Goal: Task Accomplishment & Management: Complete application form

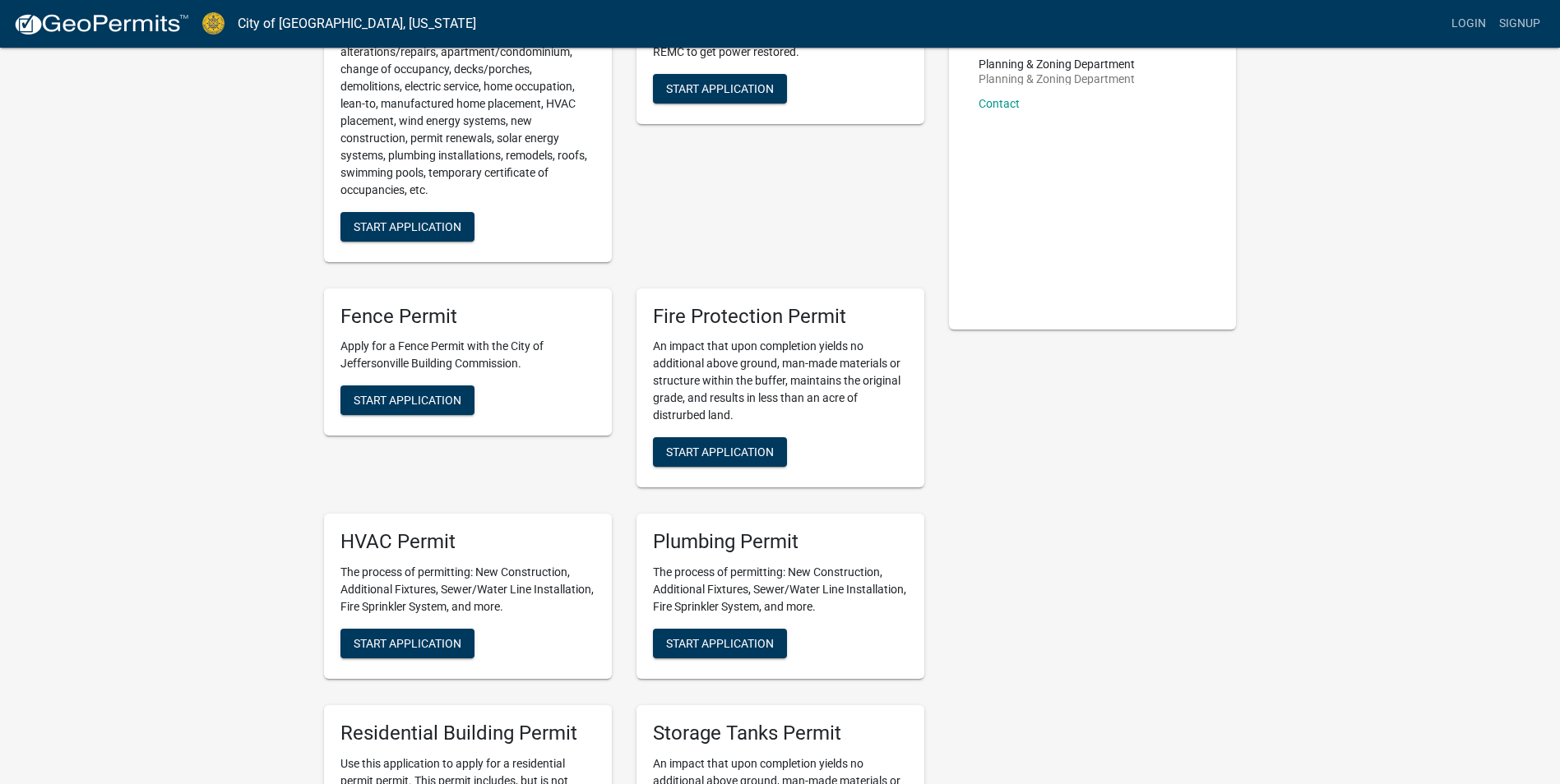
scroll to position [247, 0]
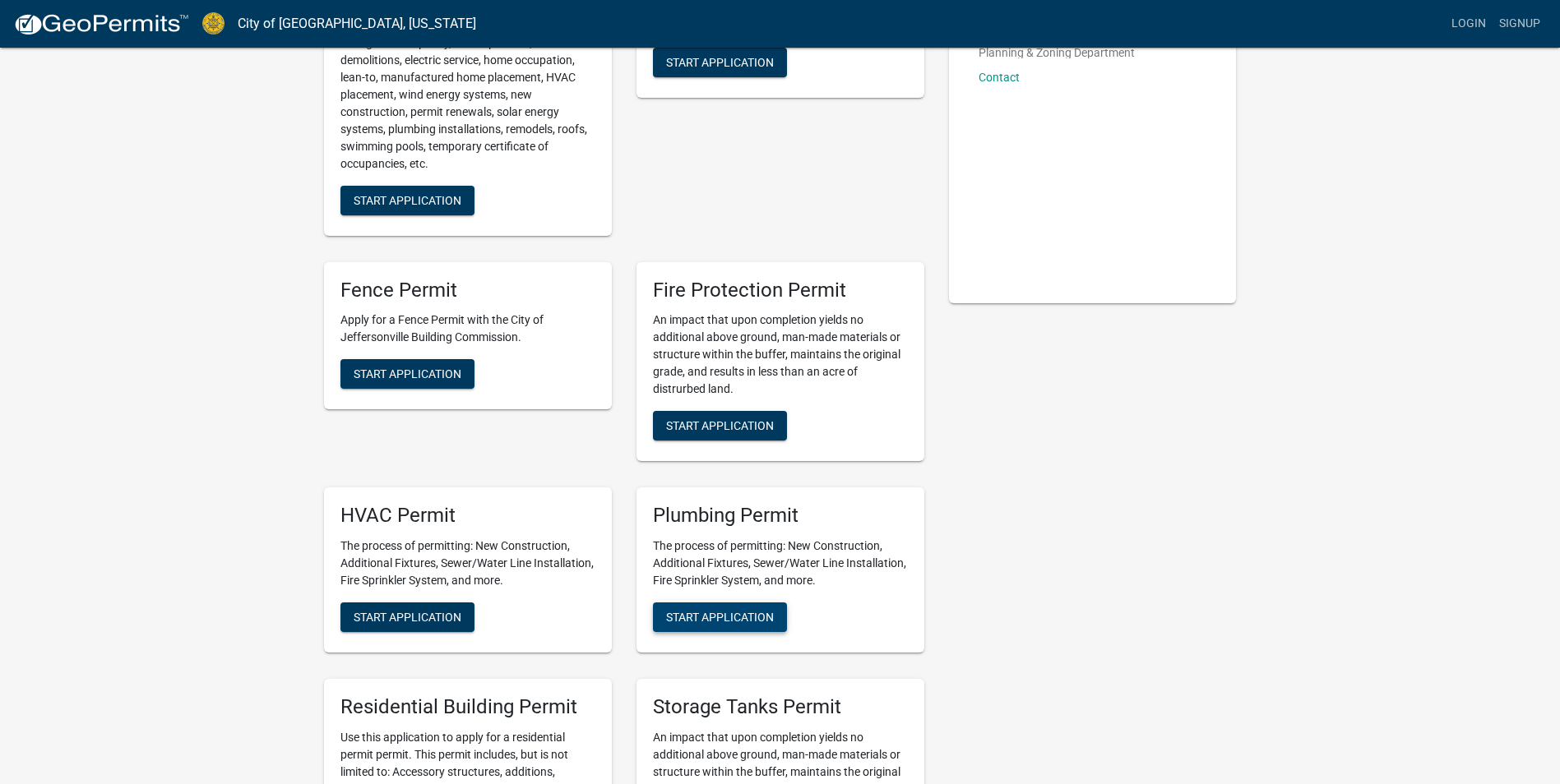
click at [769, 621] on span "Start Application" at bounding box center [720, 617] width 108 height 13
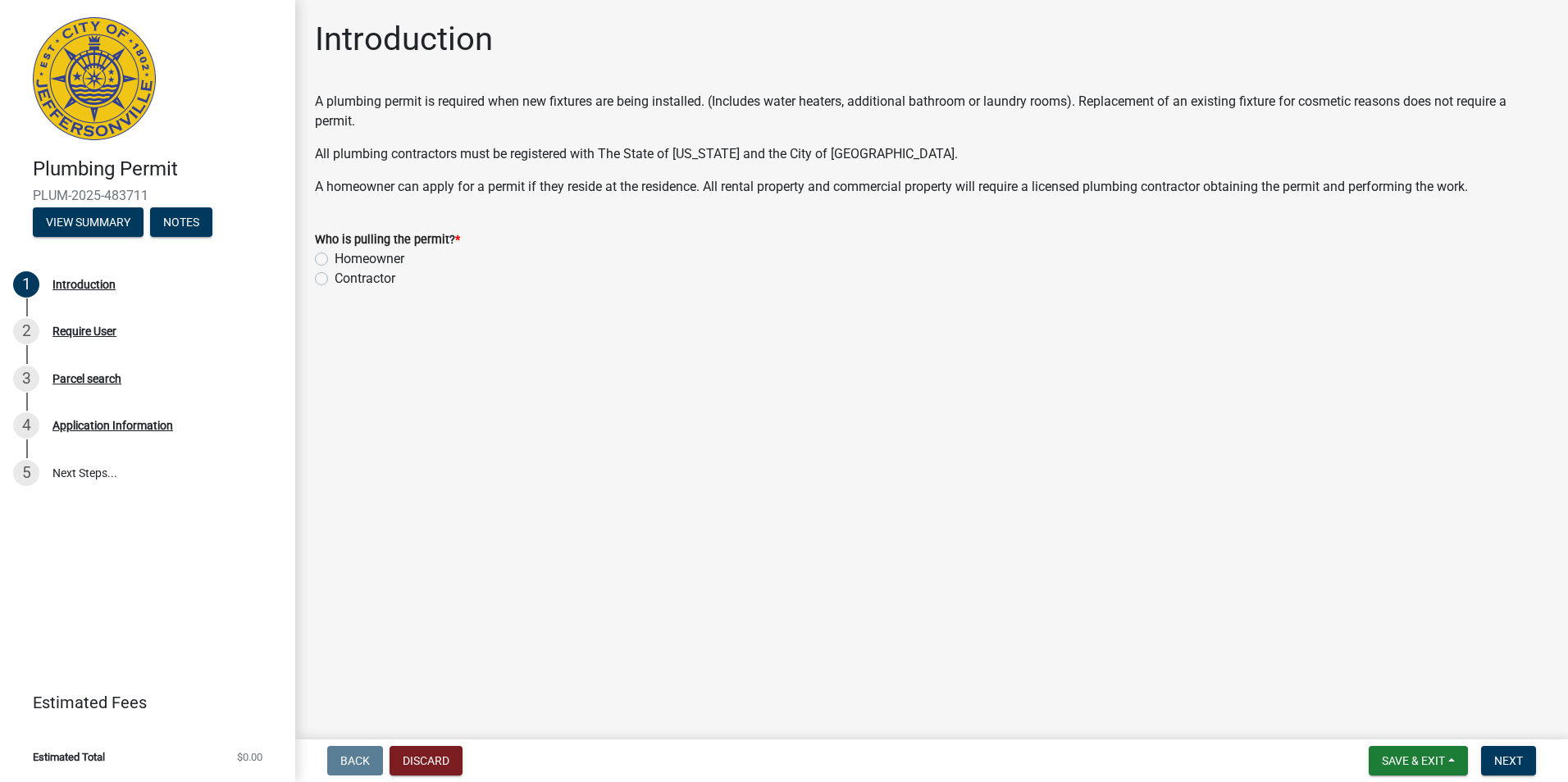
click at [335, 282] on label "Contractor" at bounding box center [365, 278] width 60 height 20
click at [335, 280] on input "Contractor" at bounding box center [339, 273] width 10 height 10
radio input "true"
click at [1518, 764] on span "Next" at bounding box center [1508, 760] width 28 height 13
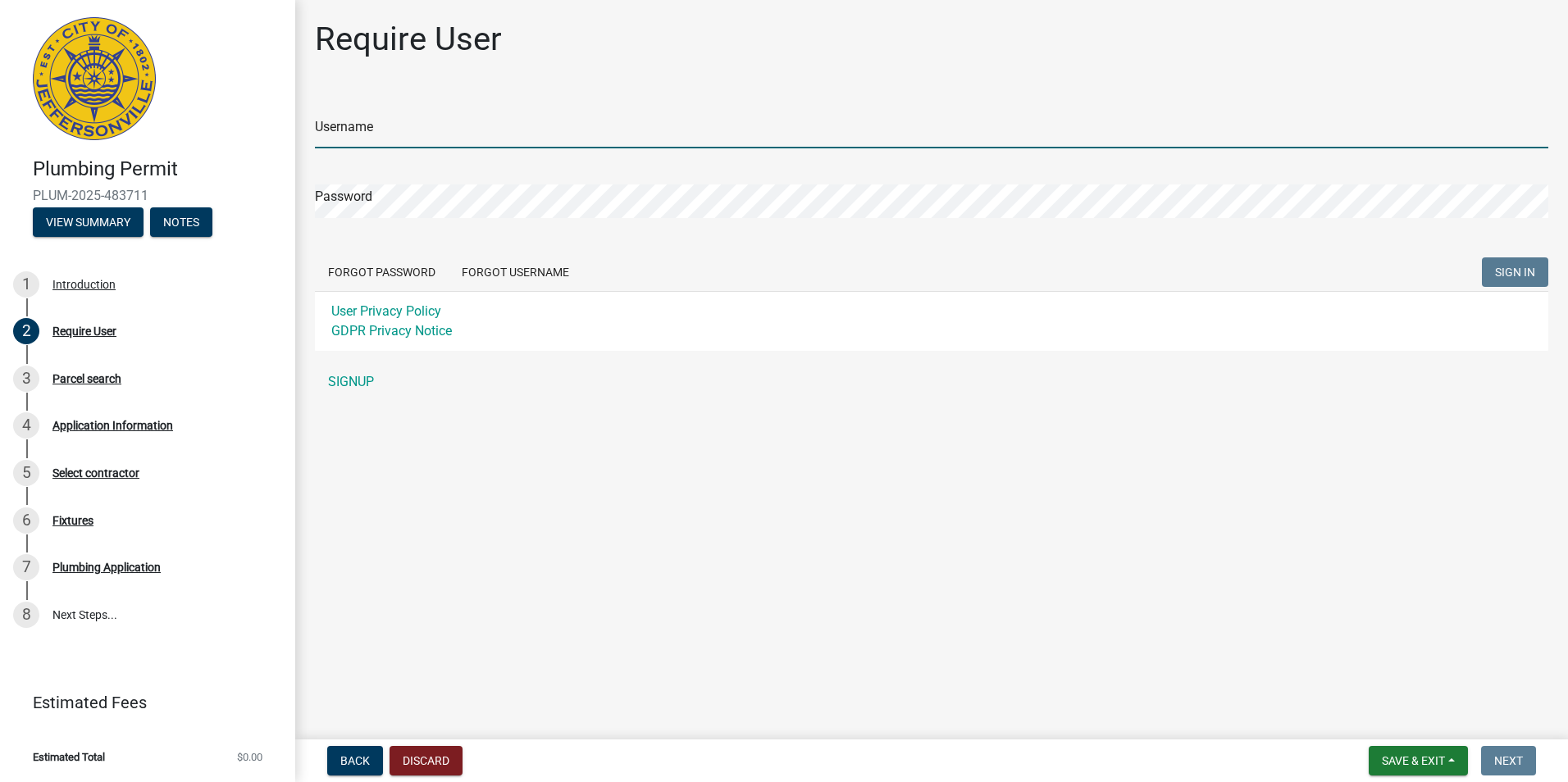
click at [376, 136] on input "Username" at bounding box center [931, 132] width 1233 height 34
click at [503, 272] on form "Username Password Forgot Password Forgot Username SIGN IN User Privacy Policy G…" at bounding box center [931, 220] width 1233 height 259
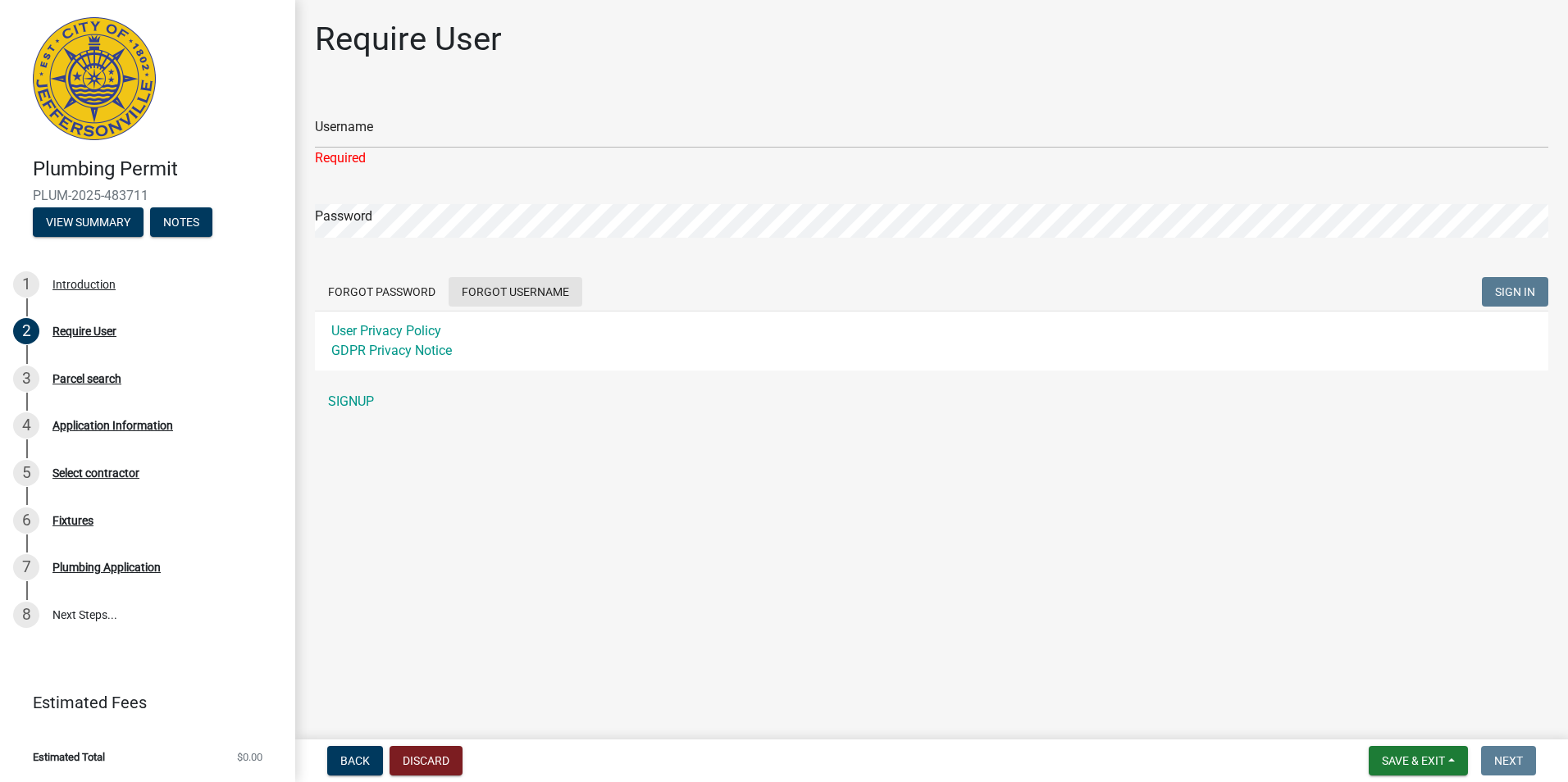
click at [498, 291] on button "Forgot Username" at bounding box center [515, 291] width 134 height 29
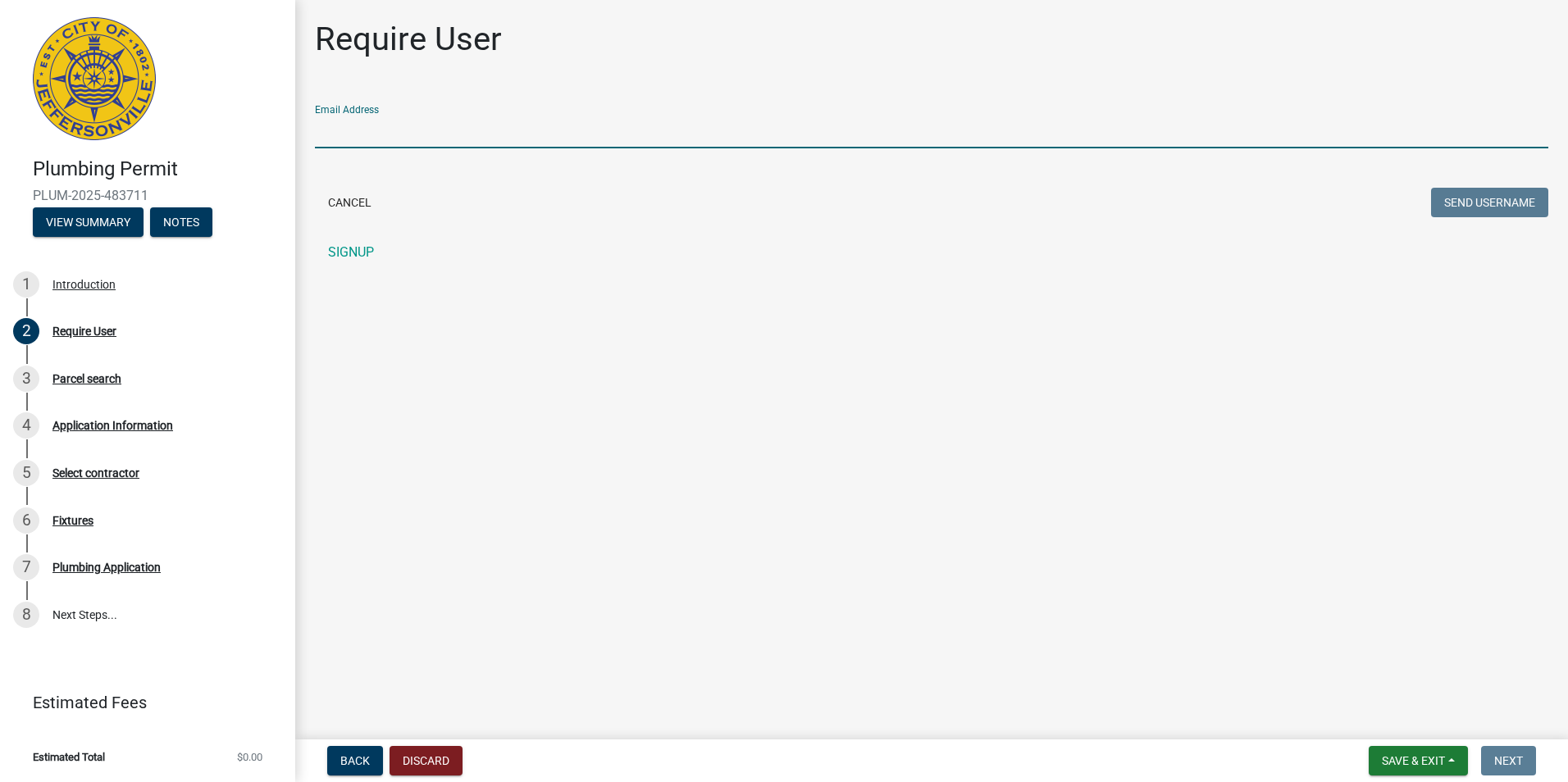
click at [400, 135] on input "Email Address" at bounding box center [931, 132] width 1233 height 34
type input "[EMAIL_ADDRESS][DOMAIN_NAME]"
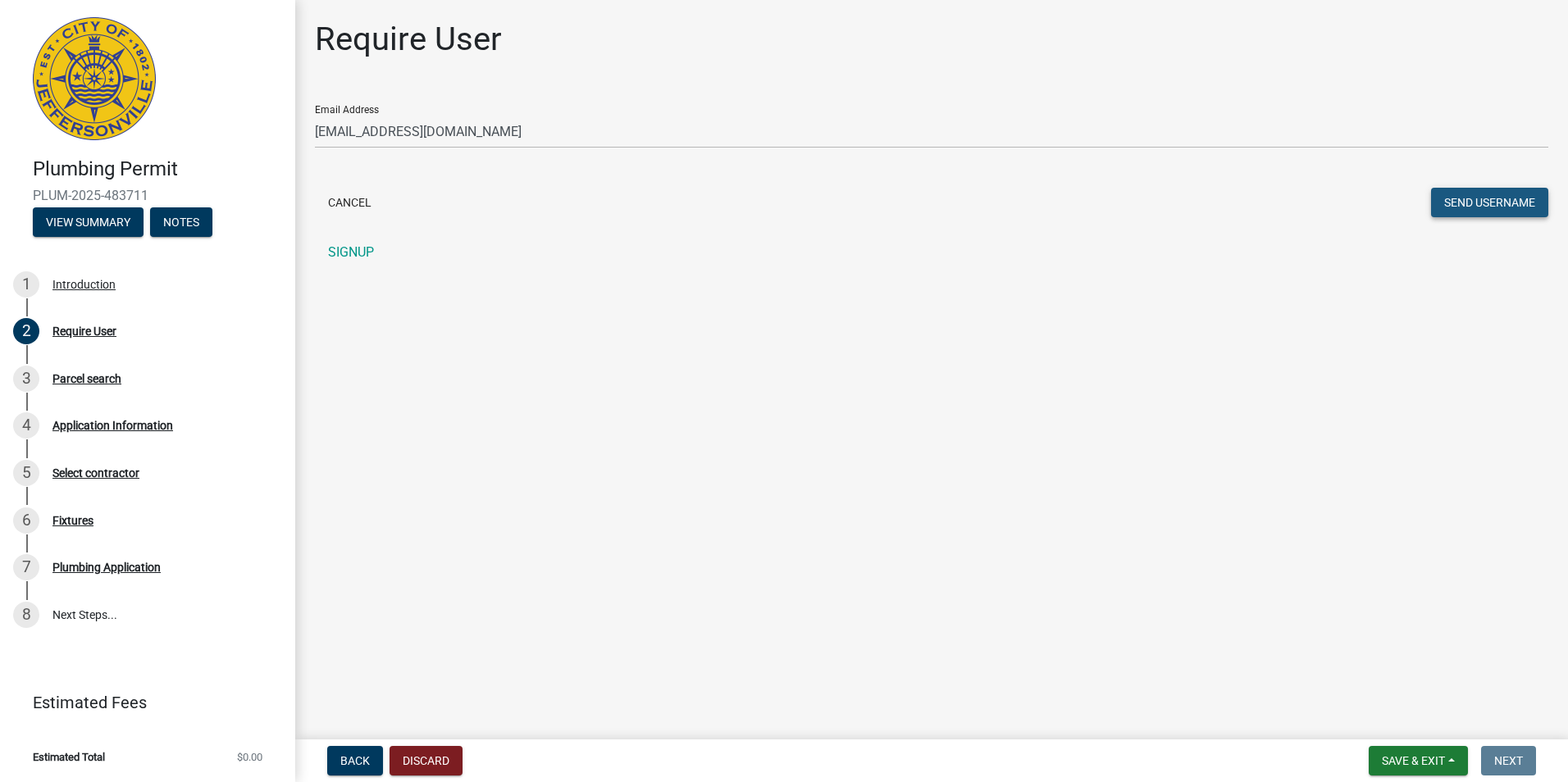
click at [1511, 204] on button "Send Username" at bounding box center [1489, 202] width 117 height 29
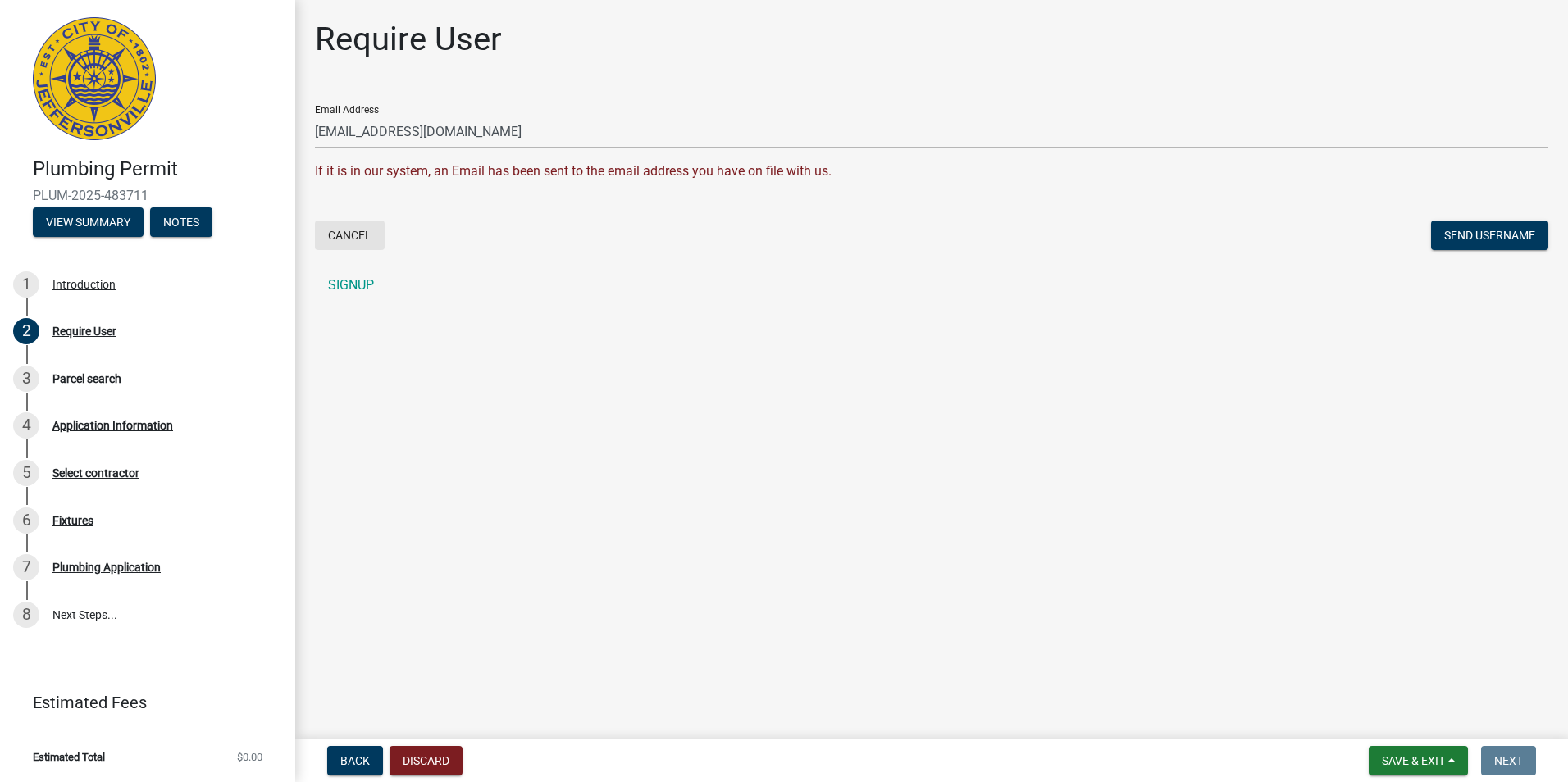
click at [351, 233] on button "Cancel" at bounding box center [350, 235] width 70 height 29
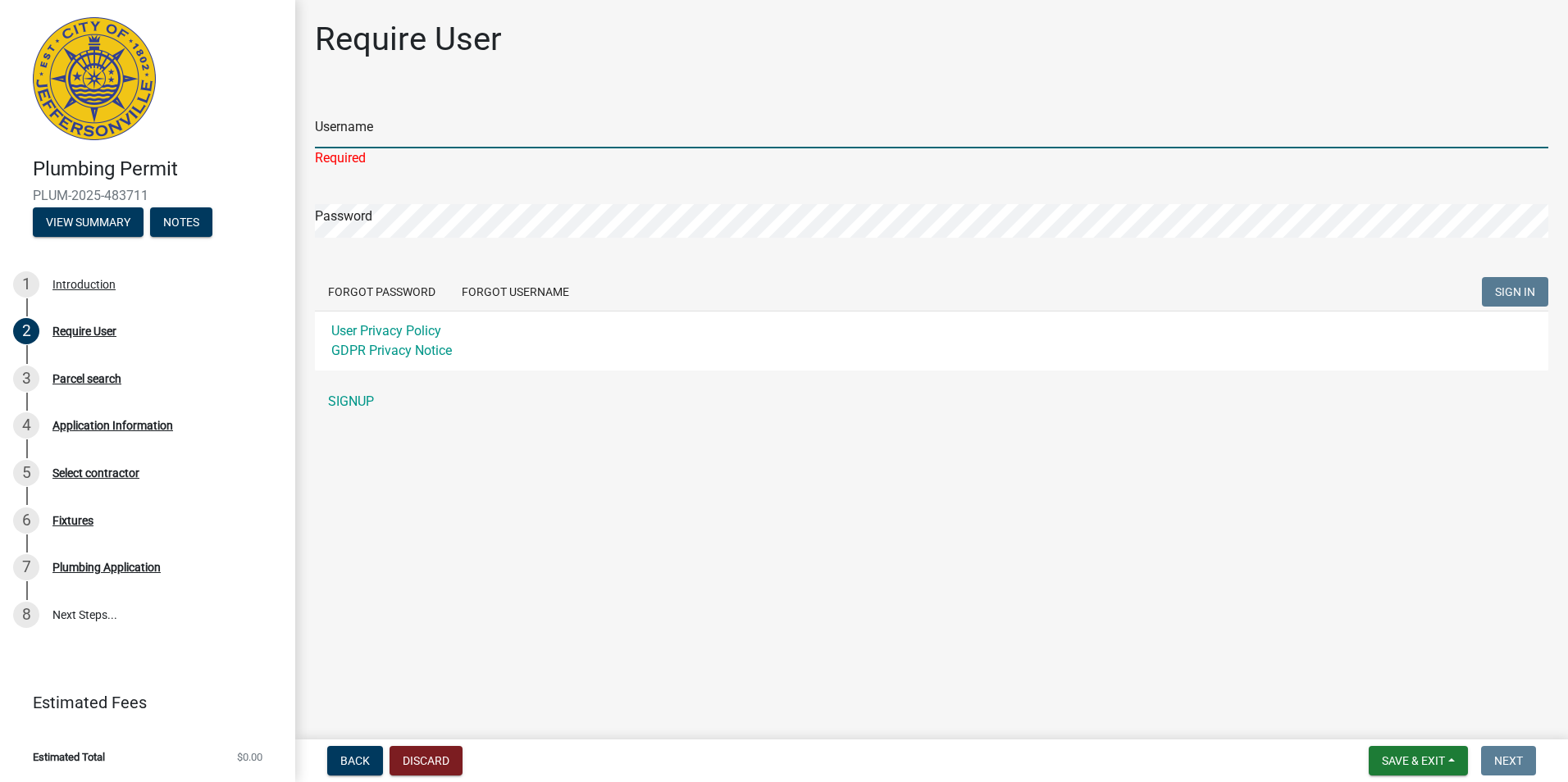
click at [339, 132] on input "Username" at bounding box center [931, 132] width 1233 height 34
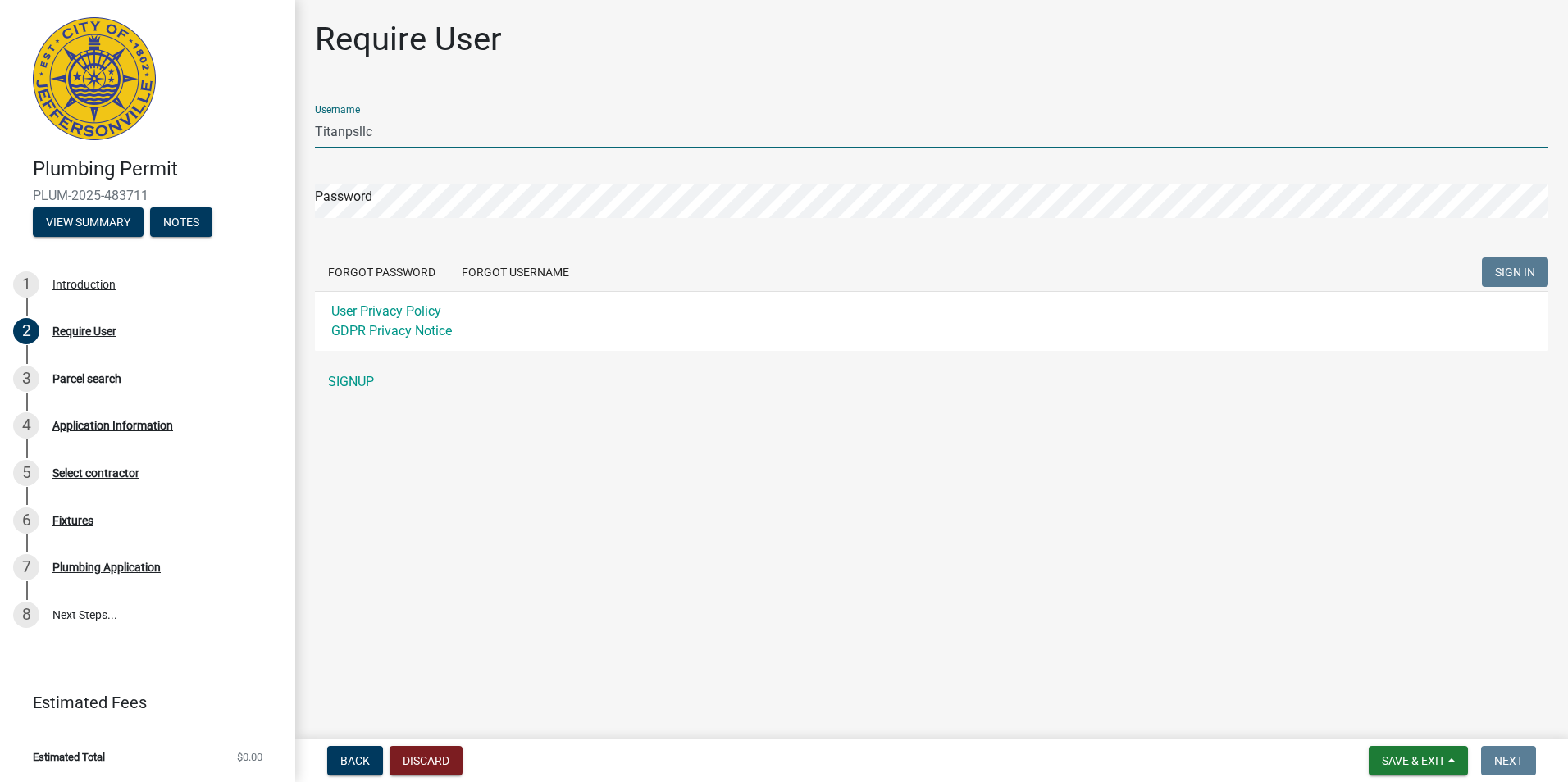
type input "Titanpsllc"
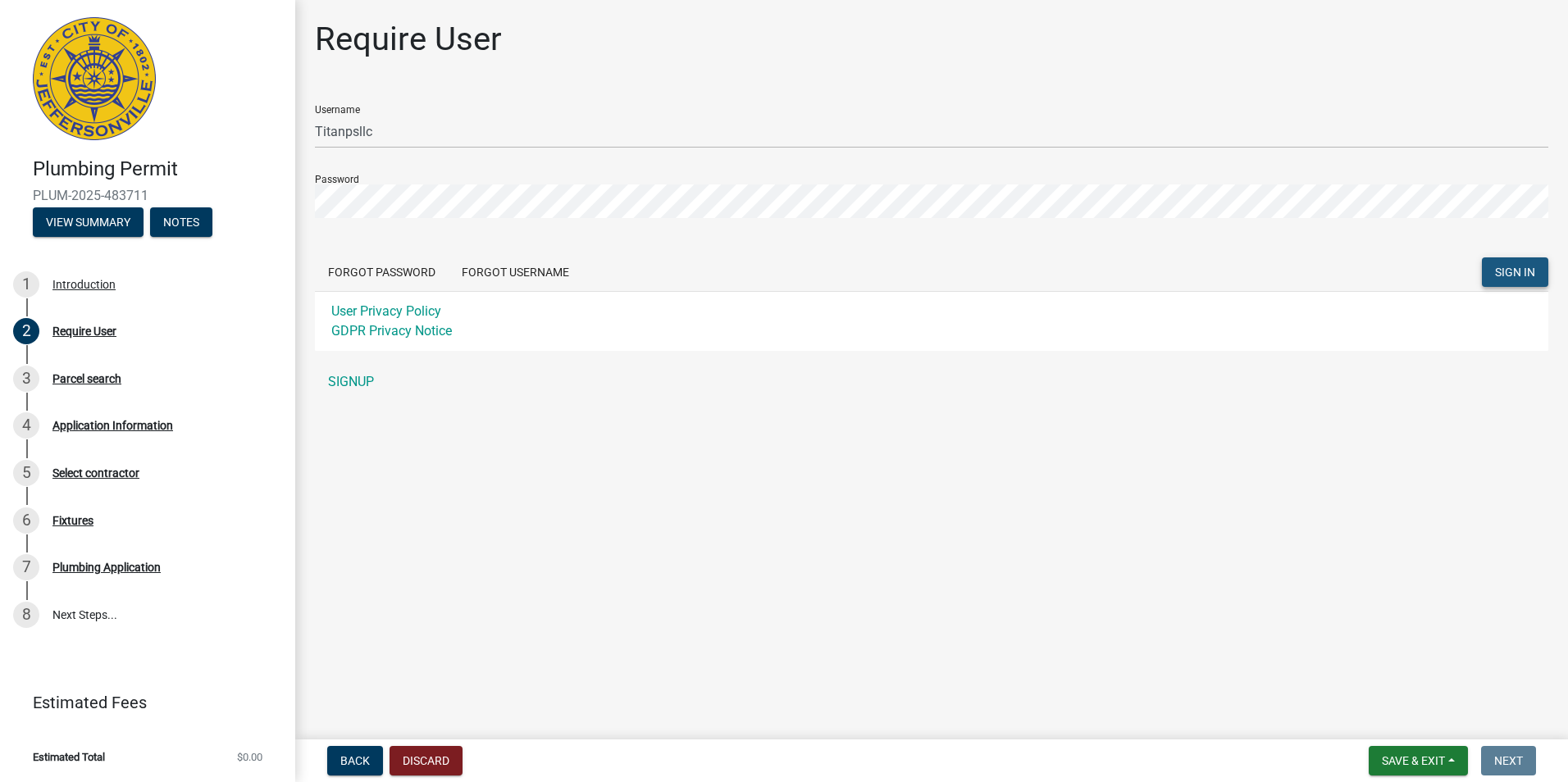
click at [1494, 267] on button "SIGN IN" at bounding box center [1514, 271] width 66 height 29
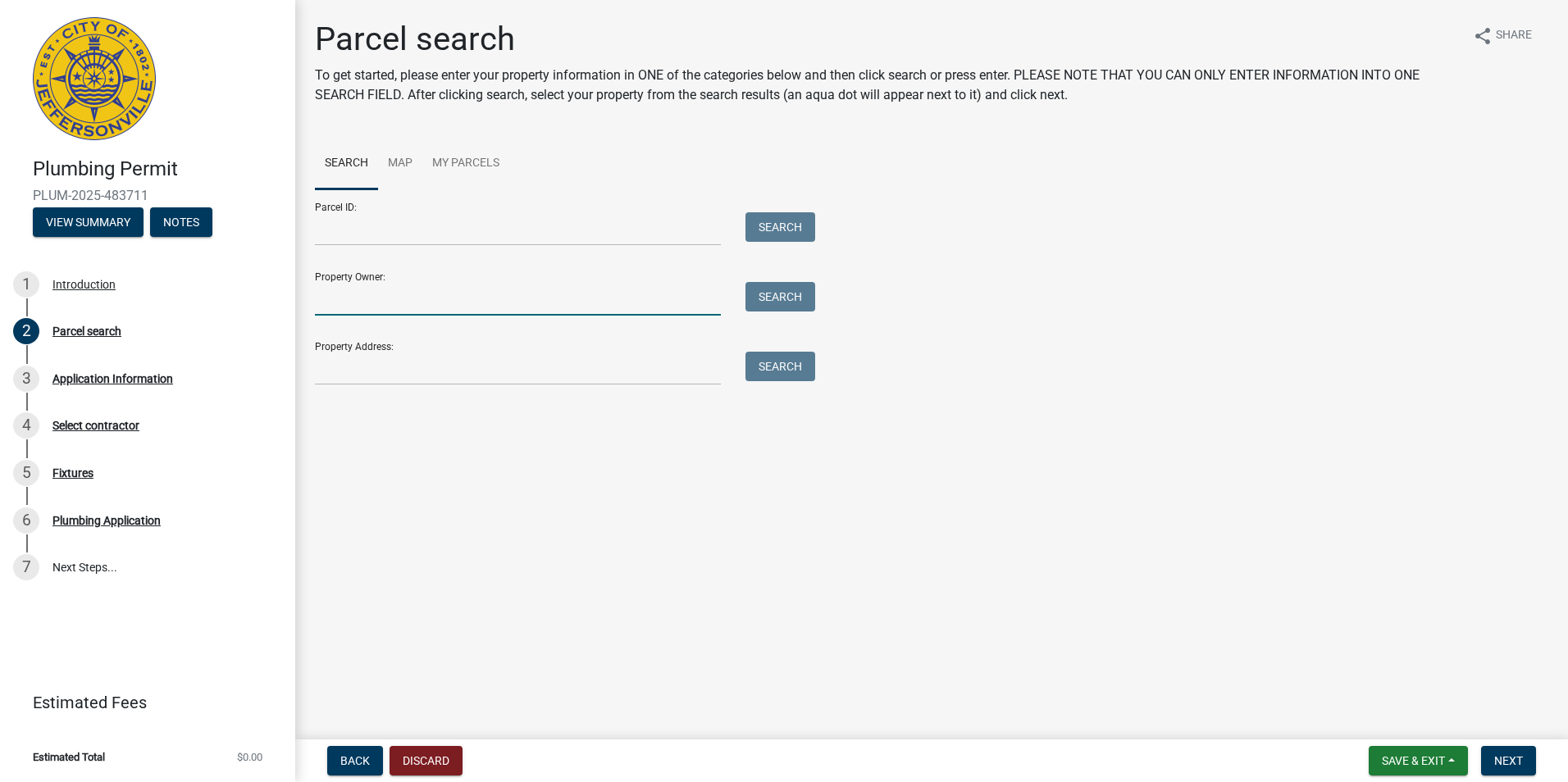
click at [409, 301] on input "Property Owner:" at bounding box center [517, 299] width 406 height 34
click at [363, 300] on input "[PERSON_NAME]" at bounding box center [517, 299] width 406 height 34
click at [414, 298] on input "[PERSON_NAME]" at bounding box center [517, 299] width 406 height 34
type input "[PERSON_NAME]"
click at [400, 370] on input "Property Address:" at bounding box center [517, 368] width 406 height 34
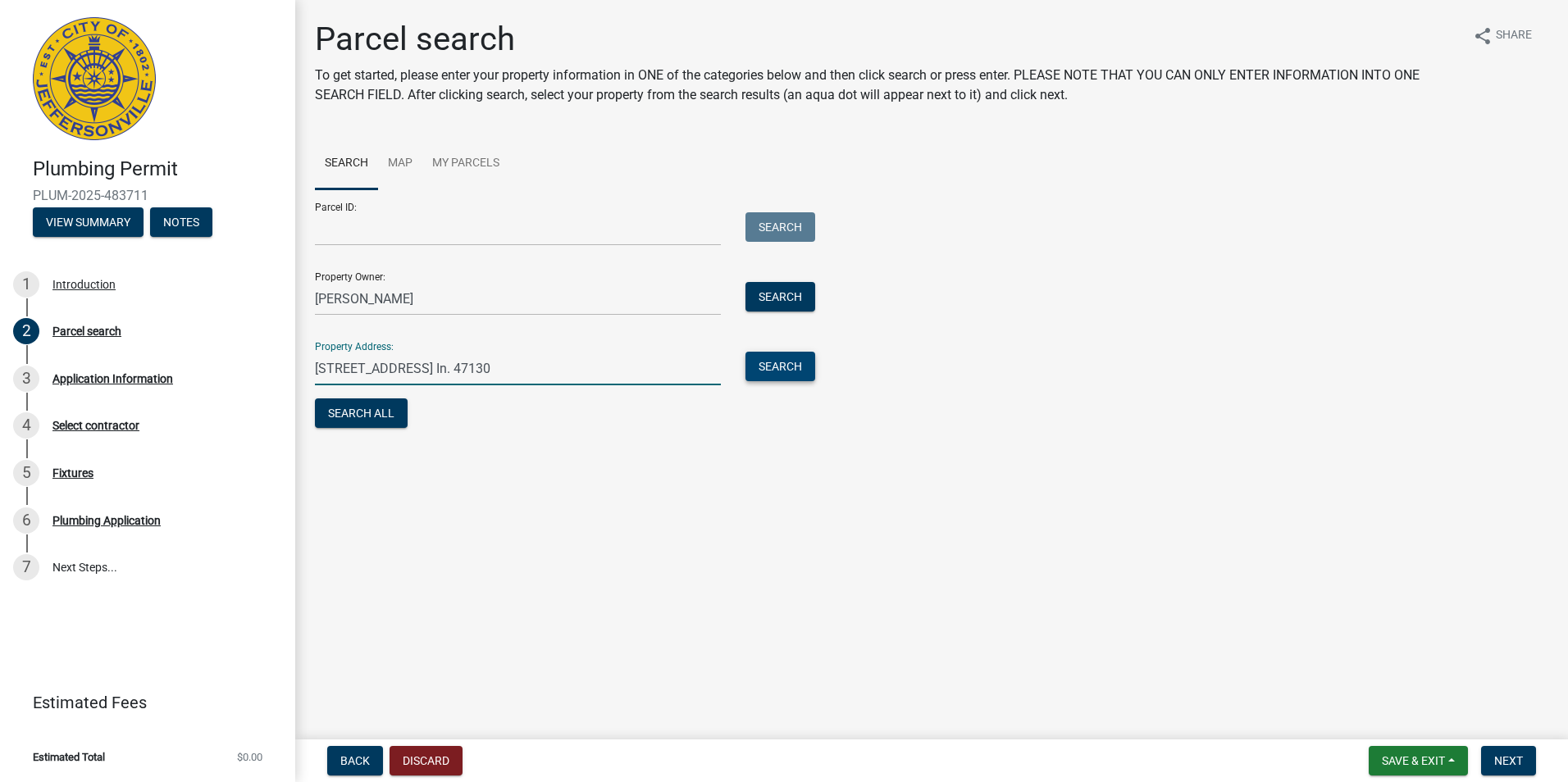
click at [797, 363] on button "Search" at bounding box center [780, 366] width 70 height 29
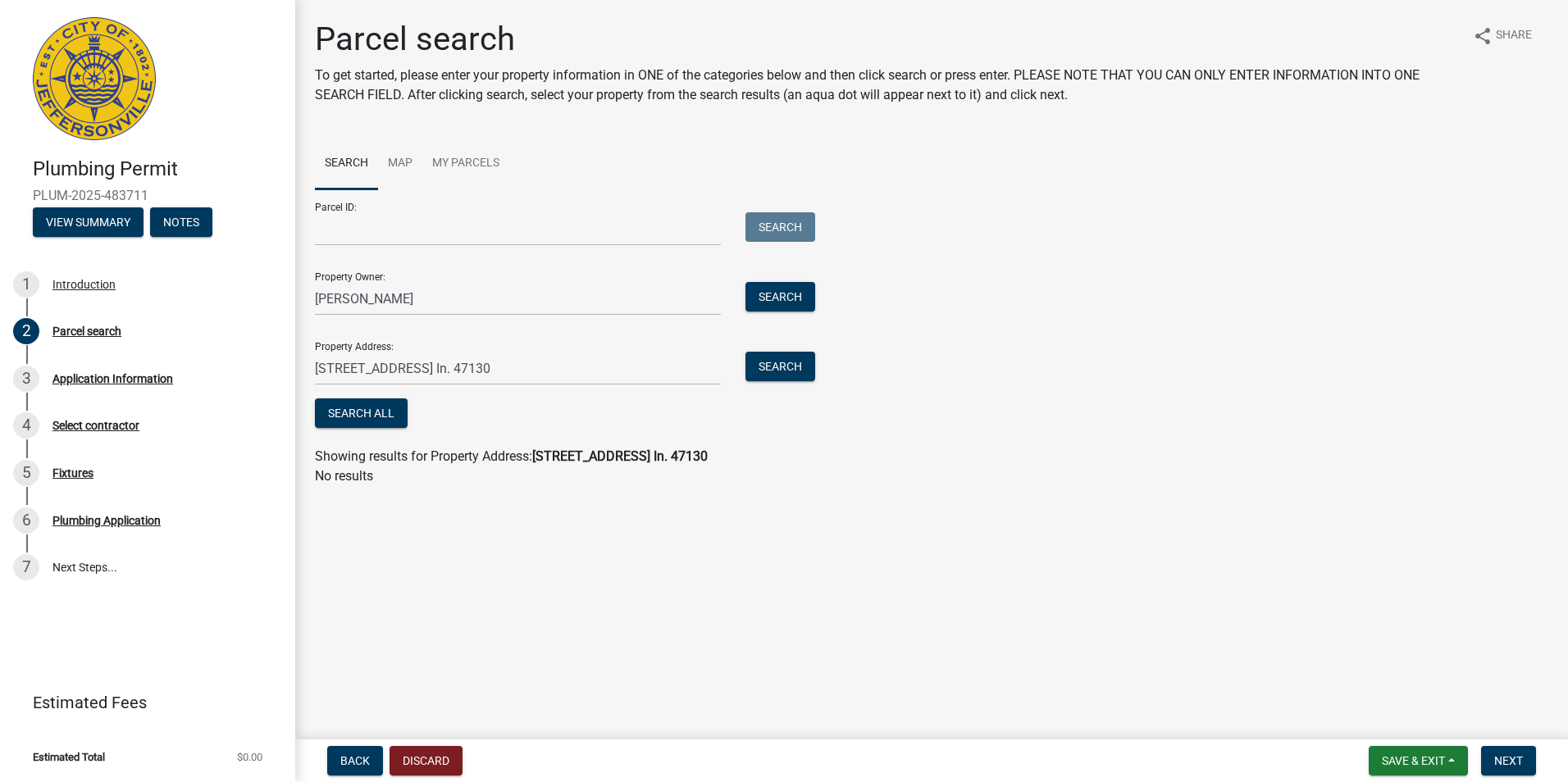
click at [683, 413] on div "Search All" at bounding box center [561, 415] width 492 height 34
click at [352, 405] on button "Search All" at bounding box center [361, 413] width 92 height 29
click at [1512, 758] on span "Next" at bounding box center [1508, 760] width 28 height 13
click at [1515, 759] on span "Next" at bounding box center [1508, 760] width 28 height 13
click at [342, 411] on button "Search All" at bounding box center [361, 413] width 92 height 29
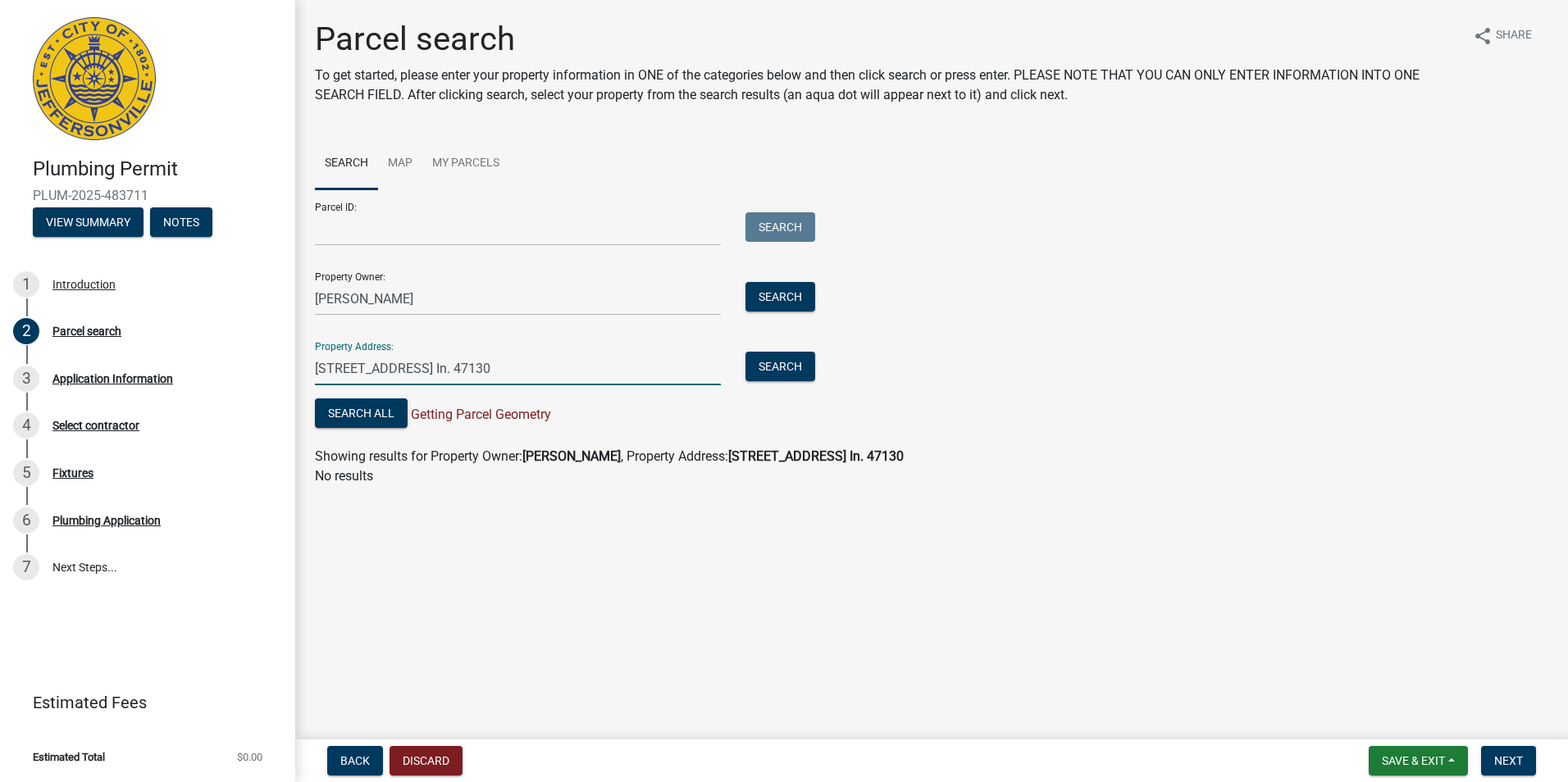
click at [495, 368] on input "[STREET_ADDRESS] In. 47130" at bounding box center [517, 368] width 406 height 34
click at [372, 412] on button "Search All" at bounding box center [361, 413] width 92 height 29
click at [374, 366] on input "[STREET_ADDRESS] In. 47130" at bounding box center [517, 368] width 406 height 34
type input "[STREET_ADDRESS] In. 47130"
click at [786, 369] on button "Search" at bounding box center [780, 366] width 70 height 29
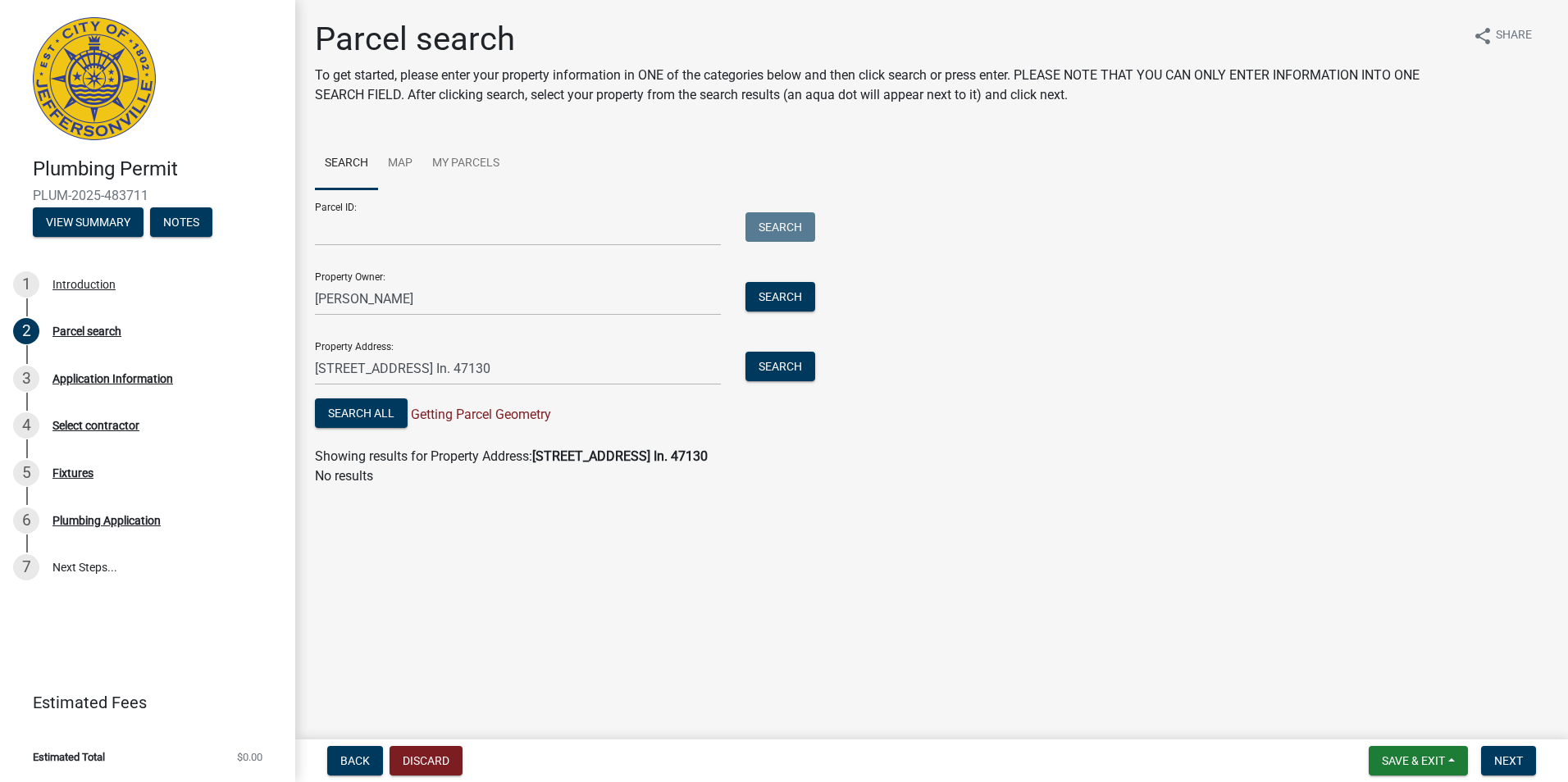
drag, startPoint x: 1428, startPoint y: 660, endPoint x: 1133, endPoint y: 585, distance: 304.4
click at [1413, 657] on main "Parcel search To get started, please enter your property information in ONE of …" at bounding box center [931, 367] width 1272 height 733
click at [367, 410] on button "Search All" at bounding box center [361, 413] width 92 height 29
click at [395, 162] on link "Map" at bounding box center [400, 164] width 44 height 53
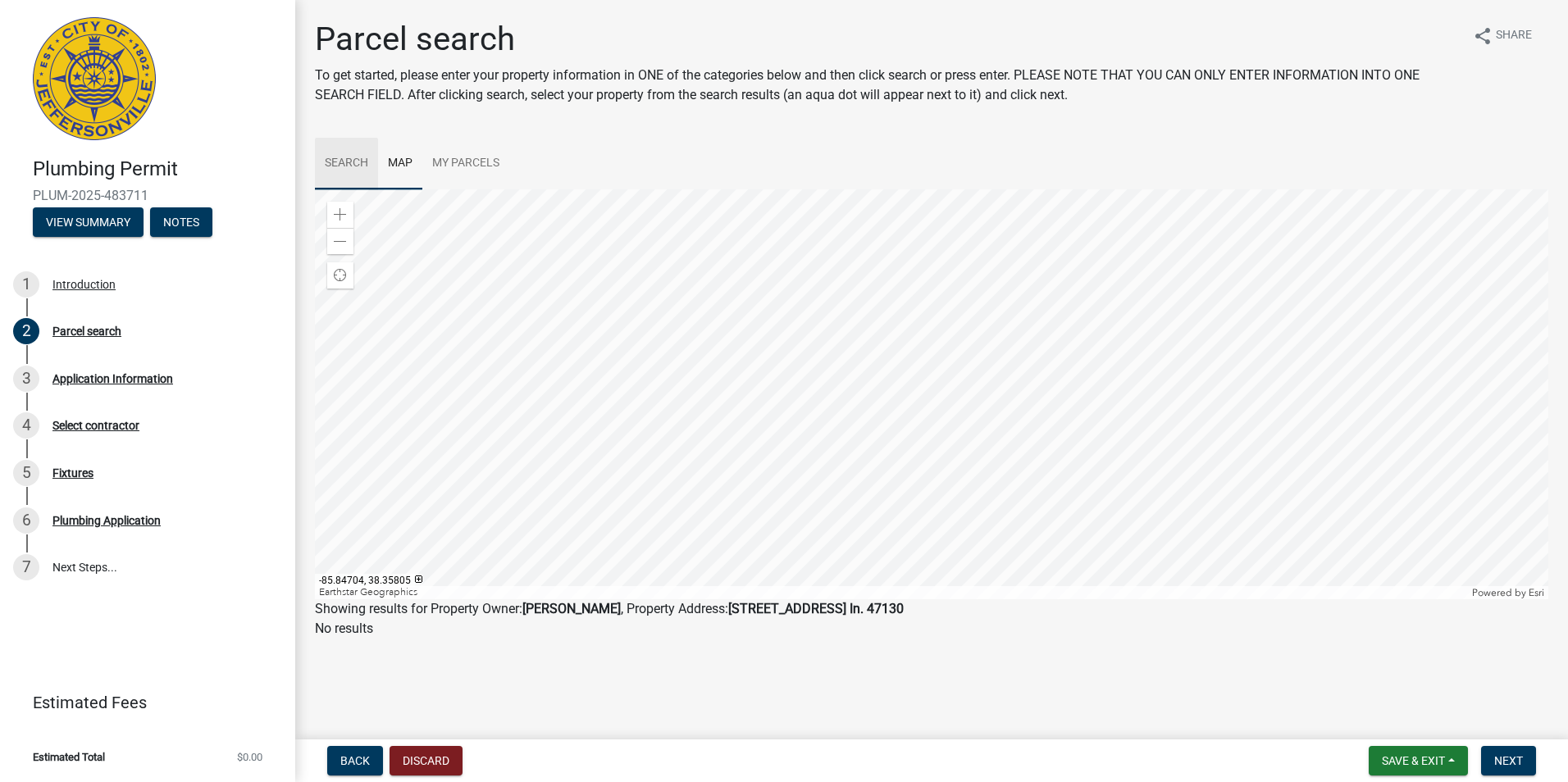
click at [337, 163] on link "Search" at bounding box center [346, 164] width 63 height 53
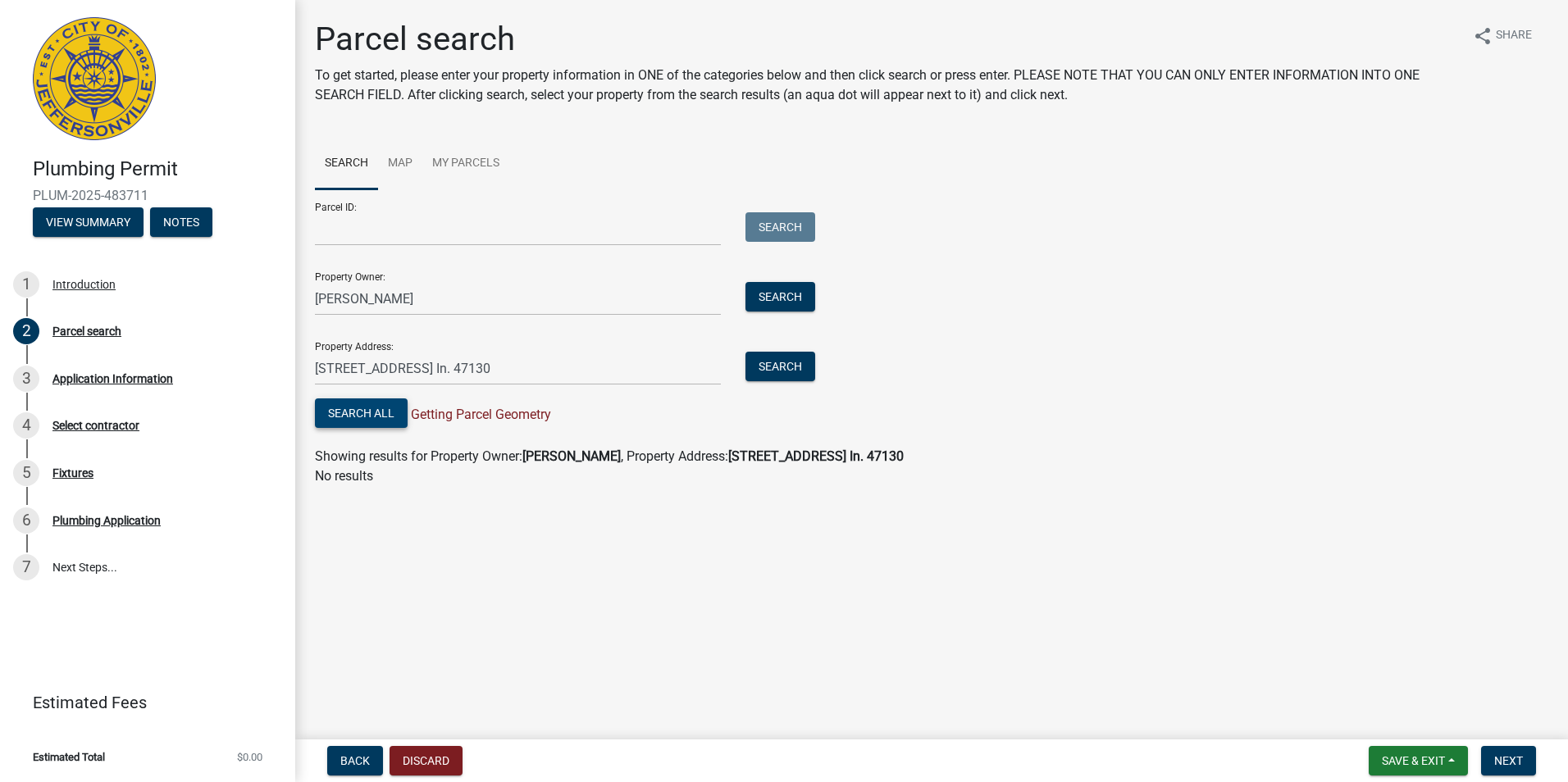
click at [388, 408] on button "Search All" at bounding box center [361, 413] width 92 height 29
click at [376, 367] on input "[STREET_ADDRESS] In. 47130" at bounding box center [517, 368] width 406 height 34
click at [774, 361] on button "Search" at bounding box center [780, 366] width 70 height 29
drag, startPoint x: 379, startPoint y: 366, endPoint x: 388, endPoint y: 368, distance: 9.2
click at [381, 367] on input "[STREET_ADDRESS] In. 47130" at bounding box center [517, 368] width 406 height 34
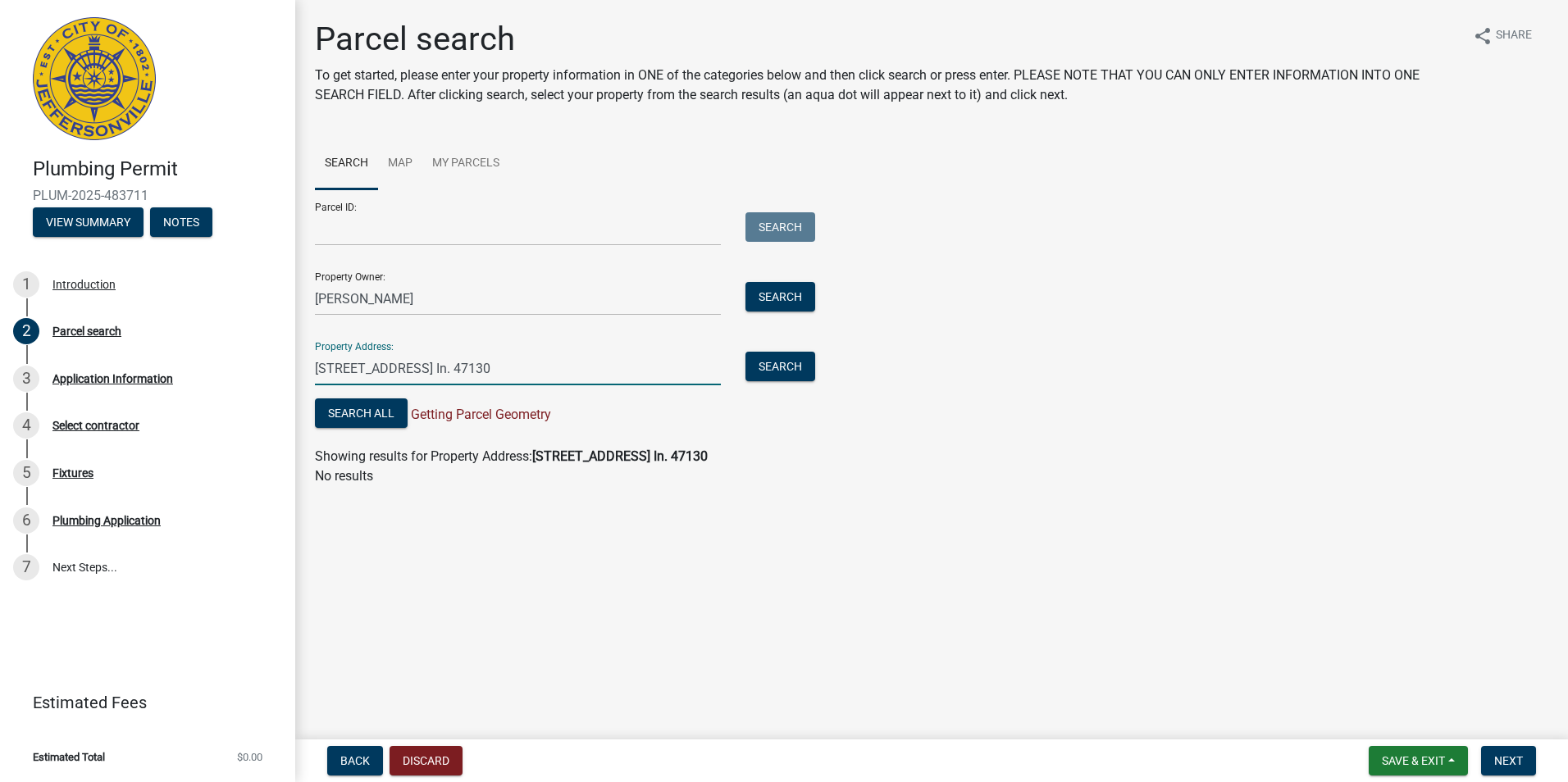
click at [419, 368] on input "[STREET_ADDRESS] In. 47130" at bounding box center [517, 368] width 406 height 34
click at [420, 368] on input "[STREET_ADDRESS] In. 47130" at bounding box center [517, 368] width 406 height 34
drag, startPoint x: 412, startPoint y: 366, endPoint x: 420, endPoint y: 367, distance: 8.1
click at [413, 366] on input "[STREET_ADDRESS]. 47130" at bounding box center [517, 368] width 406 height 34
type input "[STREET_ADDRESS]. 47130"
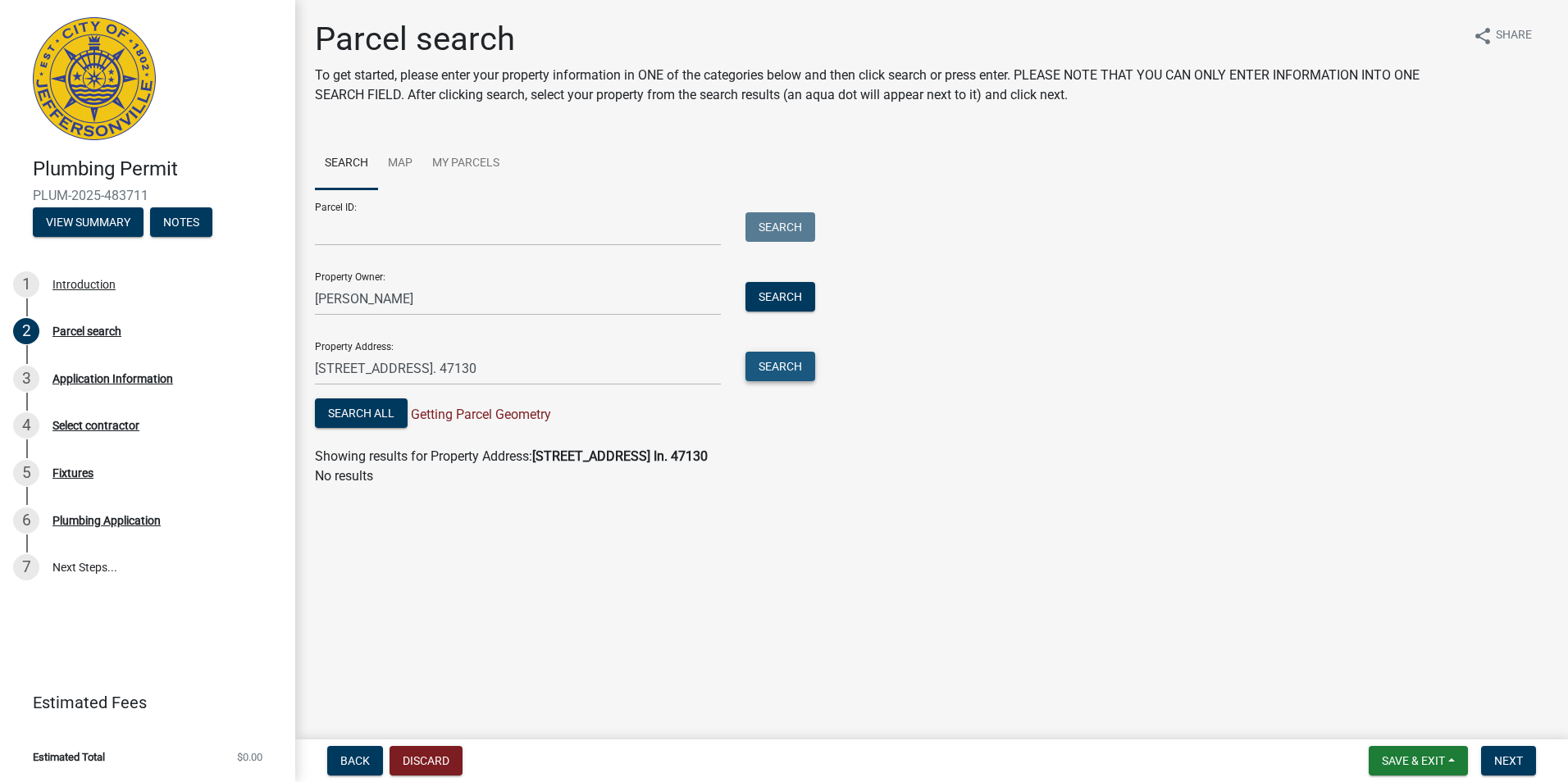
click at [780, 364] on button "Search" at bounding box center [780, 366] width 70 height 29
click at [381, 415] on button "Search All" at bounding box center [361, 413] width 92 height 29
click at [406, 295] on input "[PERSON_NAME]" at bounding box center [517, 299] width 406 height 34
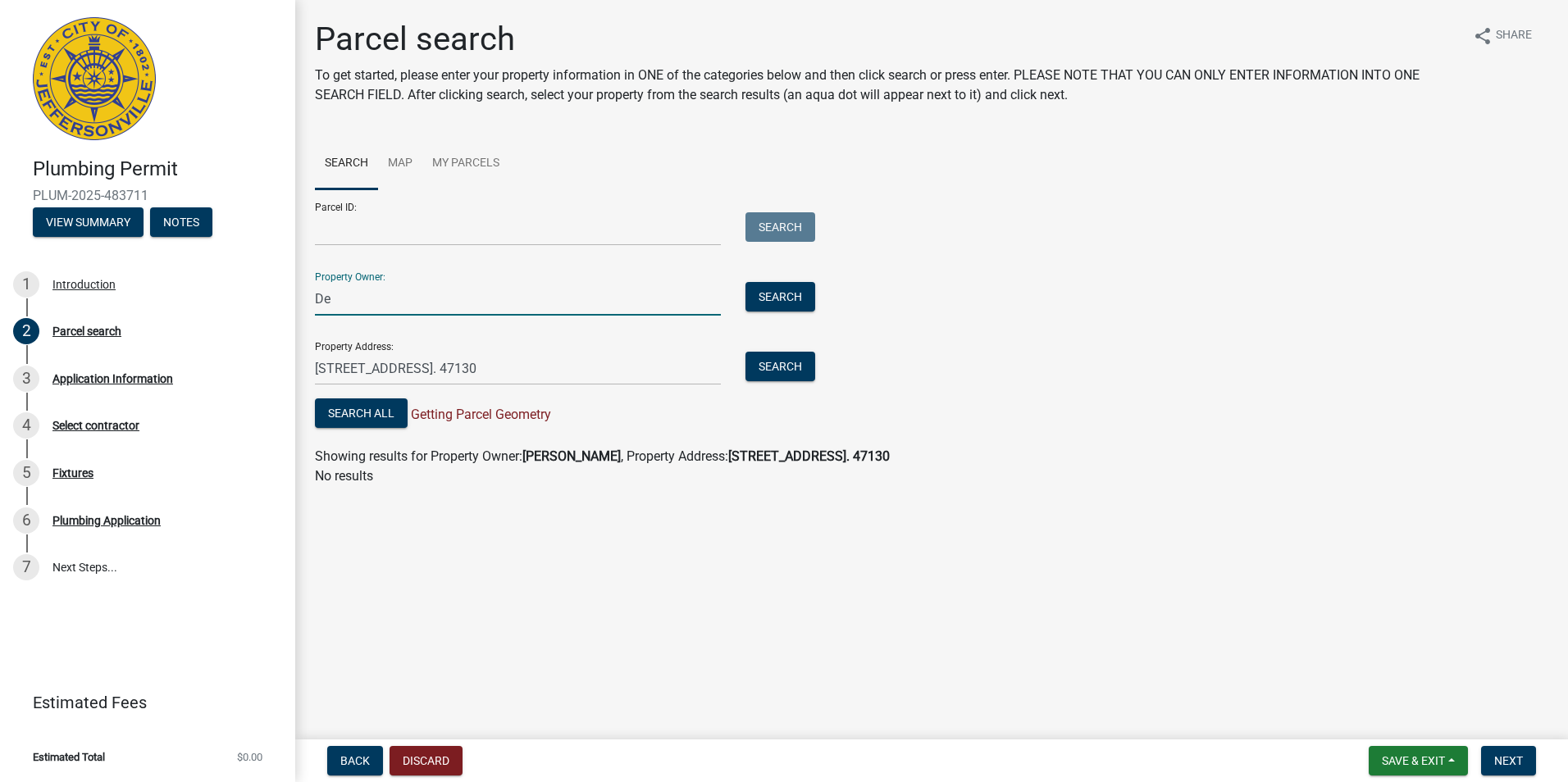
type input "D"
type input "Pacers and Racers, Inc"
click at [771, 298] on button "Search" at bounding box center [780, 296] width 70 height 29
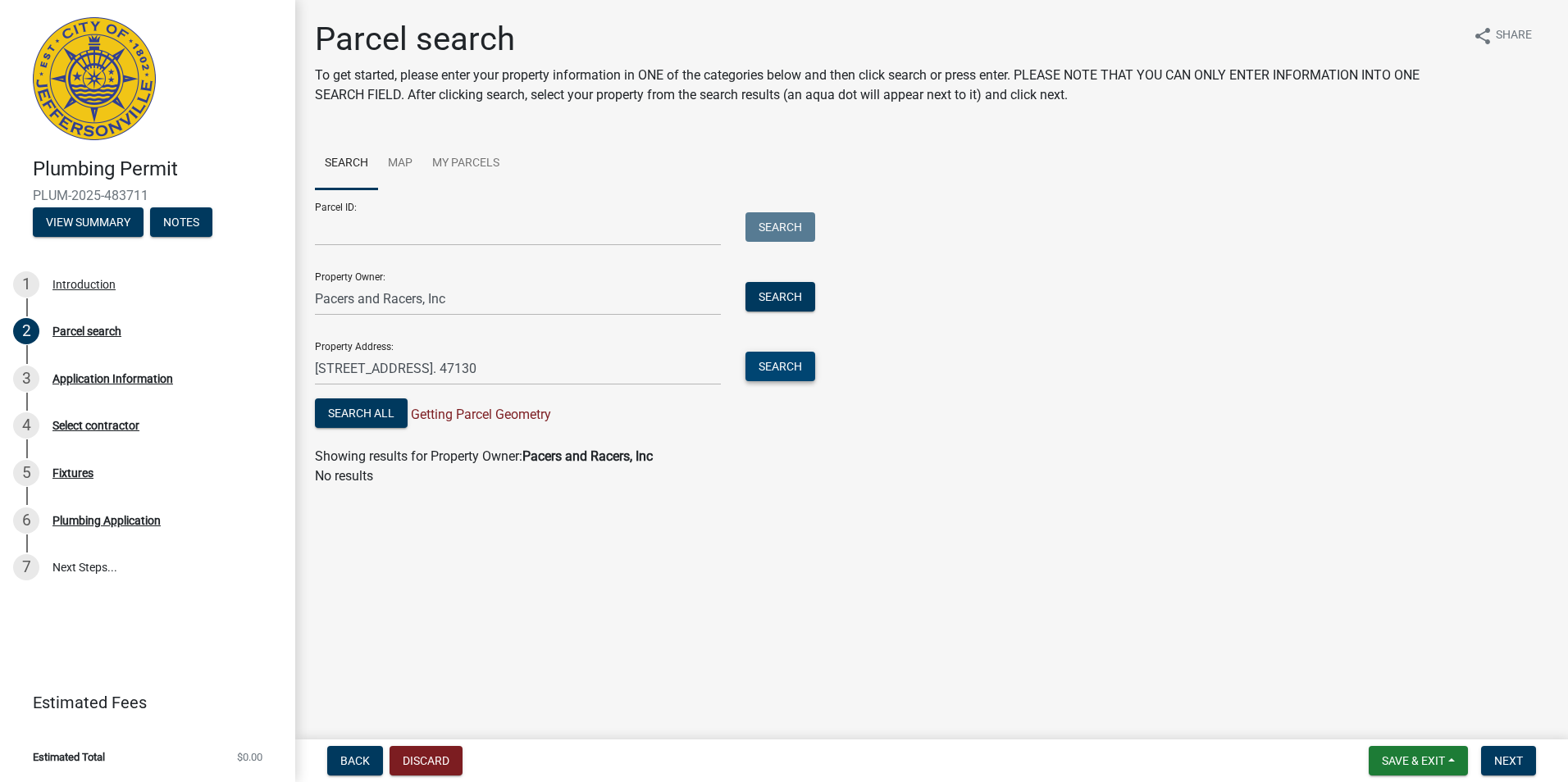
click at [778, 360] on button "Search" at bounding box center [780, 366] width 70 height 29
click at [1499, 759] on span "Next" at bounding box center [1508, 760] width 28 height 13
click at [387, 413] on button "Search All" at bounding box center [361, 413] width 92 height 29
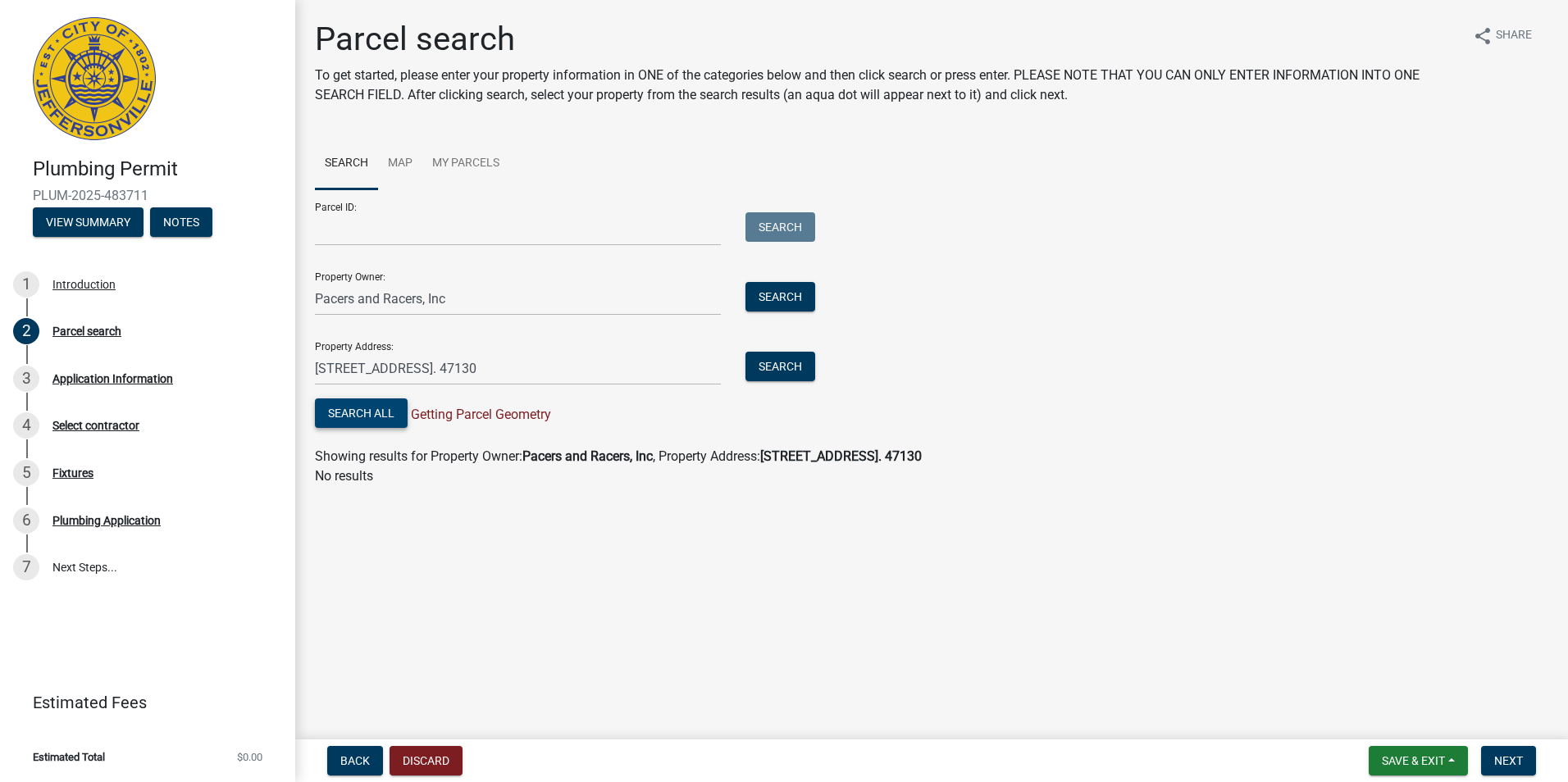
click at [387, 412] on button "Search All" at bounding box center [361, 413] width 92 height 29
click at [356, 230] on input "Parcel ID:" at bounding box center [517, 229] width 406 height 34
click at [760, 219] on button "Search" at bounding box center [780, 226] width 70 height 29
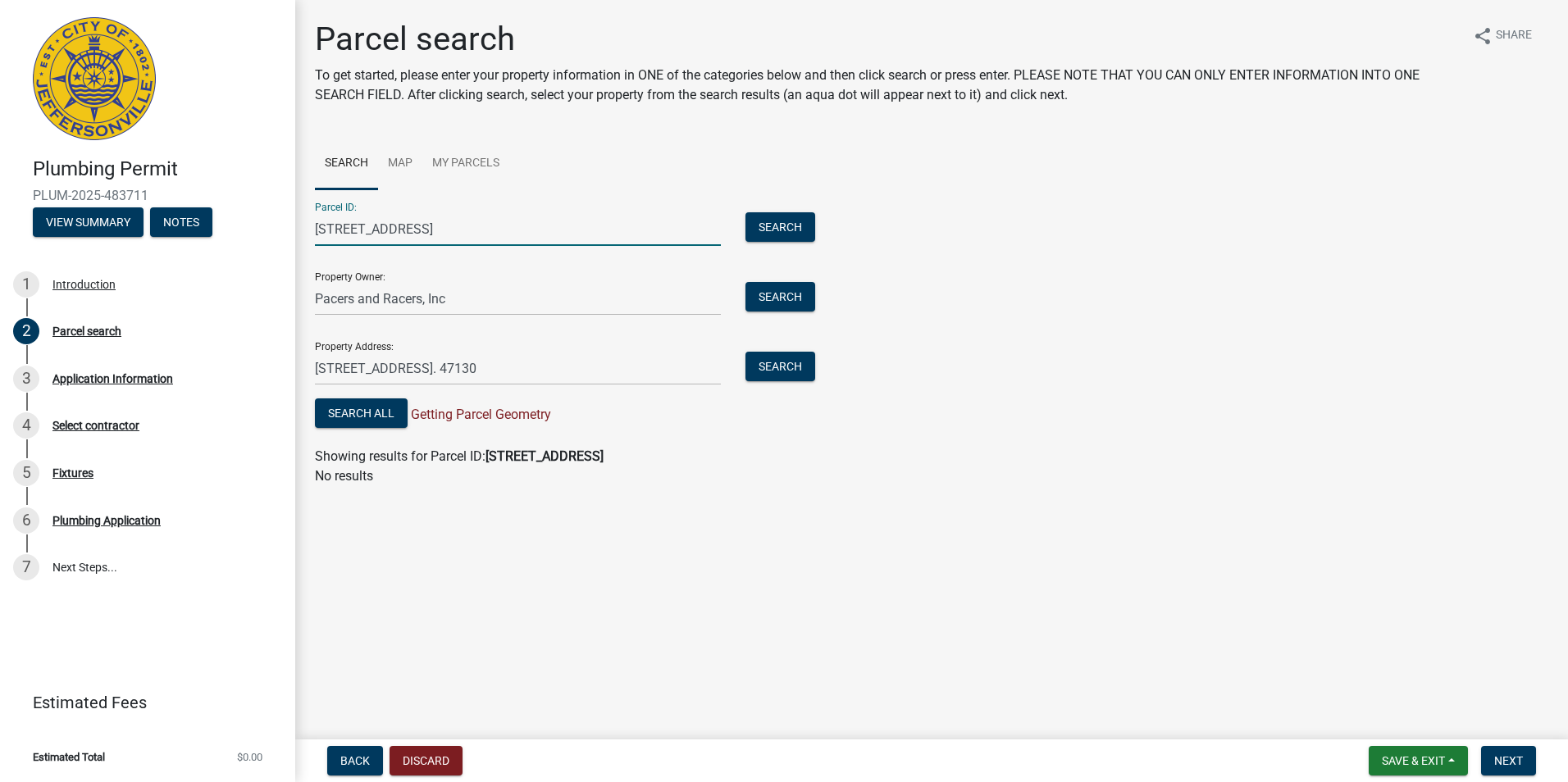
click at [472, 226] on input "[STREET_ADDRESS]" at bounding box center [517, 229] width 406 height 34
type input "3"
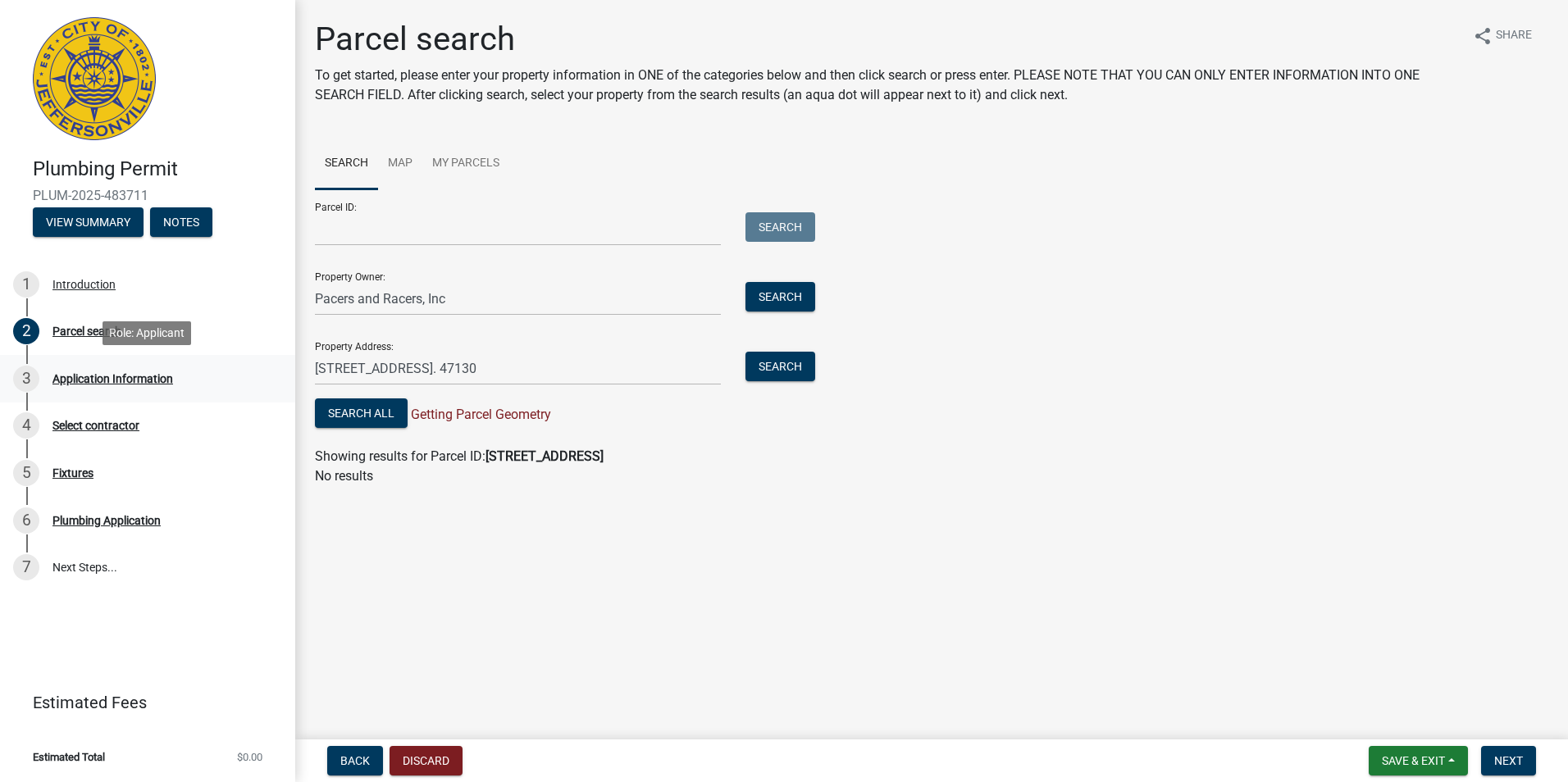
click at [87, 375] on div "Application Information" at bounding box center [113, 379] width 121 height 11
click at [464, 300] on input "Pacers and Racers, Inc" at bounding box center [517, 299] width 406 height 34
type input "P"
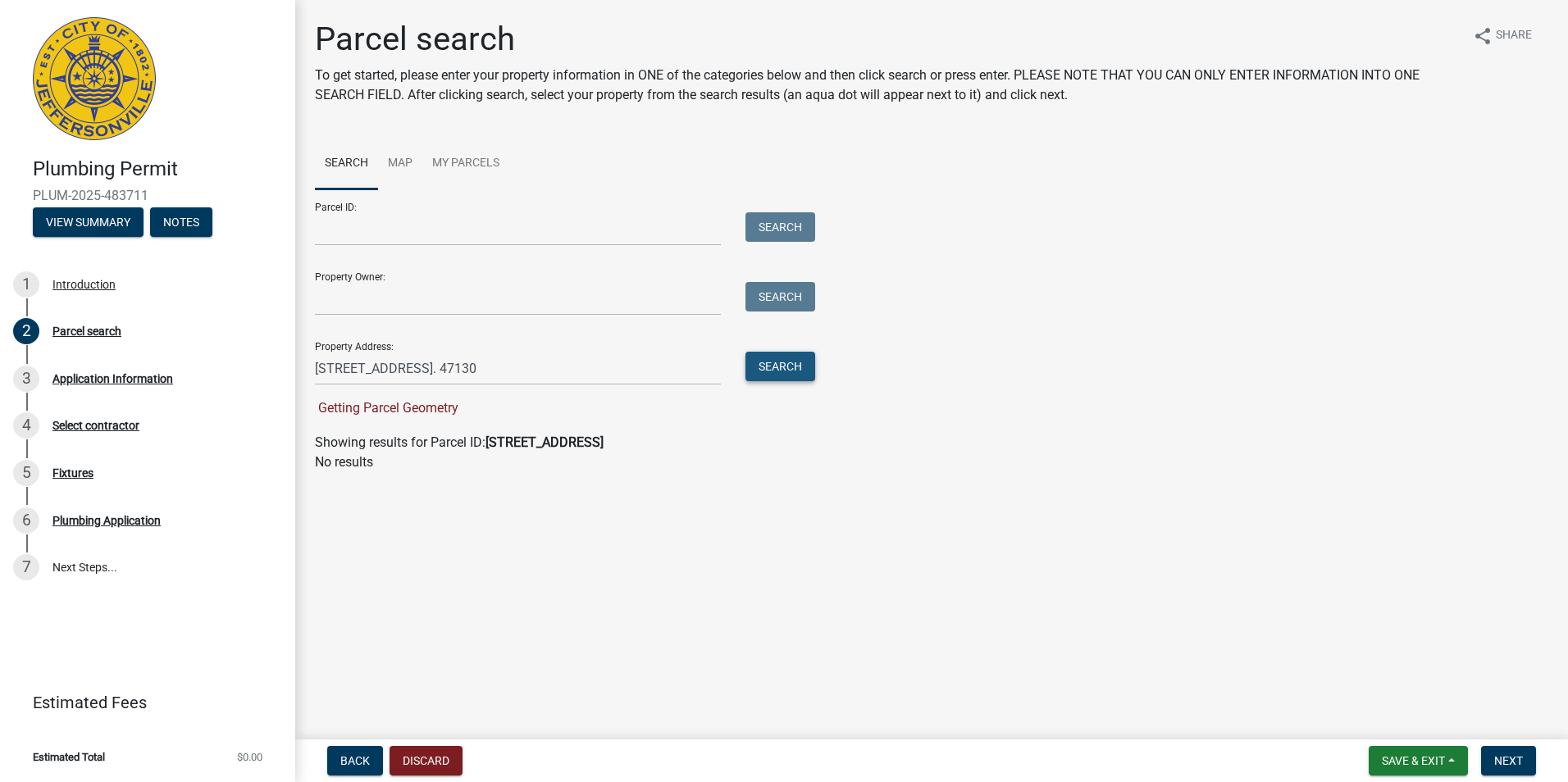
click at [789, 363] on button "Search" at bounding box center [780, 366] width 70 height 29
click at [391, 367] on input "[STREET_ADDRESS]. 47130" at bounding box center [517, 368] width 406 height 34
click at [356, 369] on input "[STREET_ADDRESS] In. 47130" at bounding box center [517, 368] width 406 height 34
click at [359, 367] on input "[STREET_ADDRESS] In. 47130" at bounding box center [517, 368] width 406 height 34
click at [780, 373] on button "Search" at bounding box center [780, 366] width 70 height 29
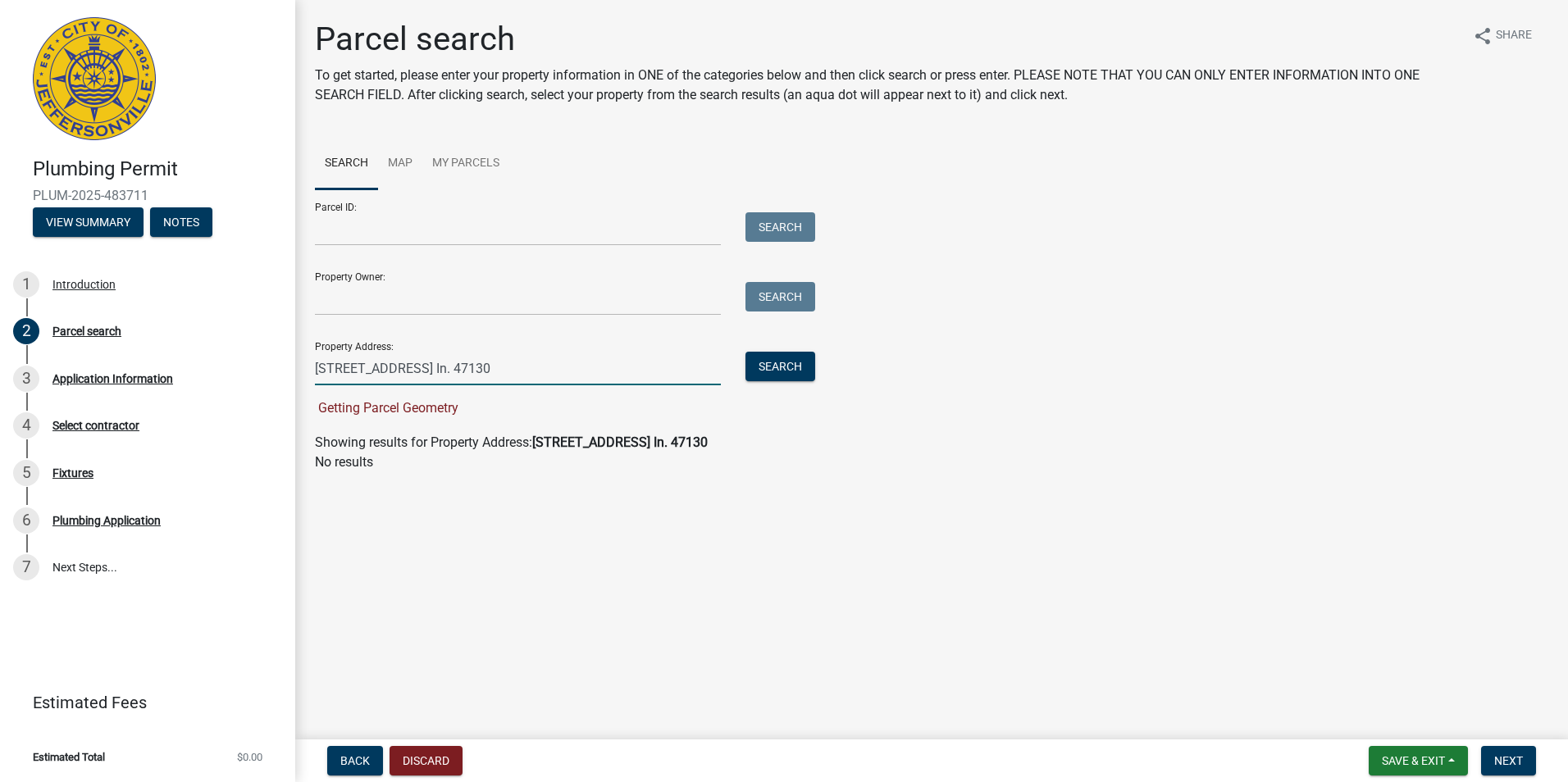
click at [439, 366] on input "[STREET_ADDRESS] In. 47130" at bounding box center [517, 368] width 406 height 34
click at [776, 367] on button "Search" at bounding box center [780, 366] width 70 height 29
click at [461, 364] on input "[STREET_ADDRESS]. 47130" at bounding box center [517, 368] width 406 height 34
type input "[STREET_ADDRESS]. 47130"
click at [766, 363] on button "Search" at bounding box center [780, 366] width 70 height 29
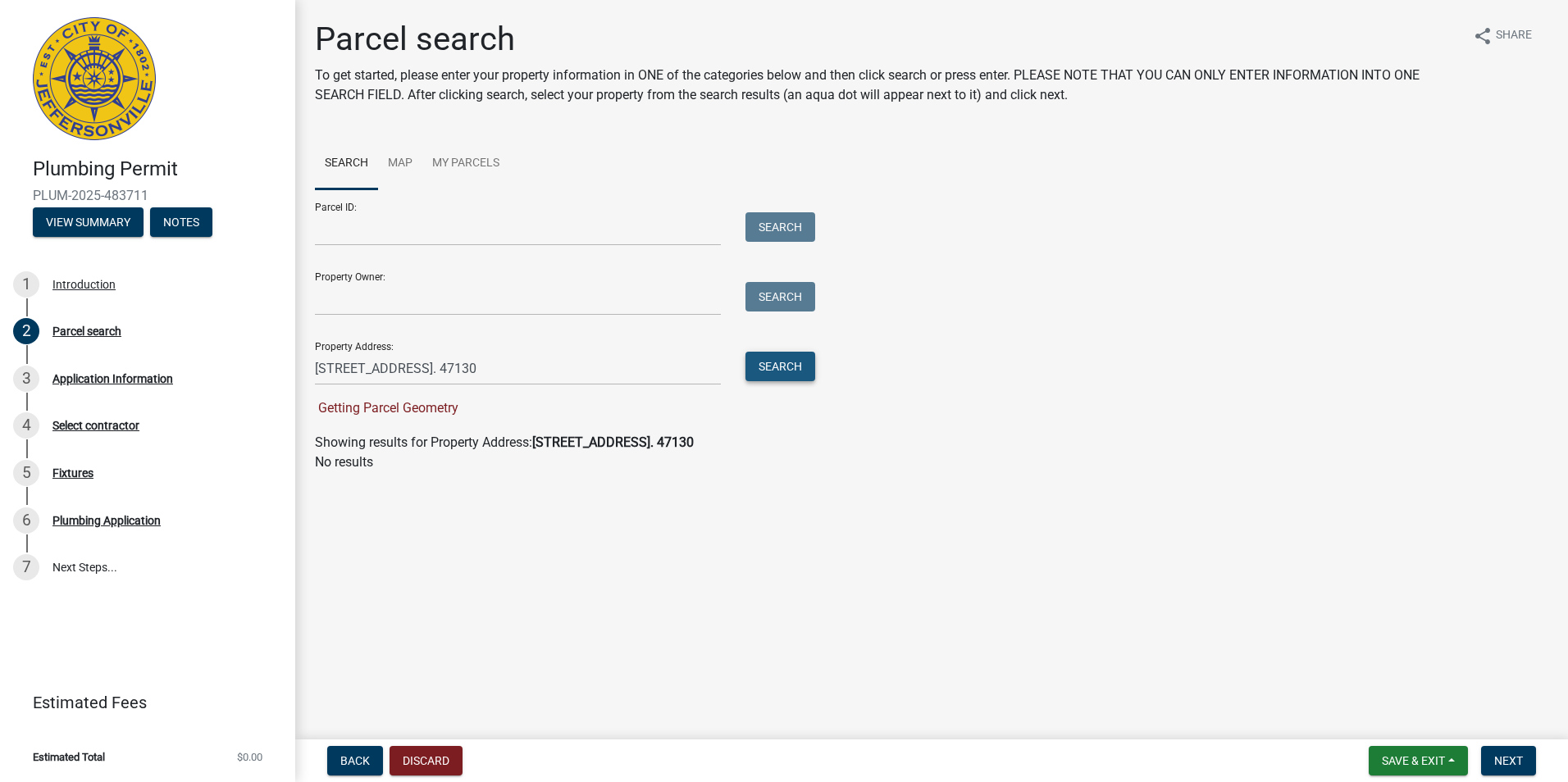
click at [767, 363] on button "Search" at bounding box center [780, 366] width 70 height 29
click at [776, 364] on button "Search" at bounding box center [780, 366] width 70 height 29
click at [82, 374] on div "Application Information" at bounding box center [113, 379] width 121 height 11
click at [345, 230] on input "Parcel ID:" at bounding box center [517, 229] width 406 height 34
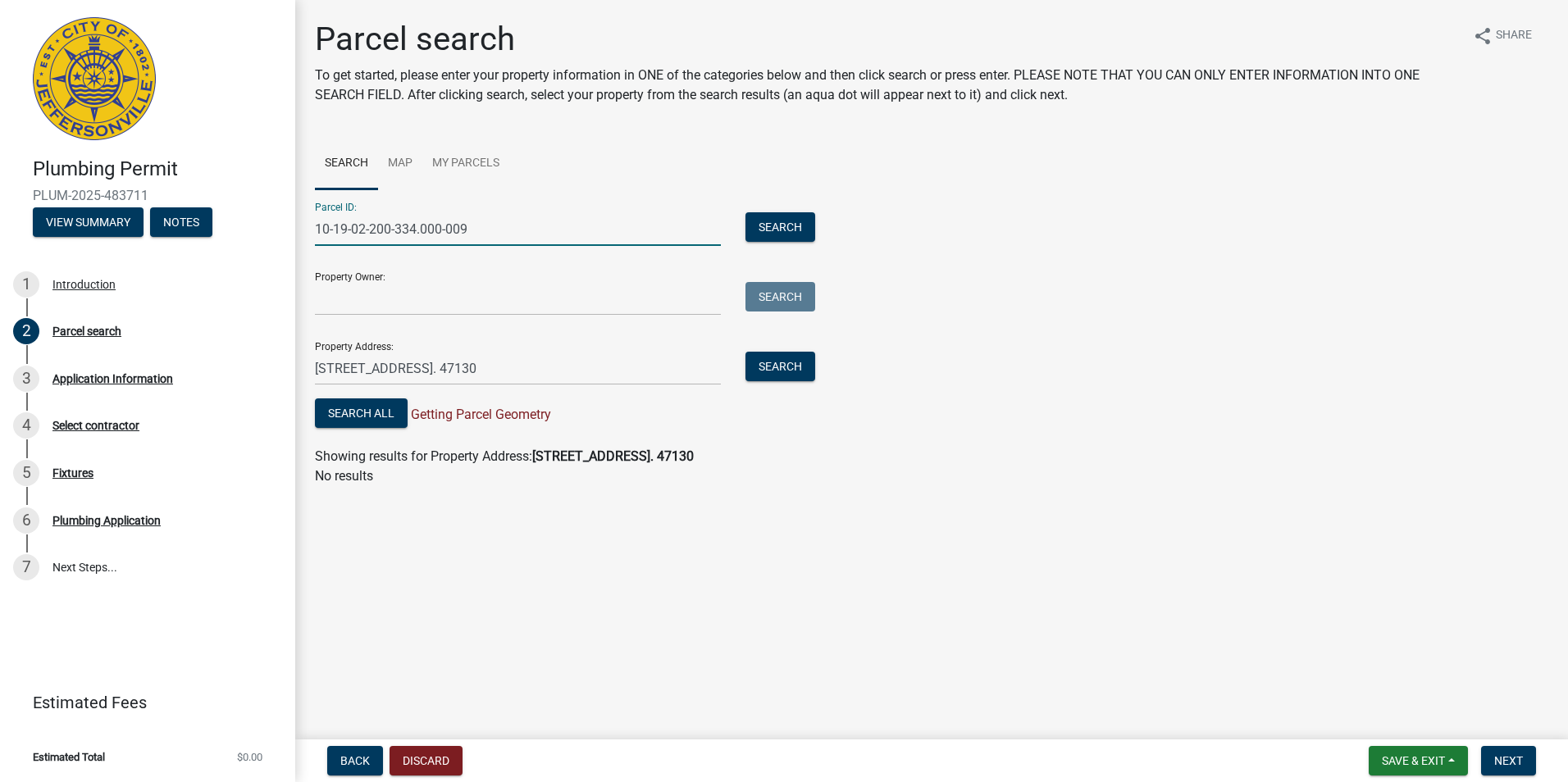
type input "10-19-02-200-334.000-009"
click at [552, 362] on input "[STREET_ADDRESS]. 47130" at bounding box center [517, 368] width 406 height 34
type input "3"
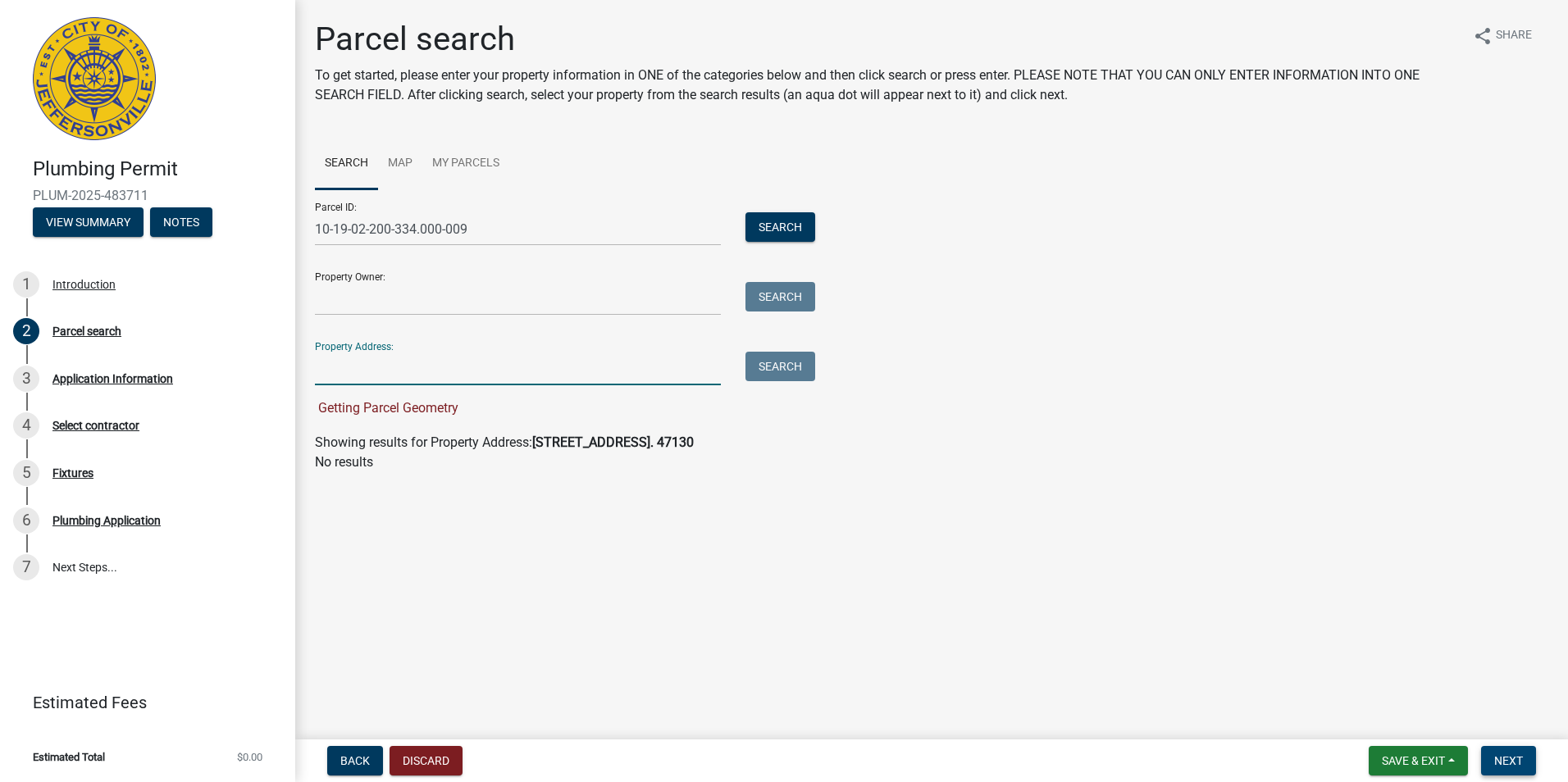
click at [1519, 757] on span "Next" at bounding box center [1508, 760] width 28 height 13
click at [792, 220] on button "Search" at bounding box center [780, 226] width 70 height 29
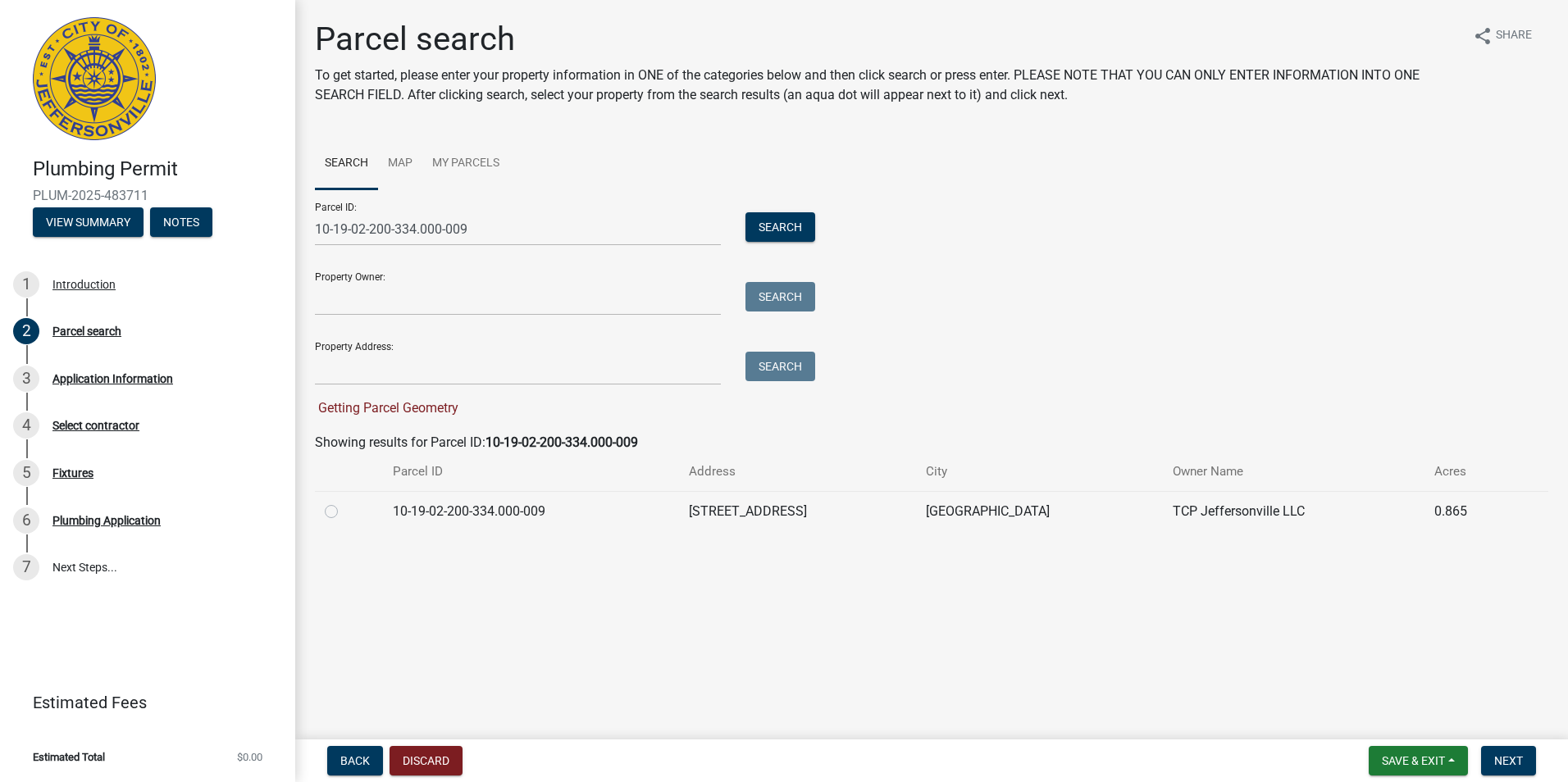
click at [344, 501] on label at bounding box center [344, 501] width 0 height 0
click at [344, 510] on input "radio" at bounding box center [349, 506] width 10 height 10
radio input "true"
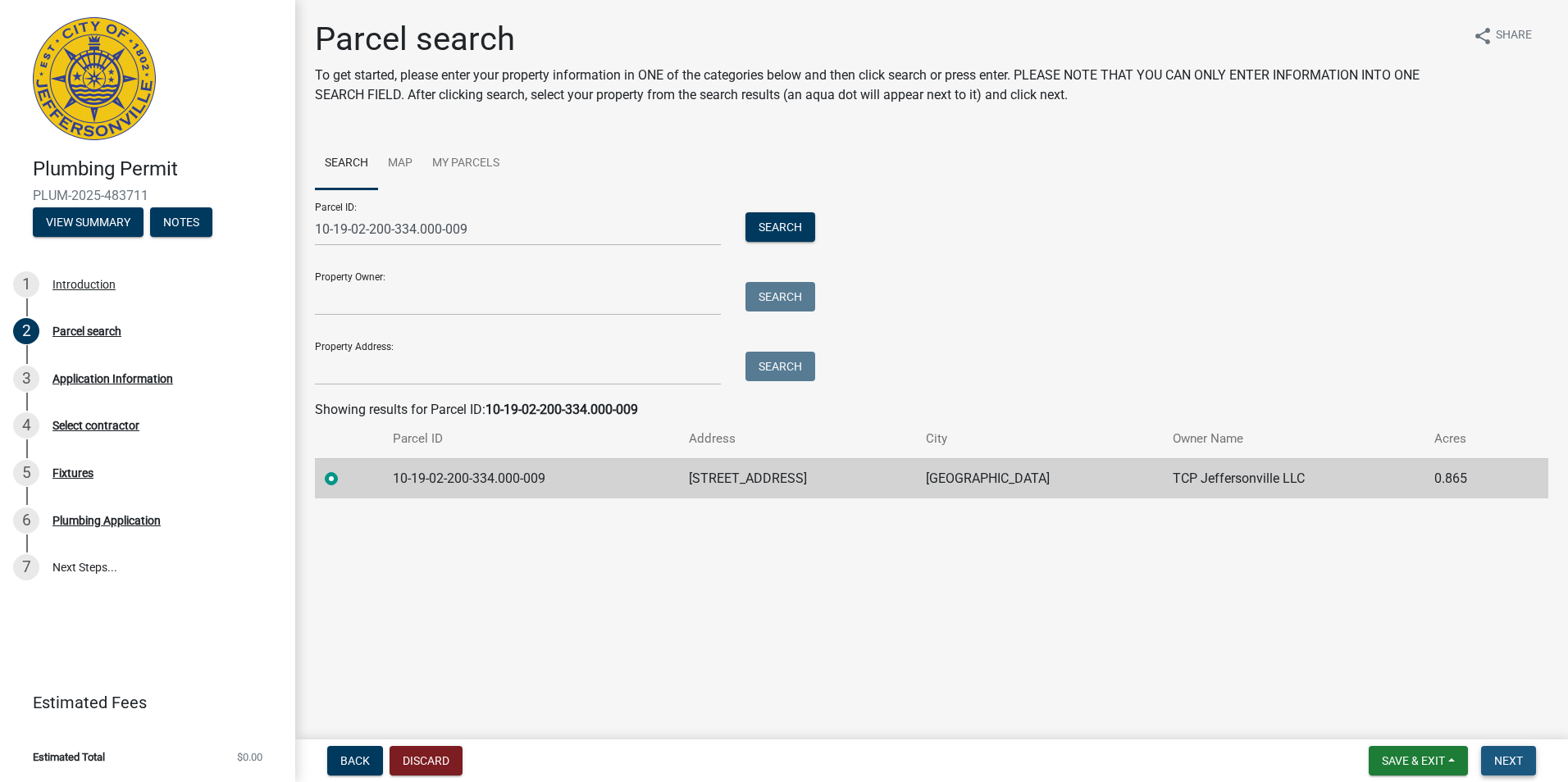
click at [1493, 753] on button "Next" at bounding box center [1508, 760] width 55 height 29
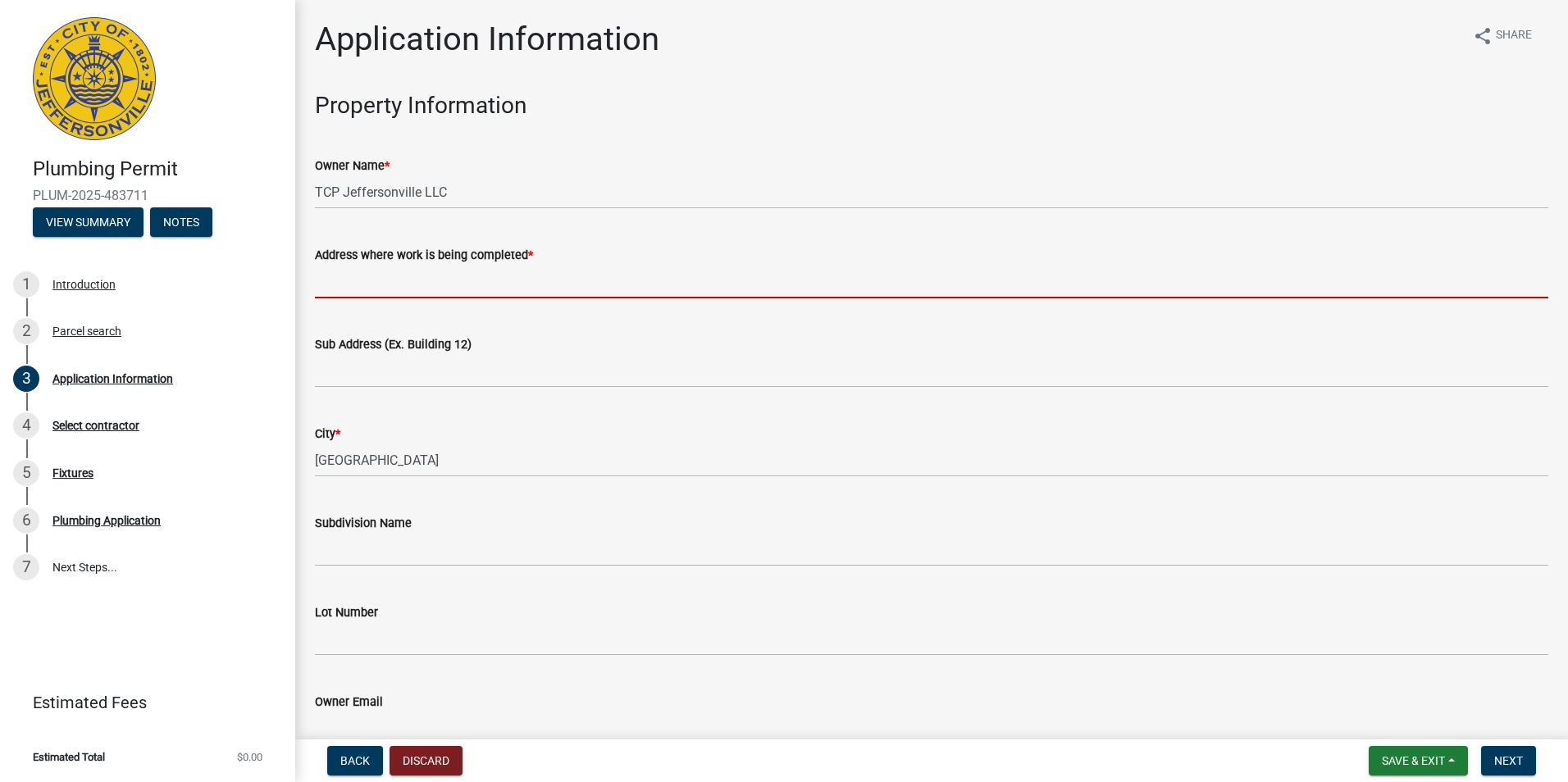
click at [339, 286] on input "Address where work is being completed *" at bounding box center [931, 282] width 1233 height 34
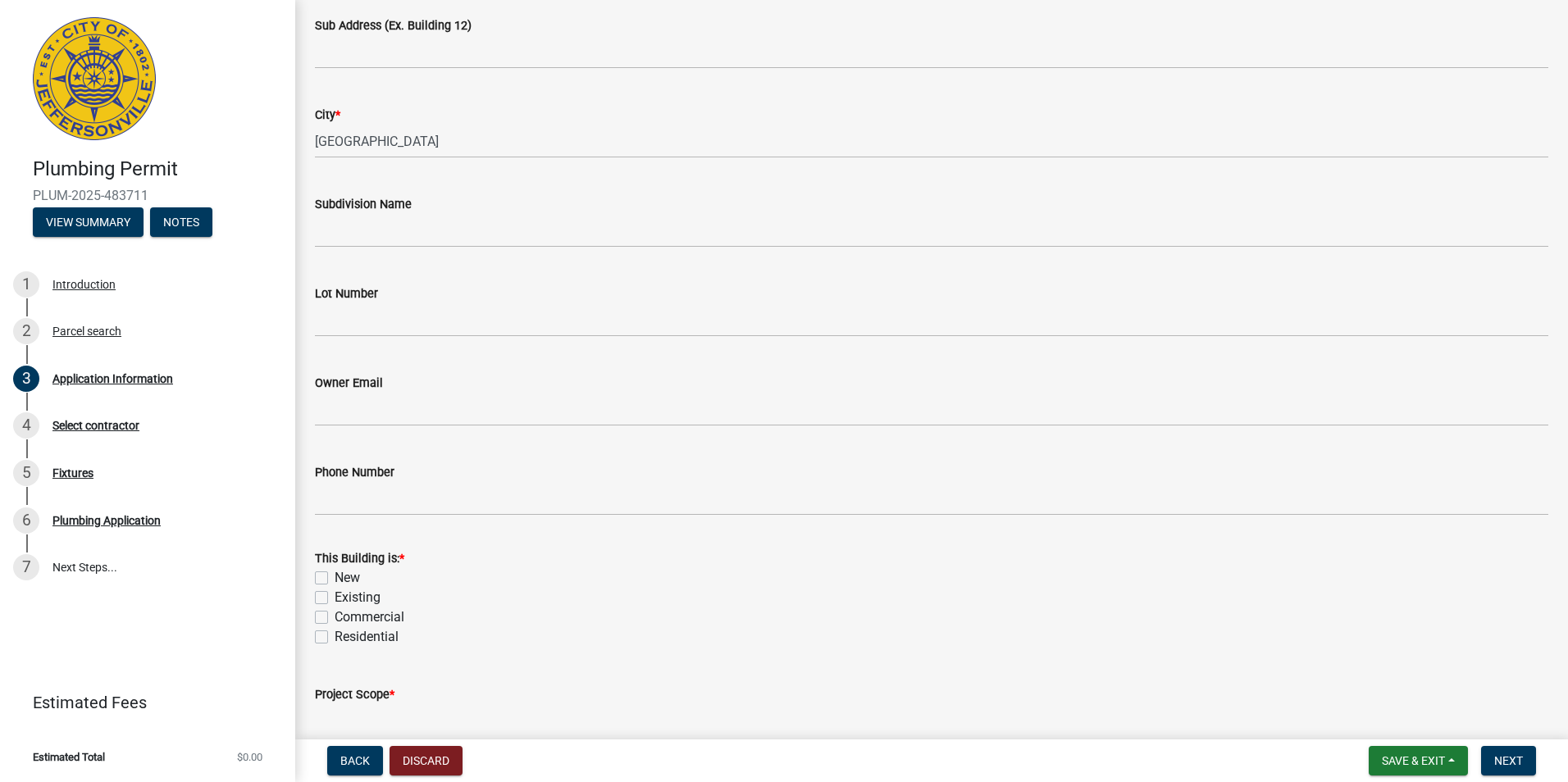
scroll to position [410, 0]
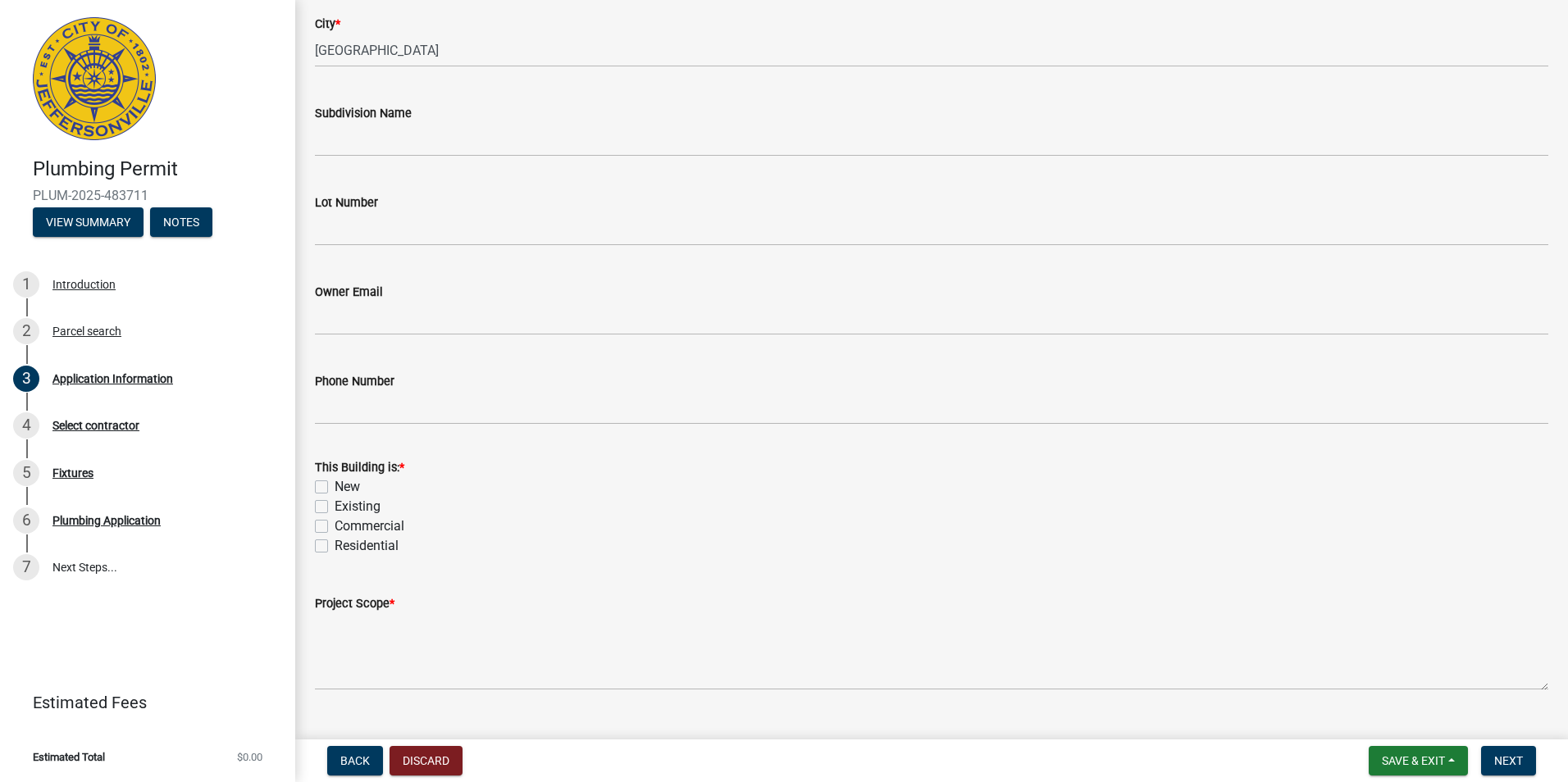
type input "[STREET_ADDRESS] suite 104"
click at [335, 526] on label "Commercial" at bounding box center [369, 526] width 70 height 20
click at [335, 526] on input "Commercial" at bounding box center [339, 521] width 10 height 10
checkbox input "true"
checkbox input "false"
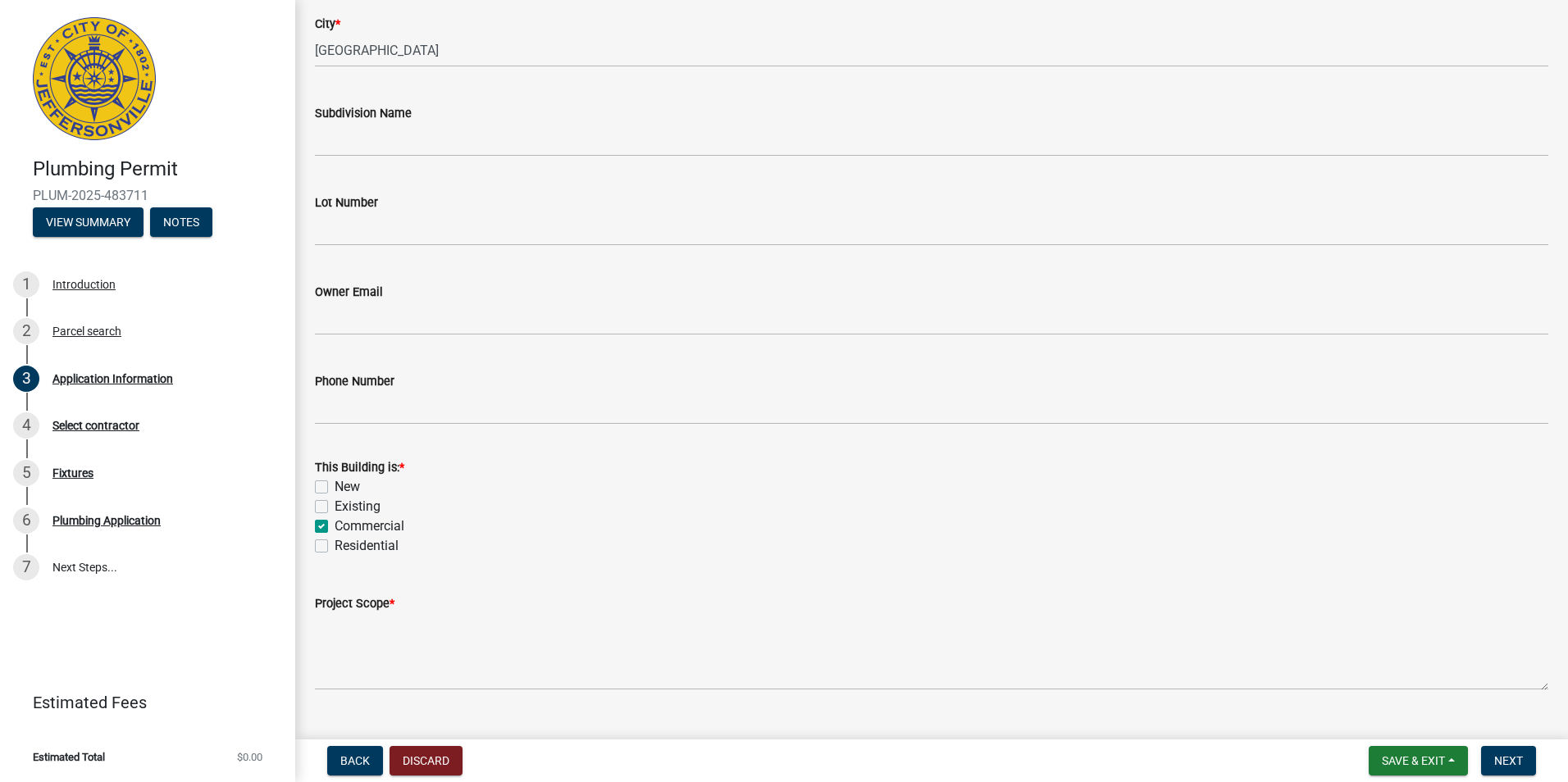
checkbox input "false"
checkbox input "true"
checkbox input "false"
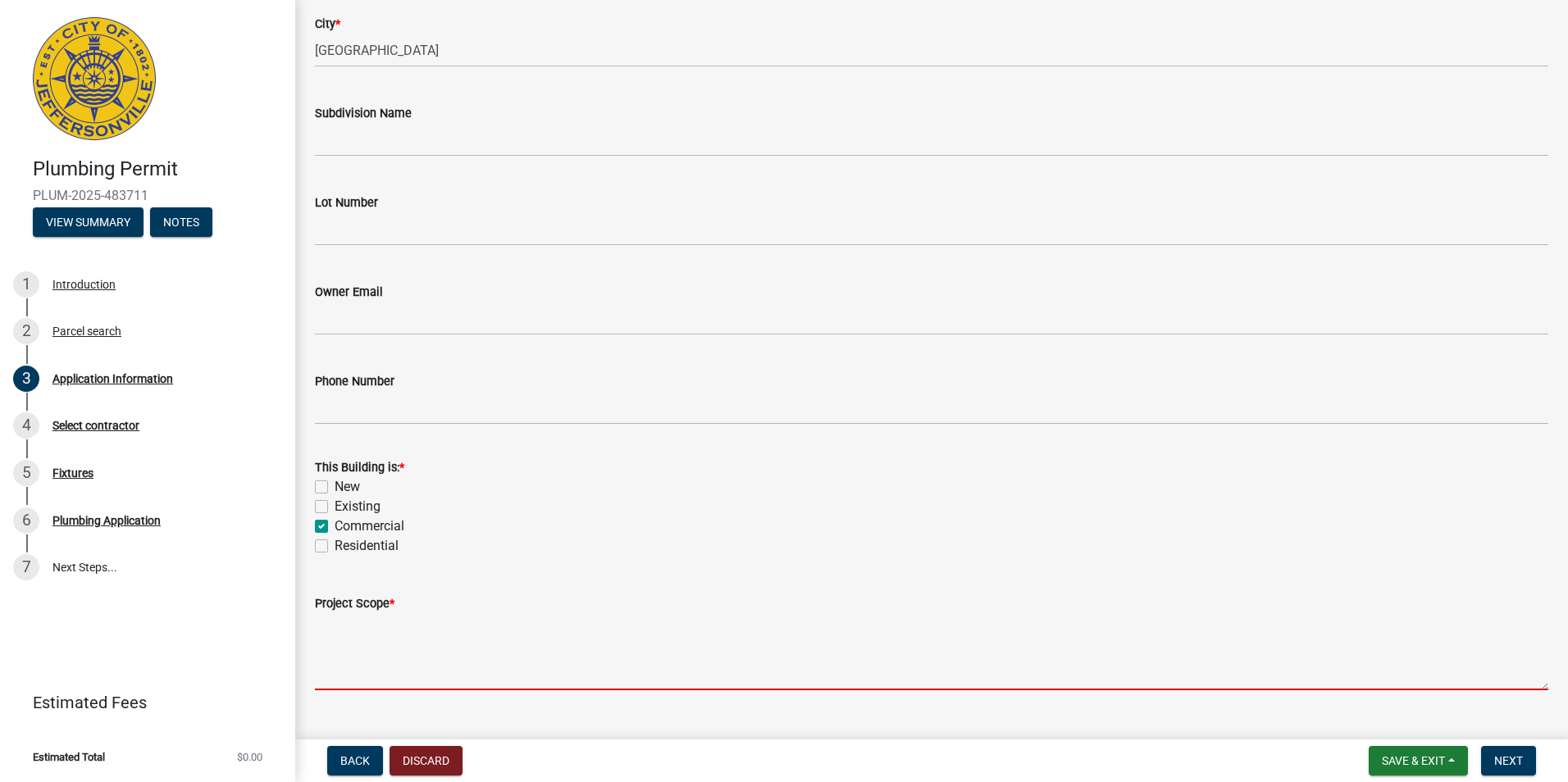
click at [339, 662] on textarea "Project Scope *" at bounding box center [931, 652] width 1233 height 77
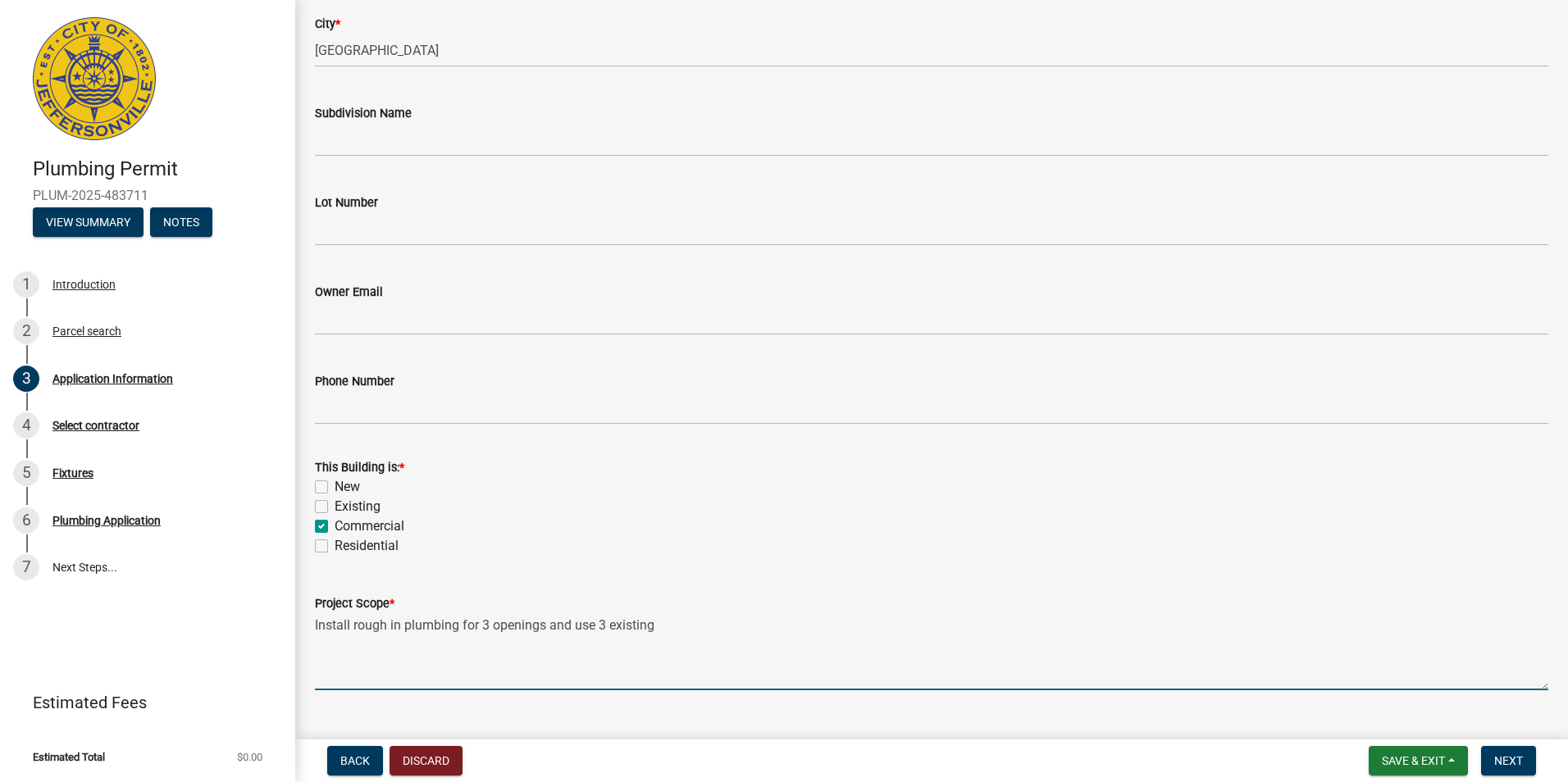
click at [548, 624] on textarea "Install rough in plumbing for 3 openings and use 3 existing" at bounding box center [931, 652] width 1233 height 77
click at [842, 625] on textarea "Install rough in plumbing for 3 openings (sink, water closet, service sink) and…" at bounding box center [931, 652] width 1233 height 77
click at [489, 618] on textarea "Install rough in plumbing for 3 openings (sink, water closet, service sink) and…" at bounding box center [931, 652] width 1233 height 77
click at [728, 623] on textarea "Install rough in plumbing for 4 openings (sink, water closet, service sink) and…" at bounding box center [931, 652] width 1233 height 77
click at [972, 624] on textarea "Install rough in plumbing for 4 openings (sink, water closet, service sink, flo…" at bounding box center [931, 652] width 1233 height 77
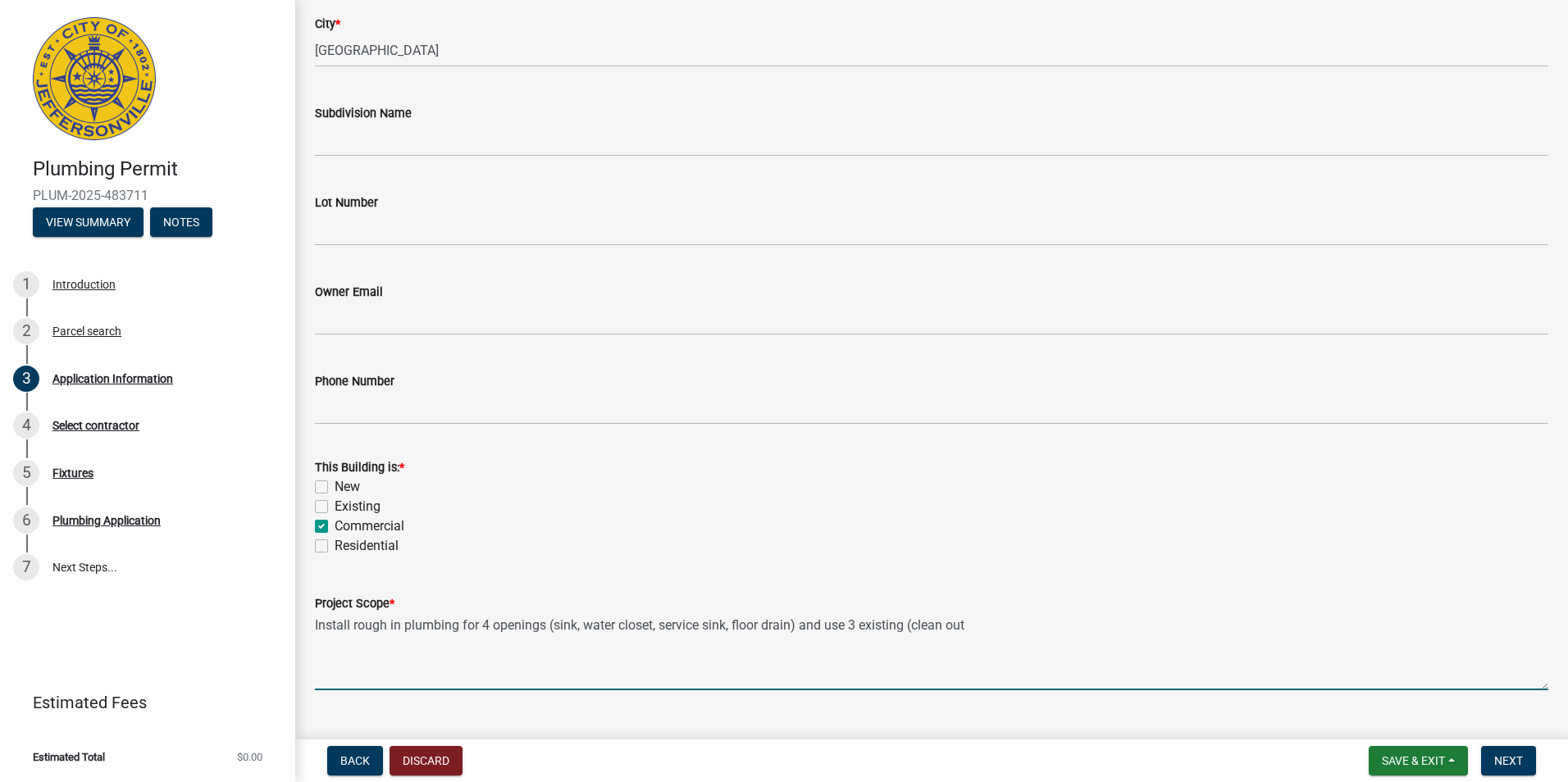
click at [916, 627] on textarea "Install rough in plumbing for 4 openings (sink, water closet, service sink, flo…" at bounding box center [931, 652] width 1233 height 77
click at [977, 622] on textarea "Install rough in plumbing for 4 openings (sink, water closet, service sink, flo…" at bounding box center [931, 652] width 1233 height 77
click at [978, 621] on textarea "Install rough in plumbing for 4 openings (sink, water closet, service sink, flo…" at bounding box center [931, 652] width 1233 height 77
click at [992, 620] on textarea "Install rough in plumbing for 4 openings (sink, water closet, service sink, flo…" at bounding box center [931, 652] width 1233 height 77
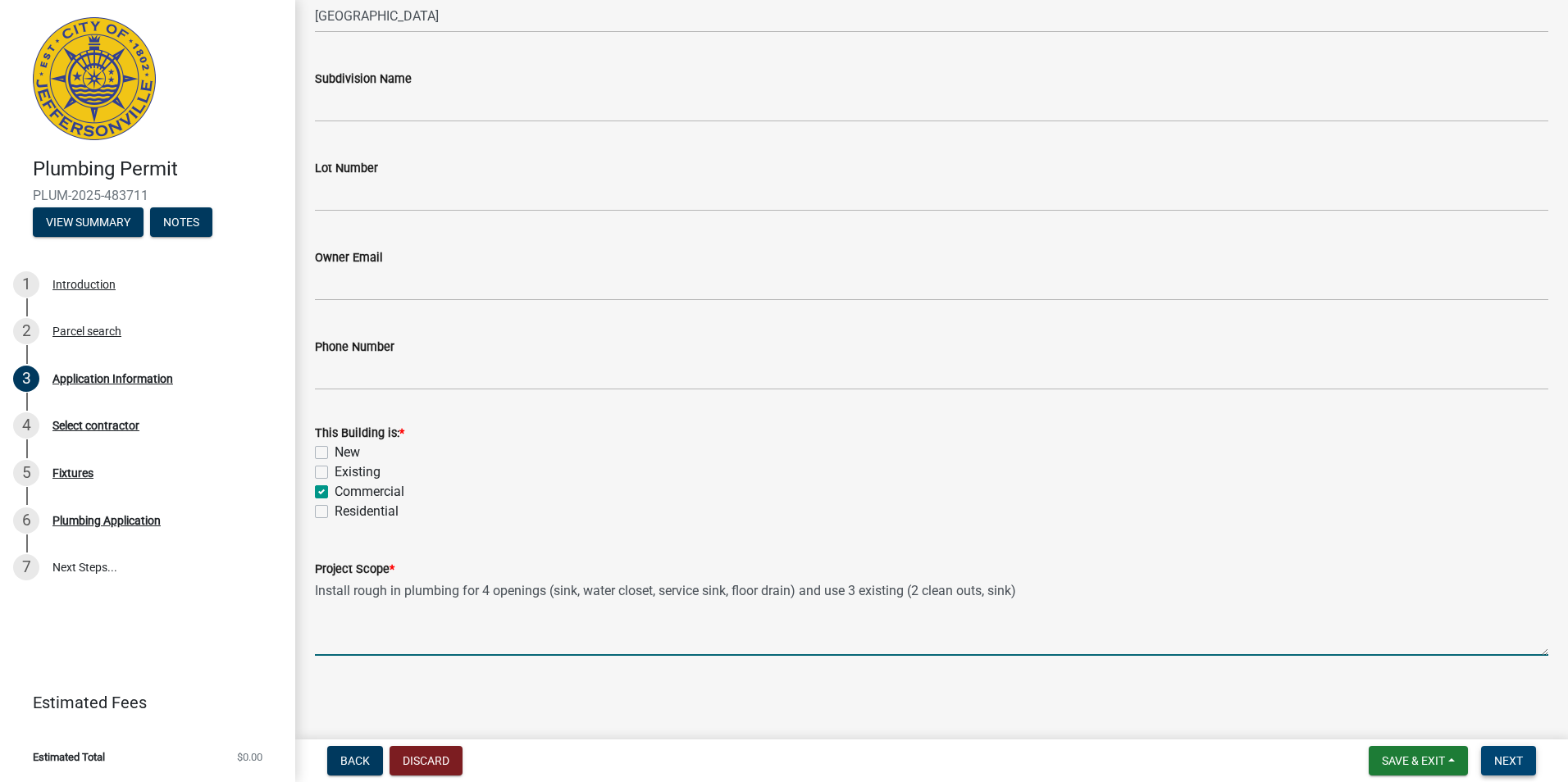
type textarea "Install rough in plumbing for 4 openings (sink, water closet, service sink, flo…"
click at [1521, 765] on span "Next" at bounding box center [1508, 760] width 28 height 13
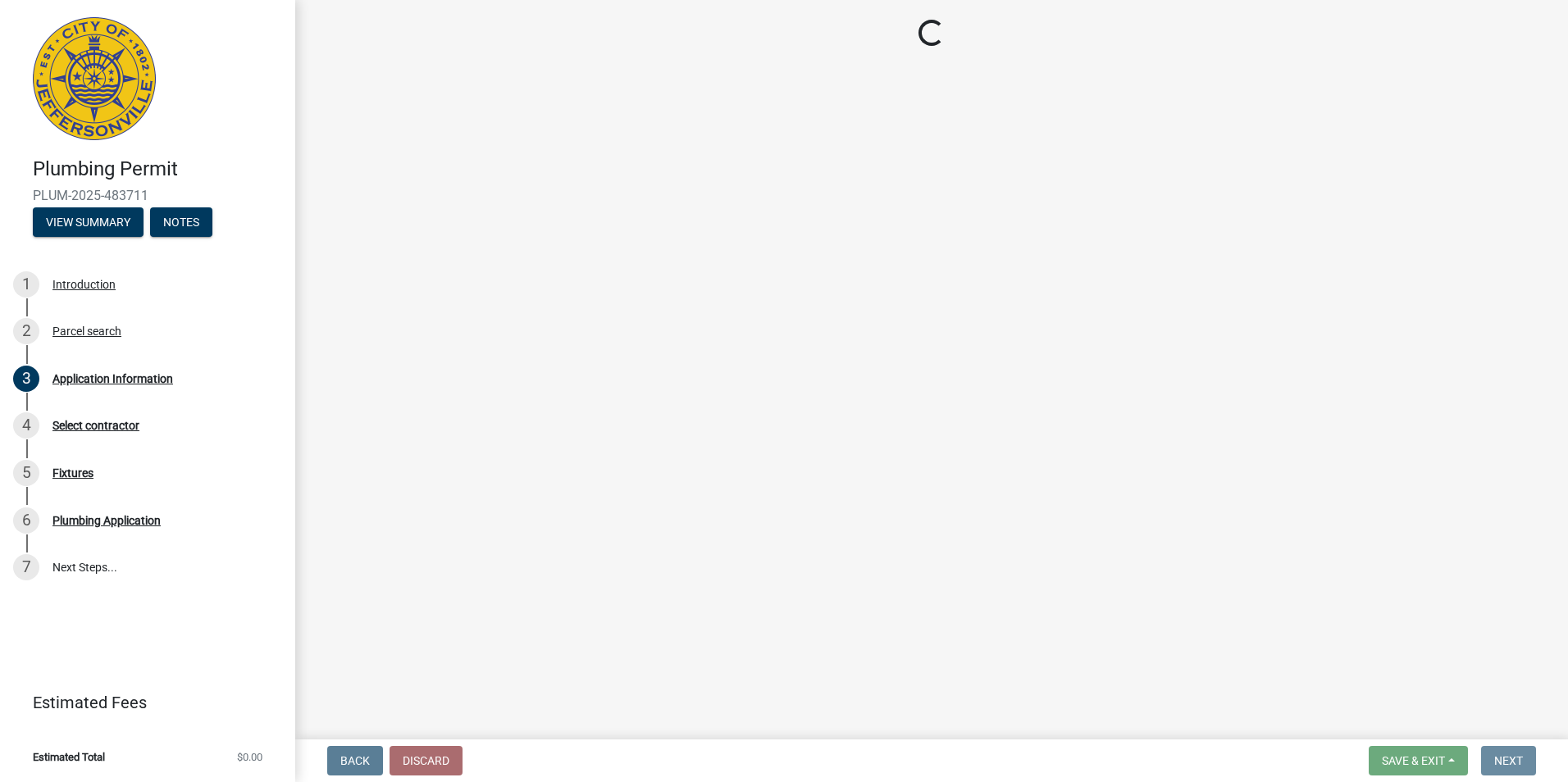
scroll to position [0, 0]
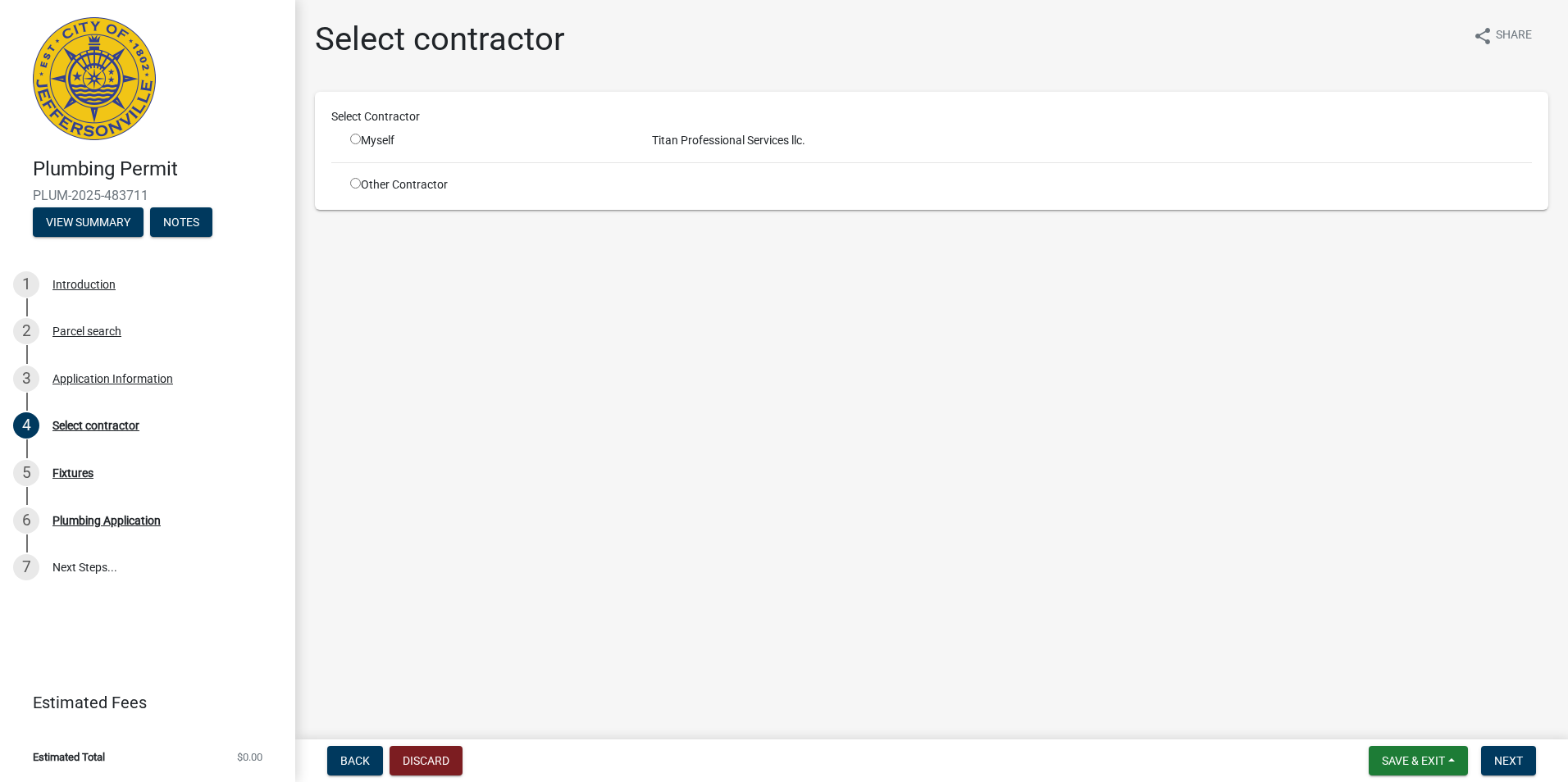
click at [357, 138] on input "radio" at bounding box center [355, 138] width 10 height 10
radio input "true"
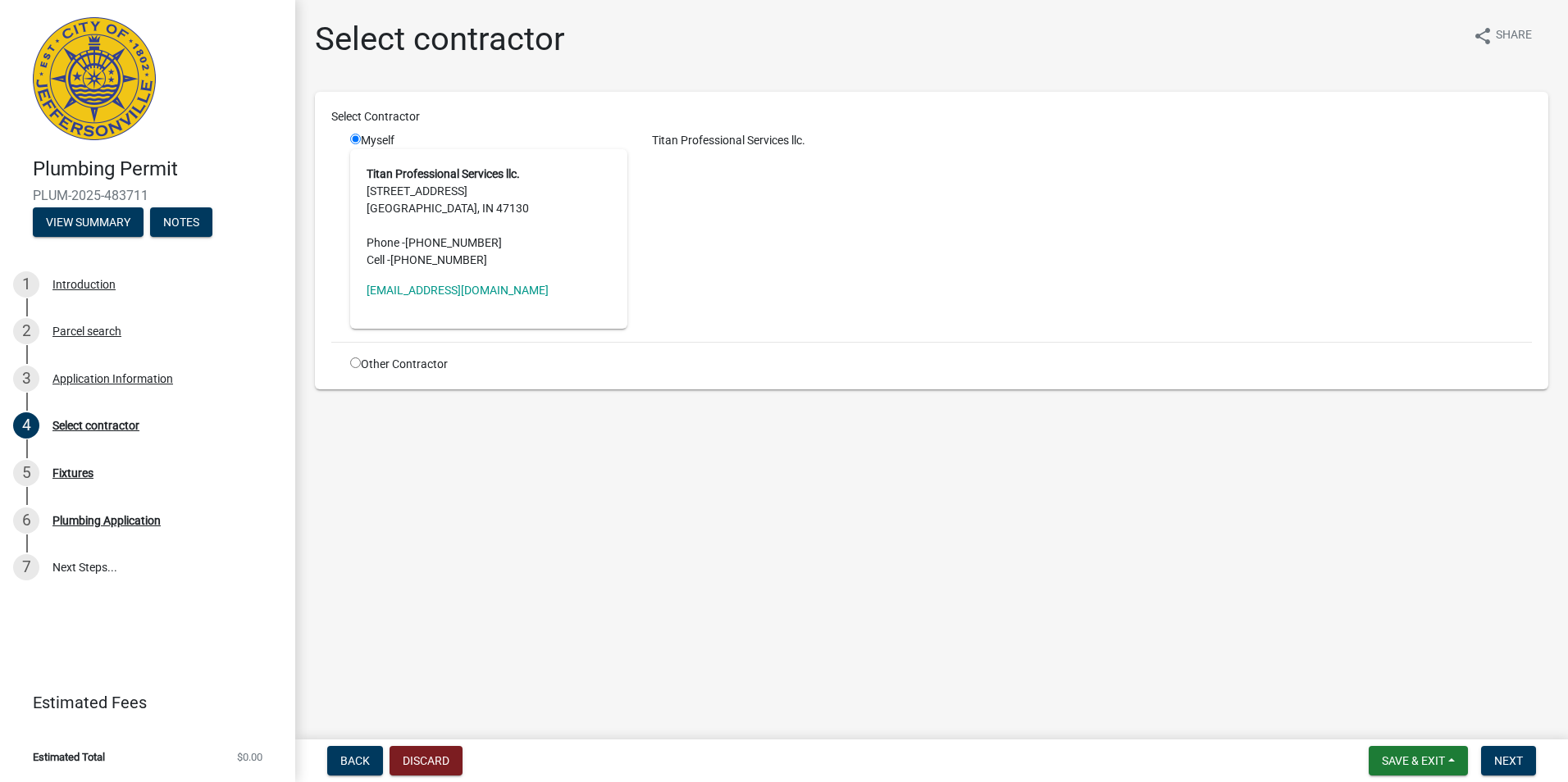
click at [401, 194] on address "Titan Professional Services llc. [STREET_ADDRESS] [GEOGRAPHIC_DATA] Phone - [PH…" at bounding box center [488, 218] width 244 height 104
click at [1511, 755] on span "Next" at bounding box center [1508, 760] width 28 height 13
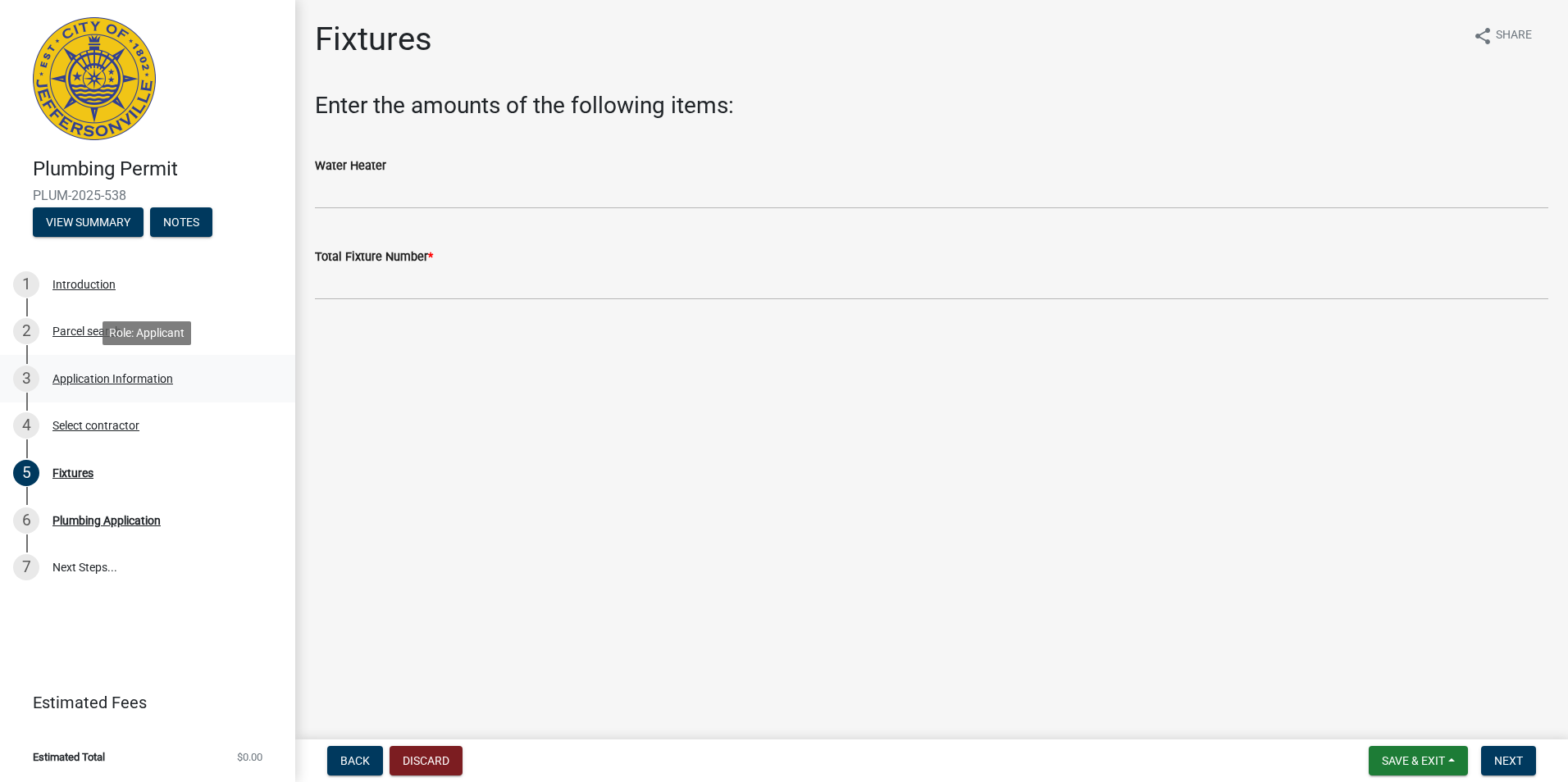
click at [79, 373] on div "Application Information" at bounding box center [113, 379] width 121 height 11
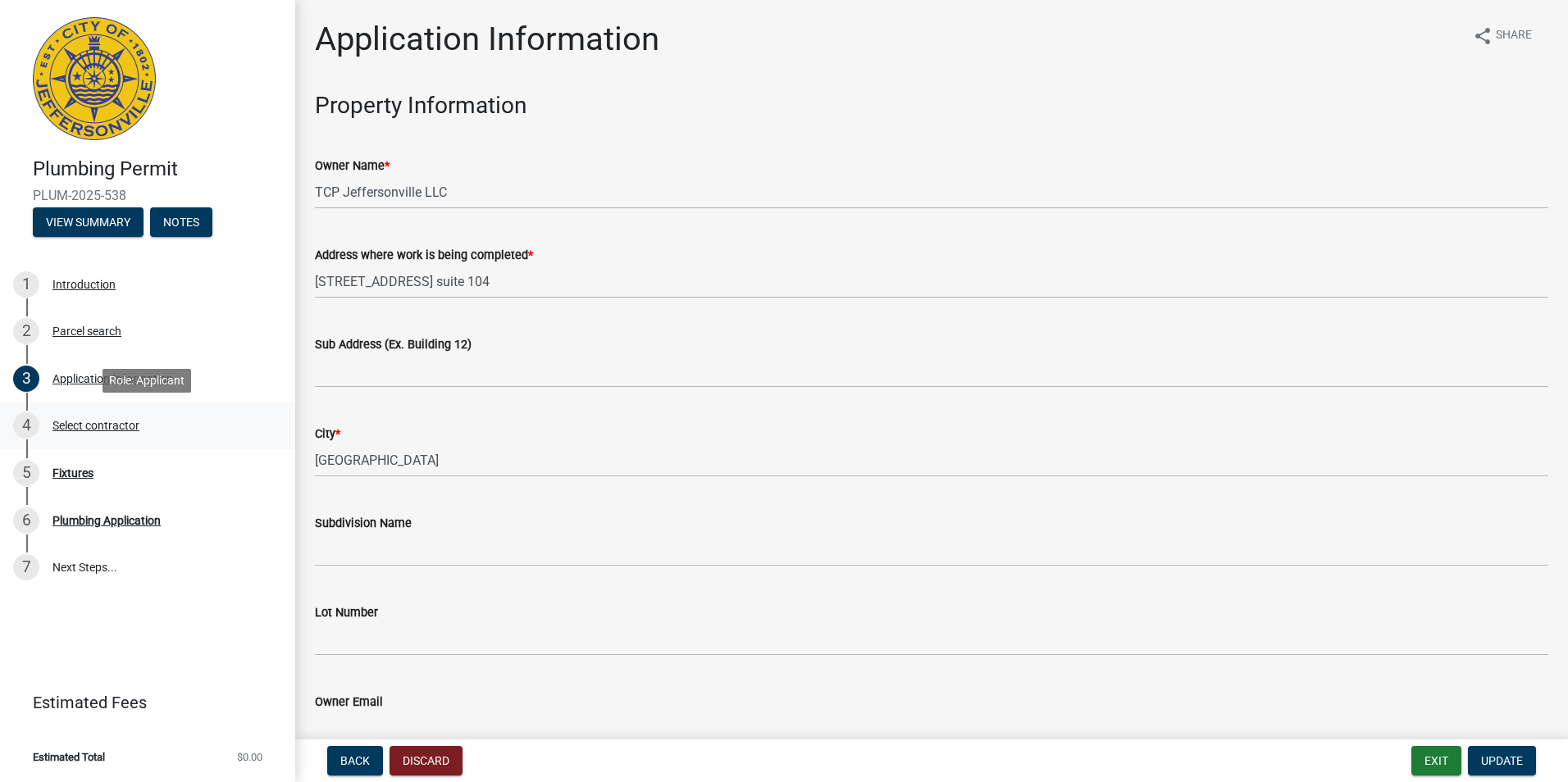
click at [83, 426] on div "Select contractor" at bounding box center [96, 425] width 87 height 11
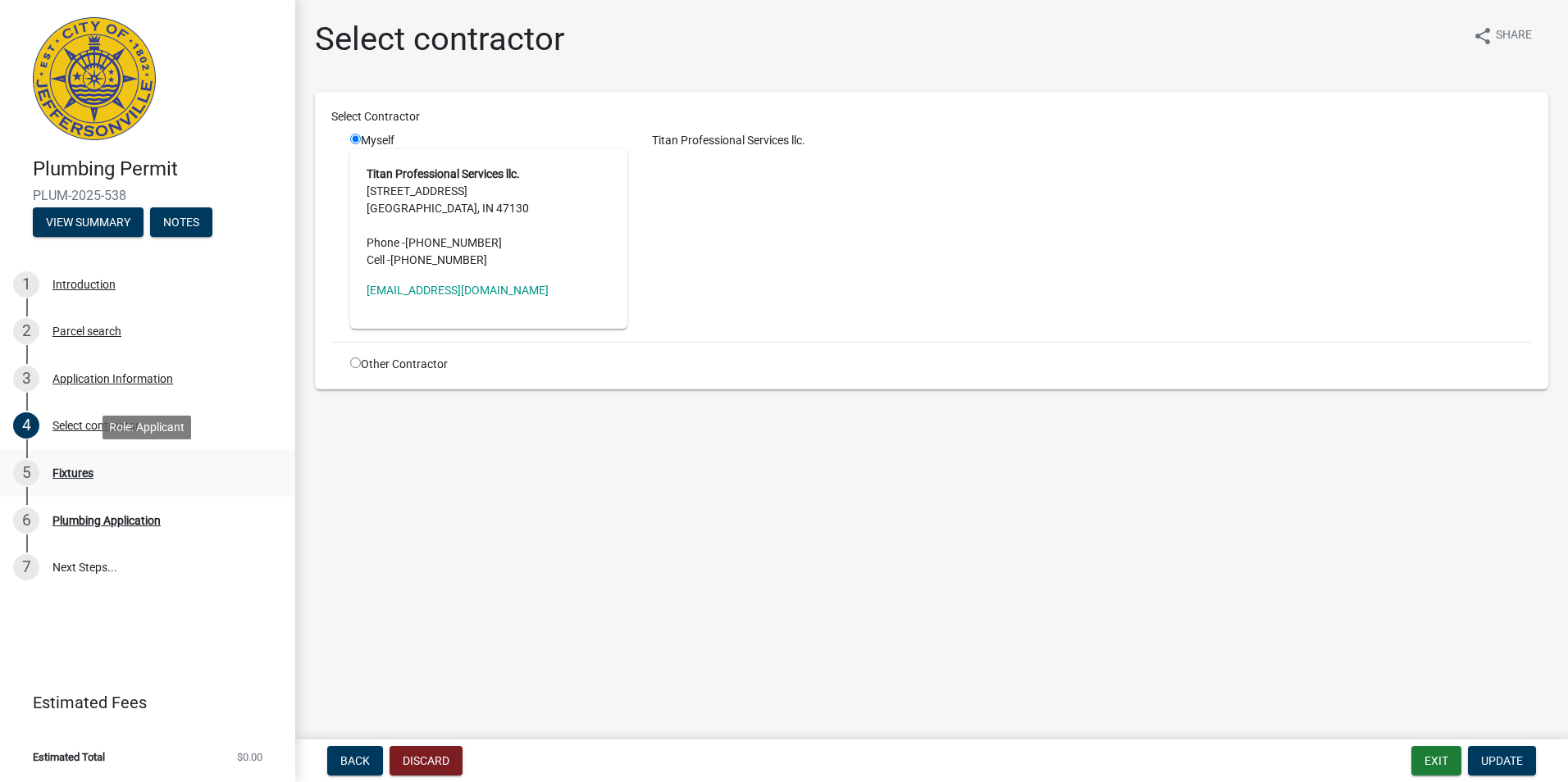
click at [74, 464] on div "5 Fixtures" at bounding box center [140, 473] width 255 height 26
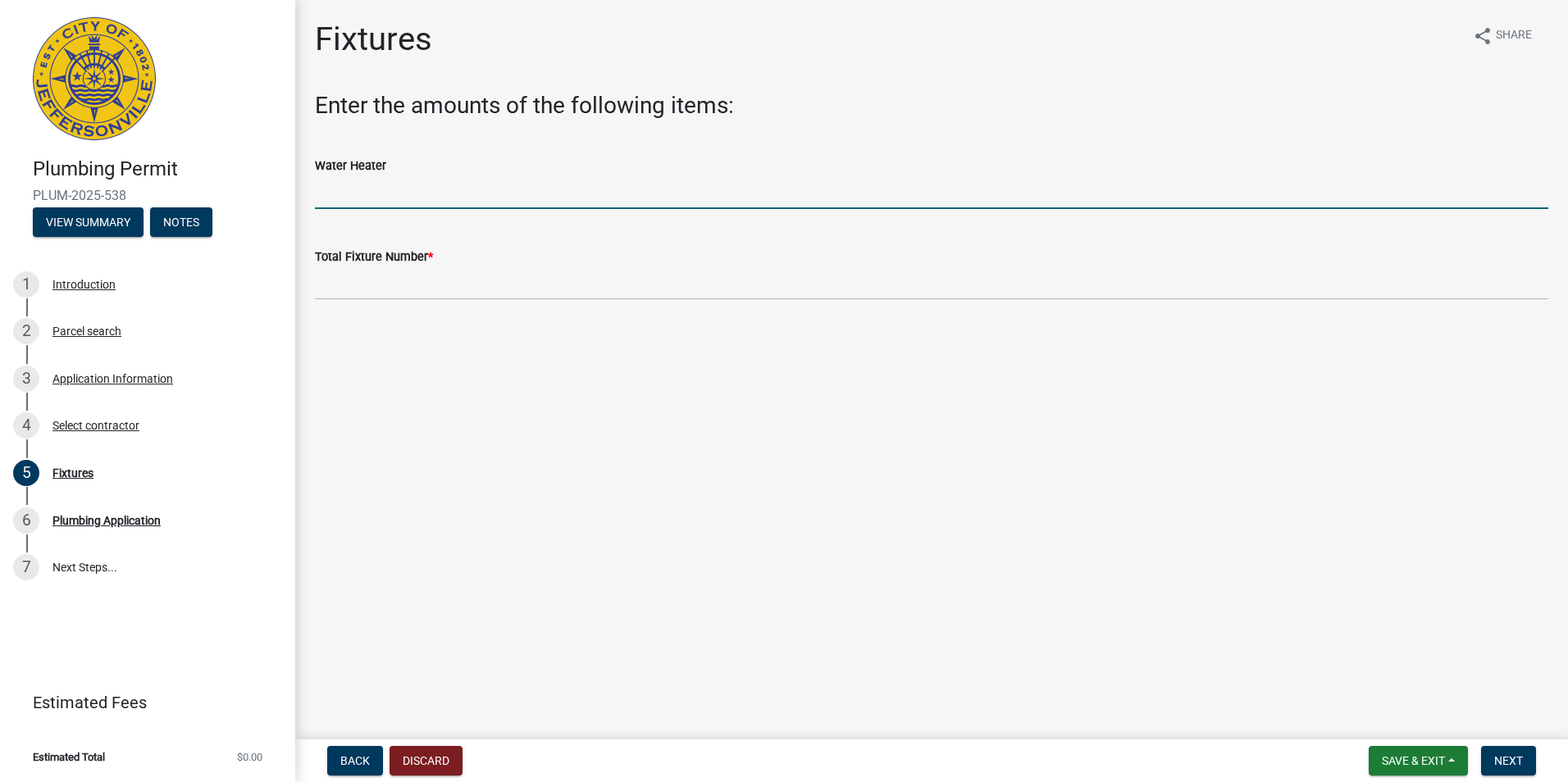
click at [349, 200] on input "text" at bounding box center [931, 192] width 1233 height 34
type input "1"
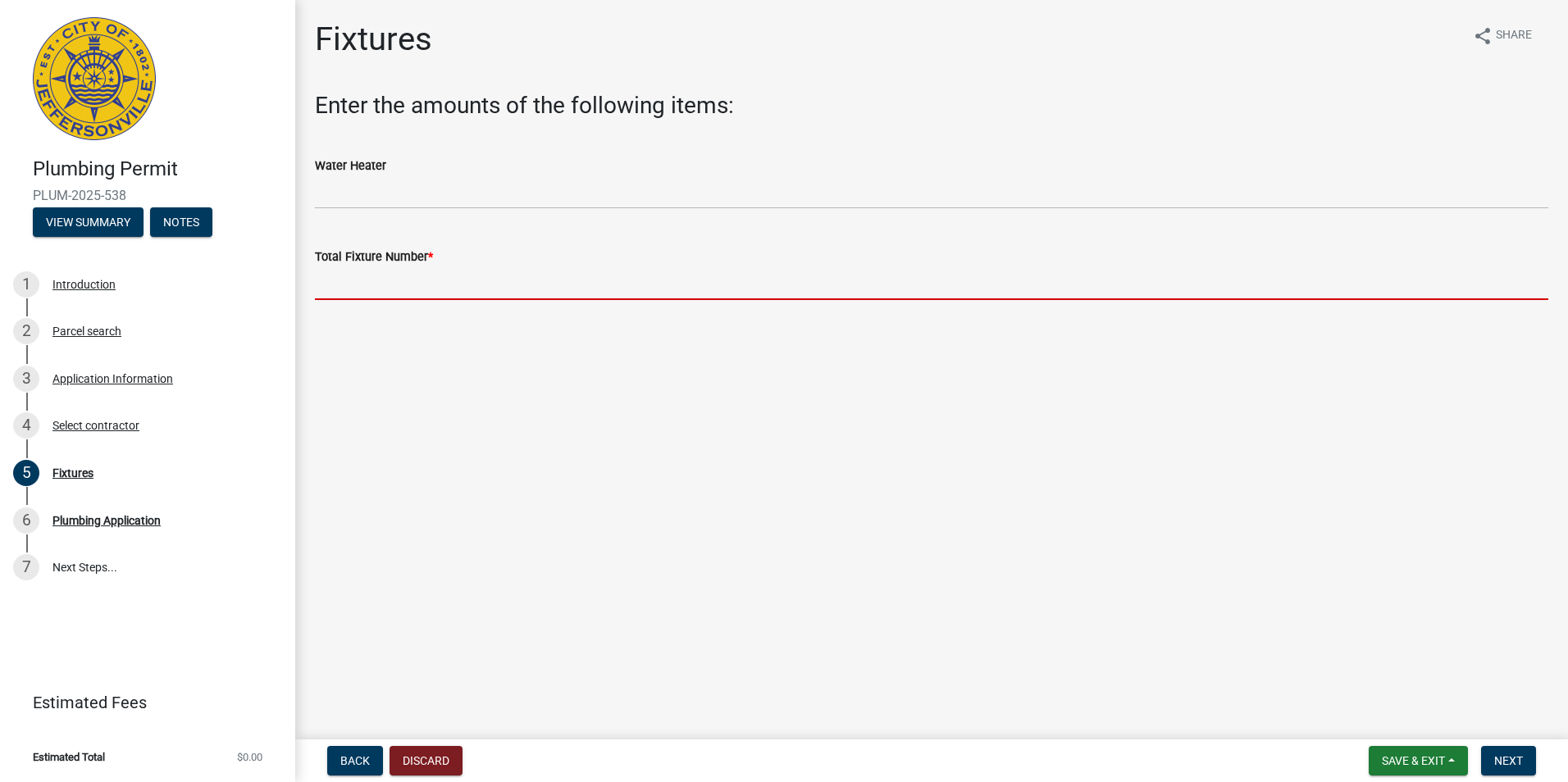
click at [346, 285] on input "text" at bounding box center [931, 284] width 1233 height 34
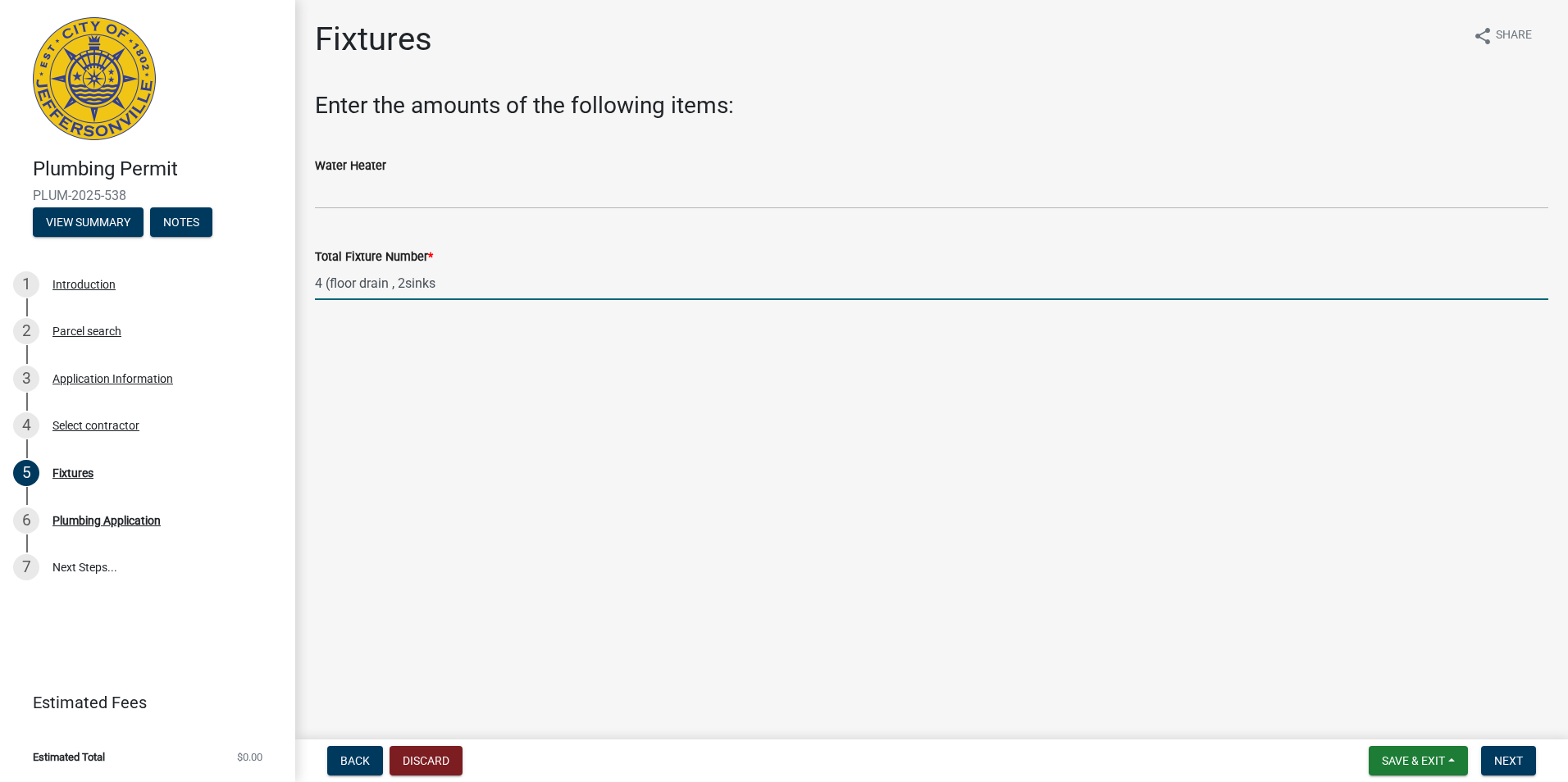
click at [372, 280] on input "4 (floor drain , 2sinks" at bounding box center [931, 284] width 1233 height 34
type input "-"
type input "4"
click at [1508, 754] on span "Next" at bounding box center [1508, 760] width 28 height 13
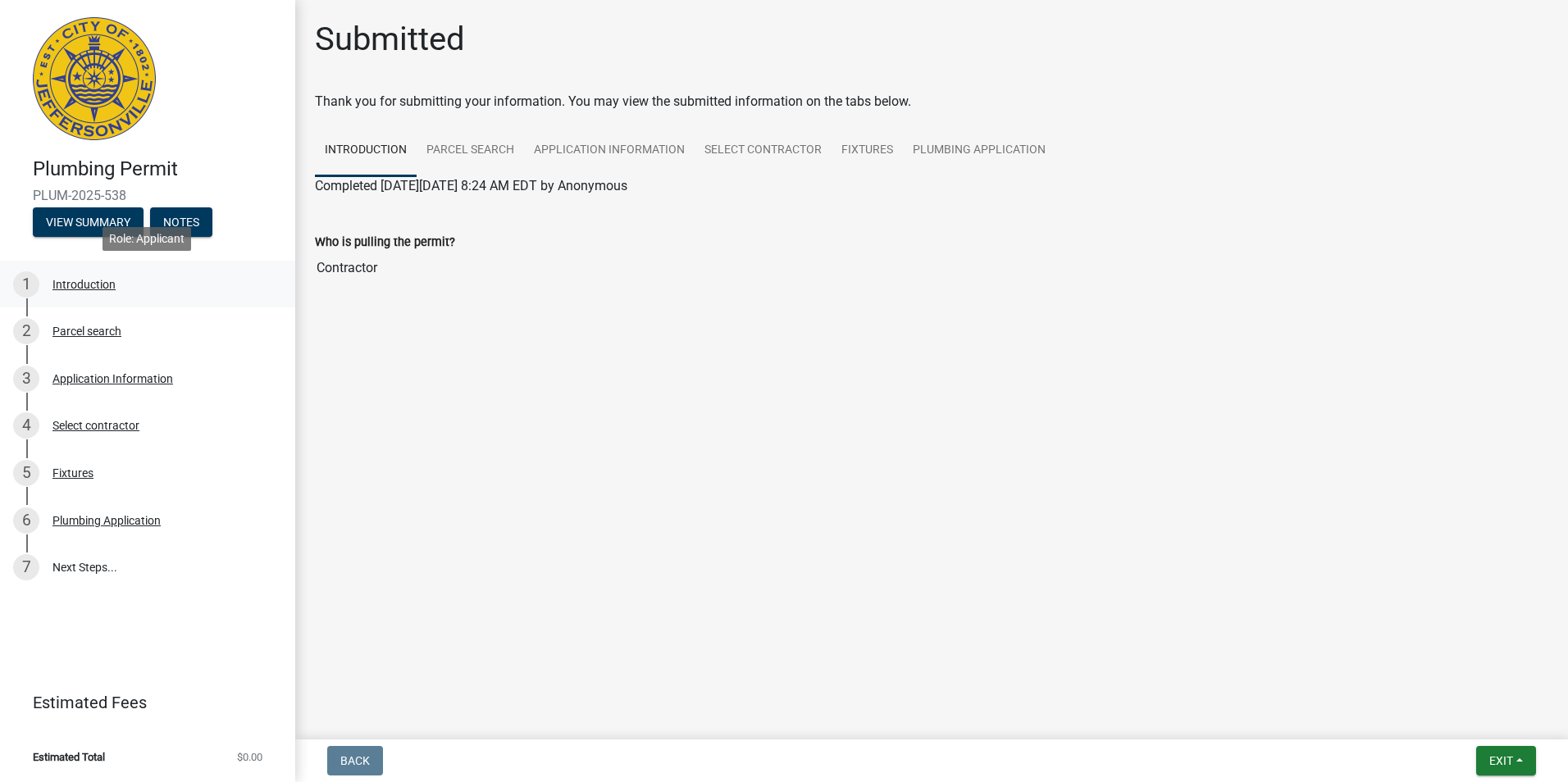
click at [100, 288] on div "Introduction" at bounding box center [84, 285] width 63 height 11
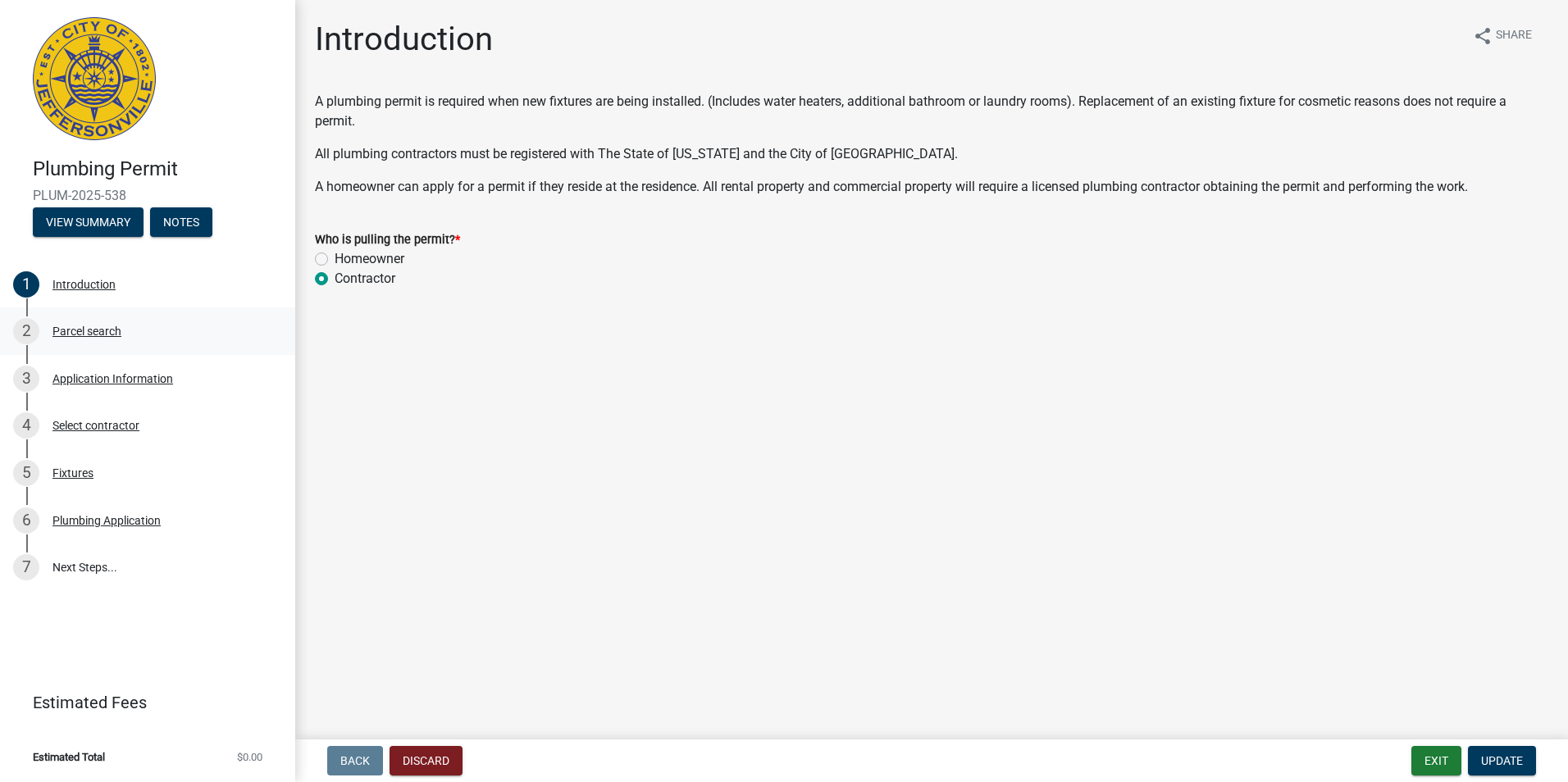
click at [120, 327] on div "Parcel search" at bounding box center [87, 331] width 69 height 11
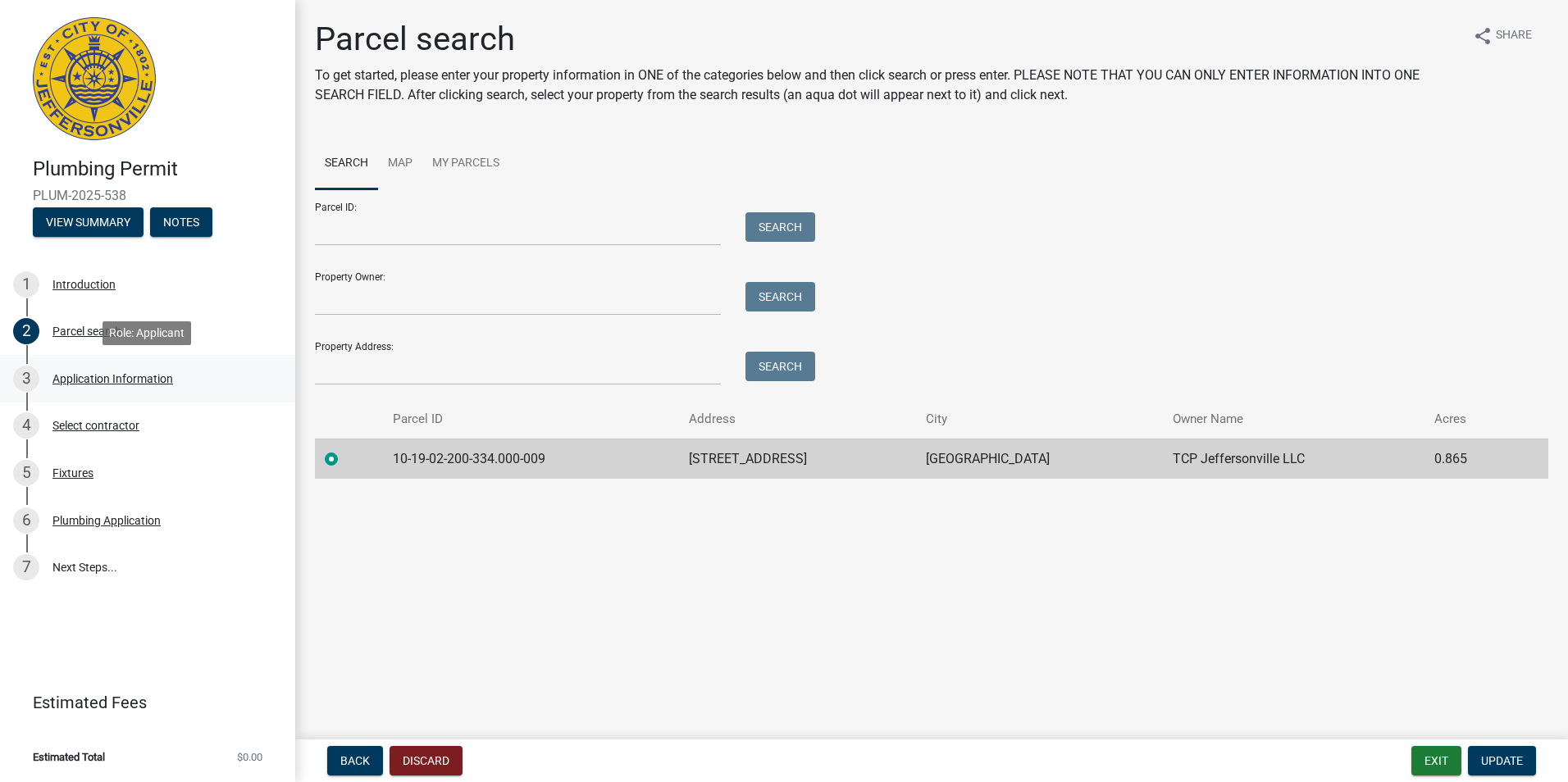
click at [121, 380] on div "Application Information" at bounding box center [113, 379] width 121 height 11
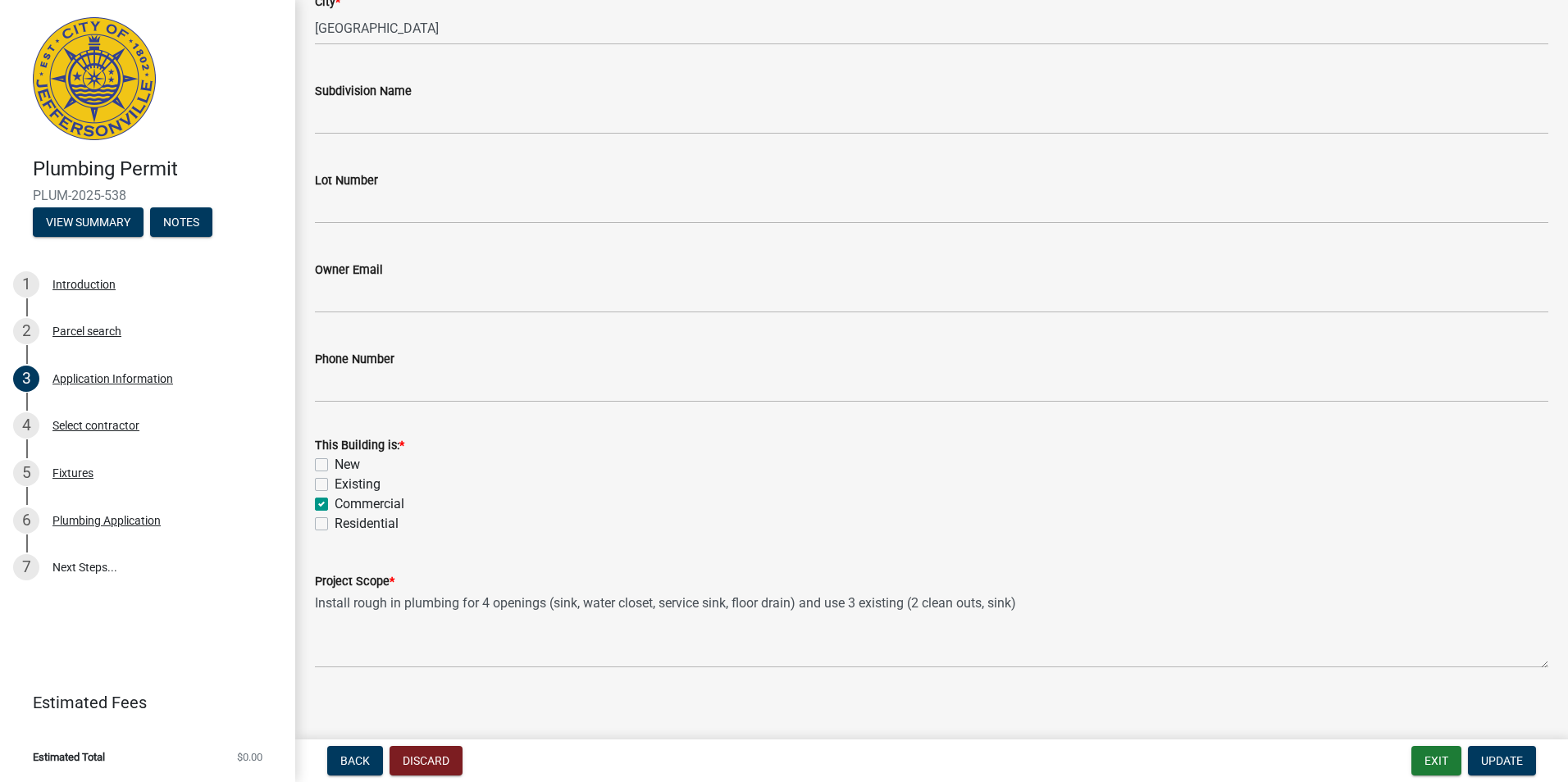
scroll to position [445, 0]
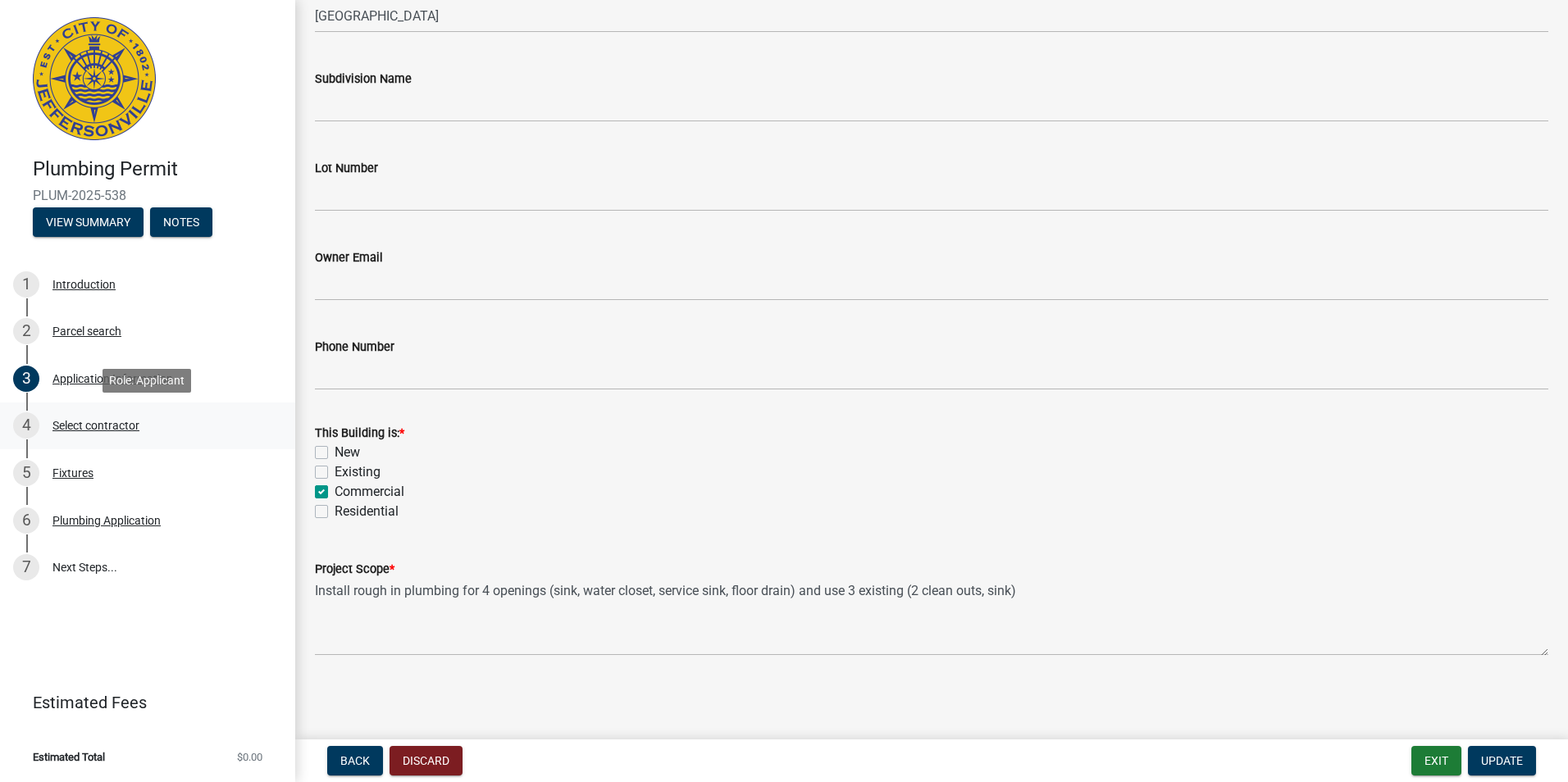
click at [123, 424] on div "Select contractor" at bounding box center [96, 425] width 87 height 11
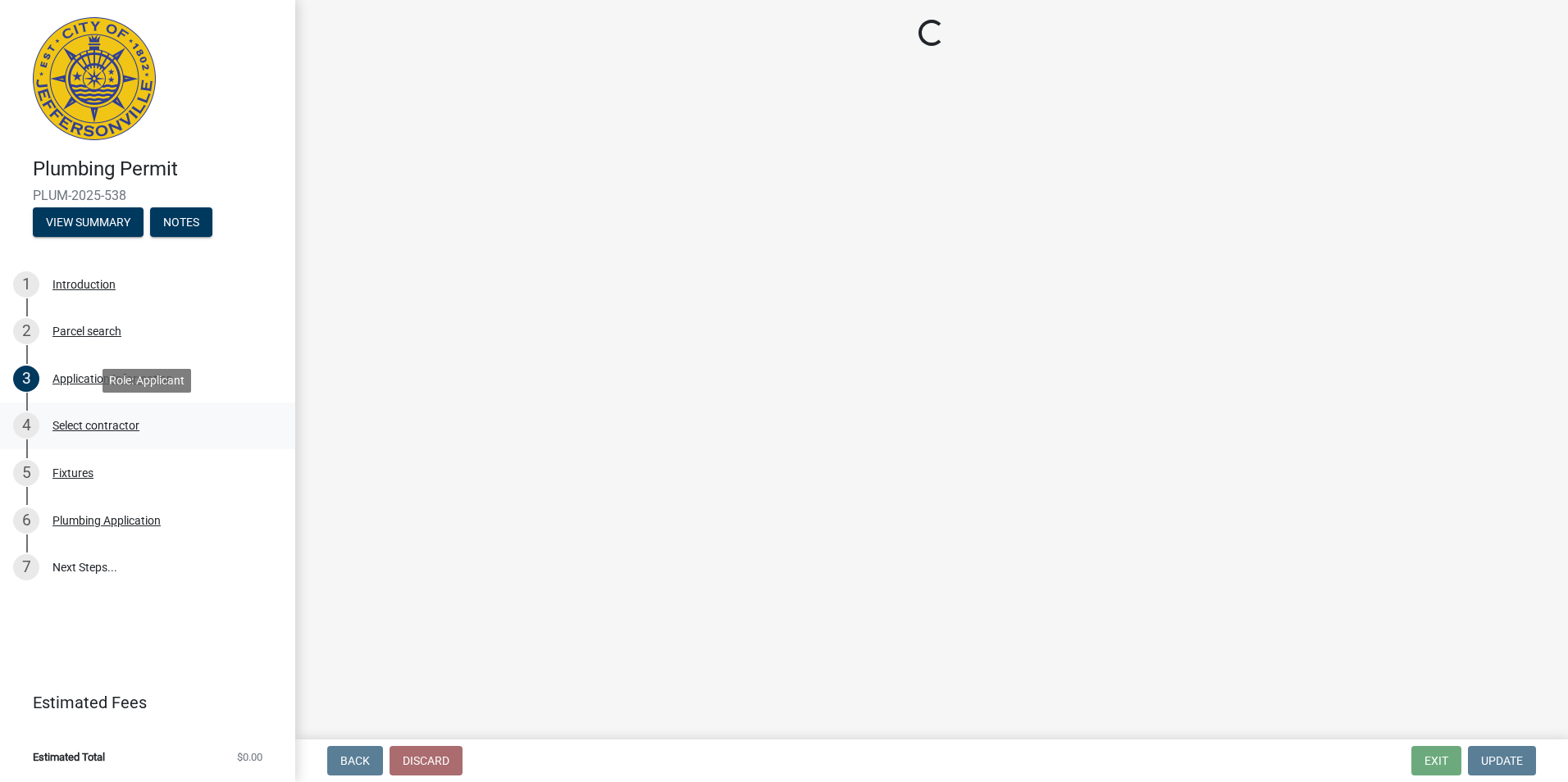
scroll to position [0, 0]
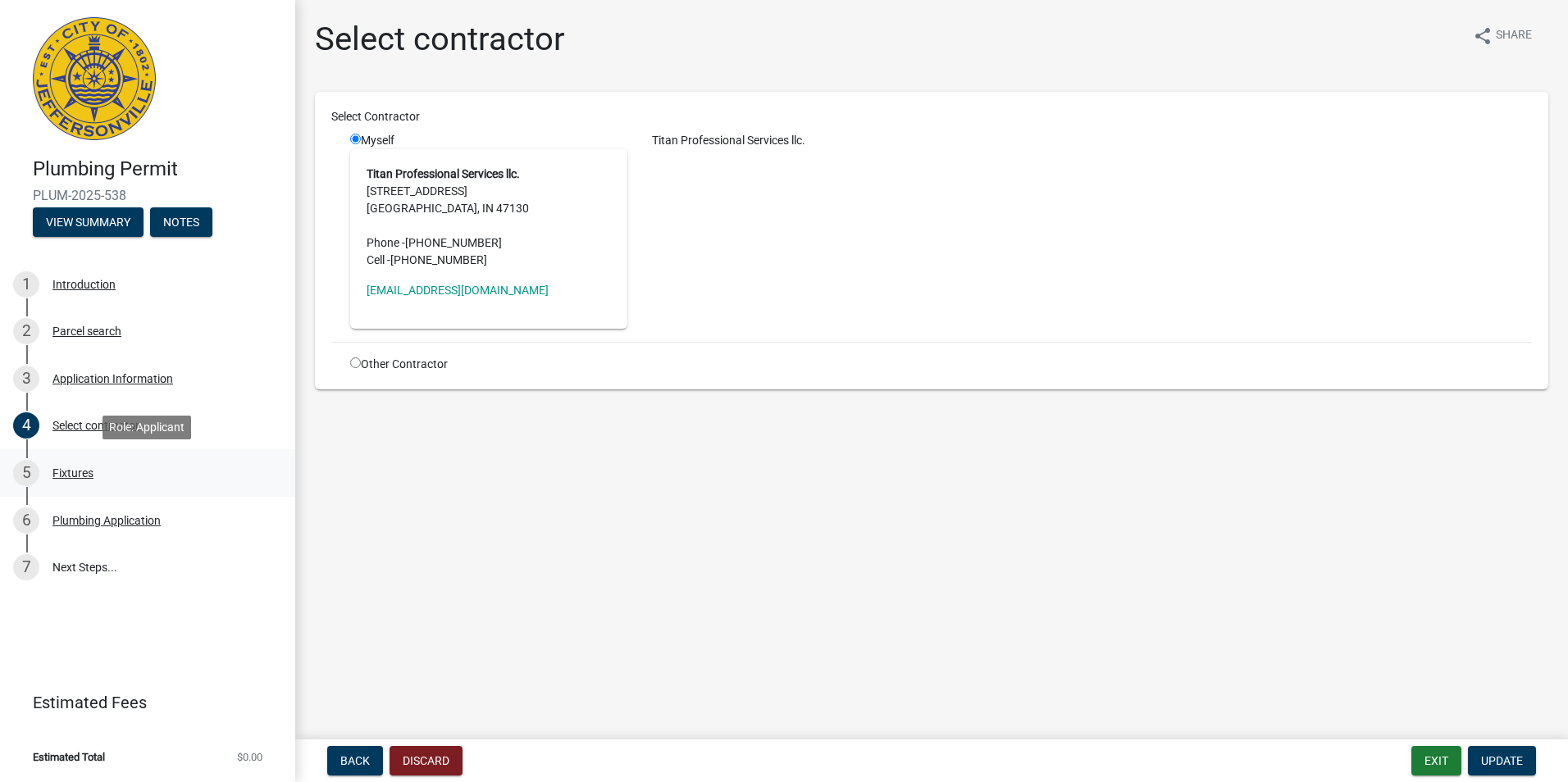
click at [79, 476] on div "Fixtures" at bounding box center [74, 473] width 41 height 11
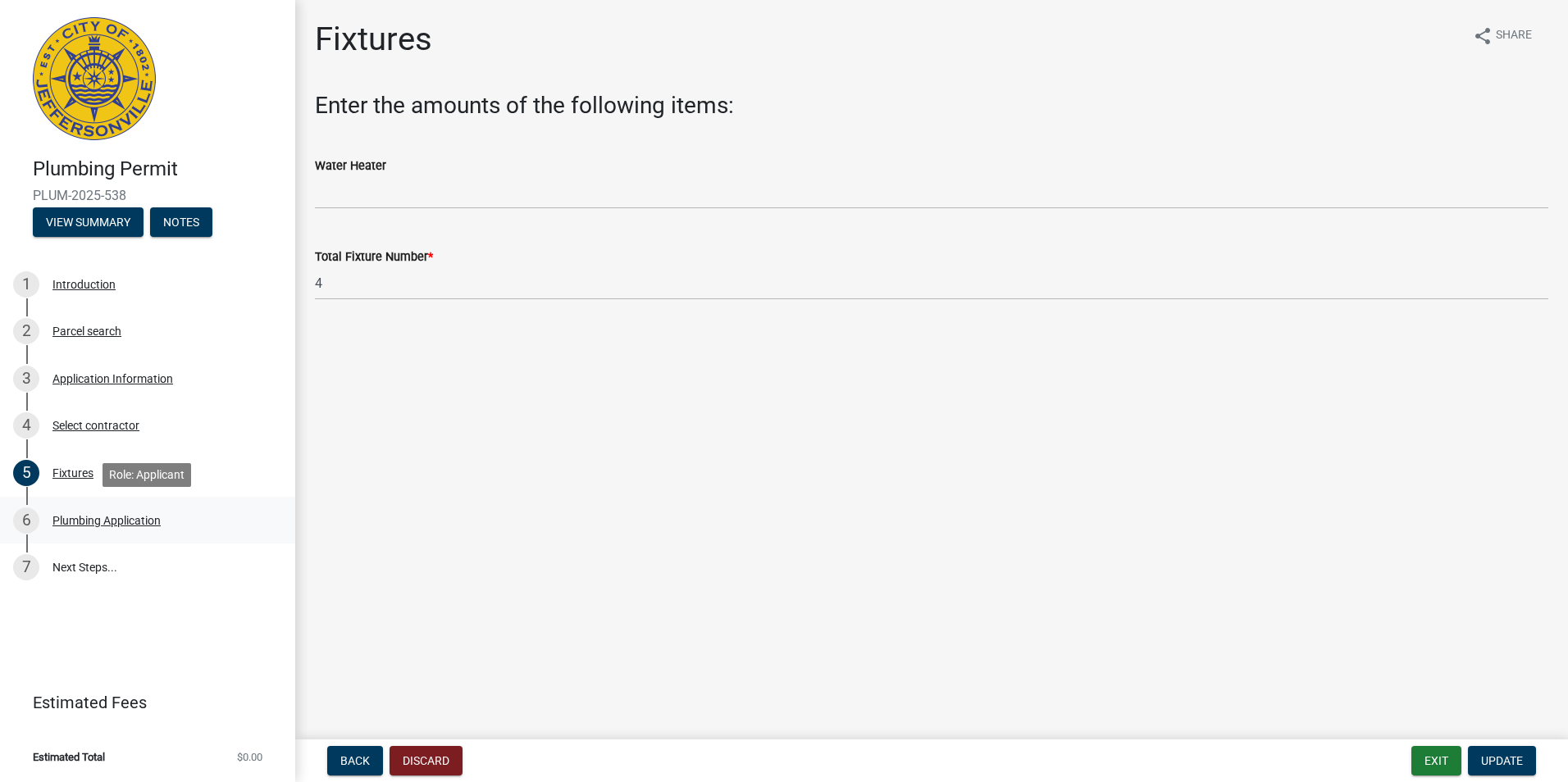
click at [145, 525] on div "Plumbing Application" at bounding box center [106, 520] width 108 height 11
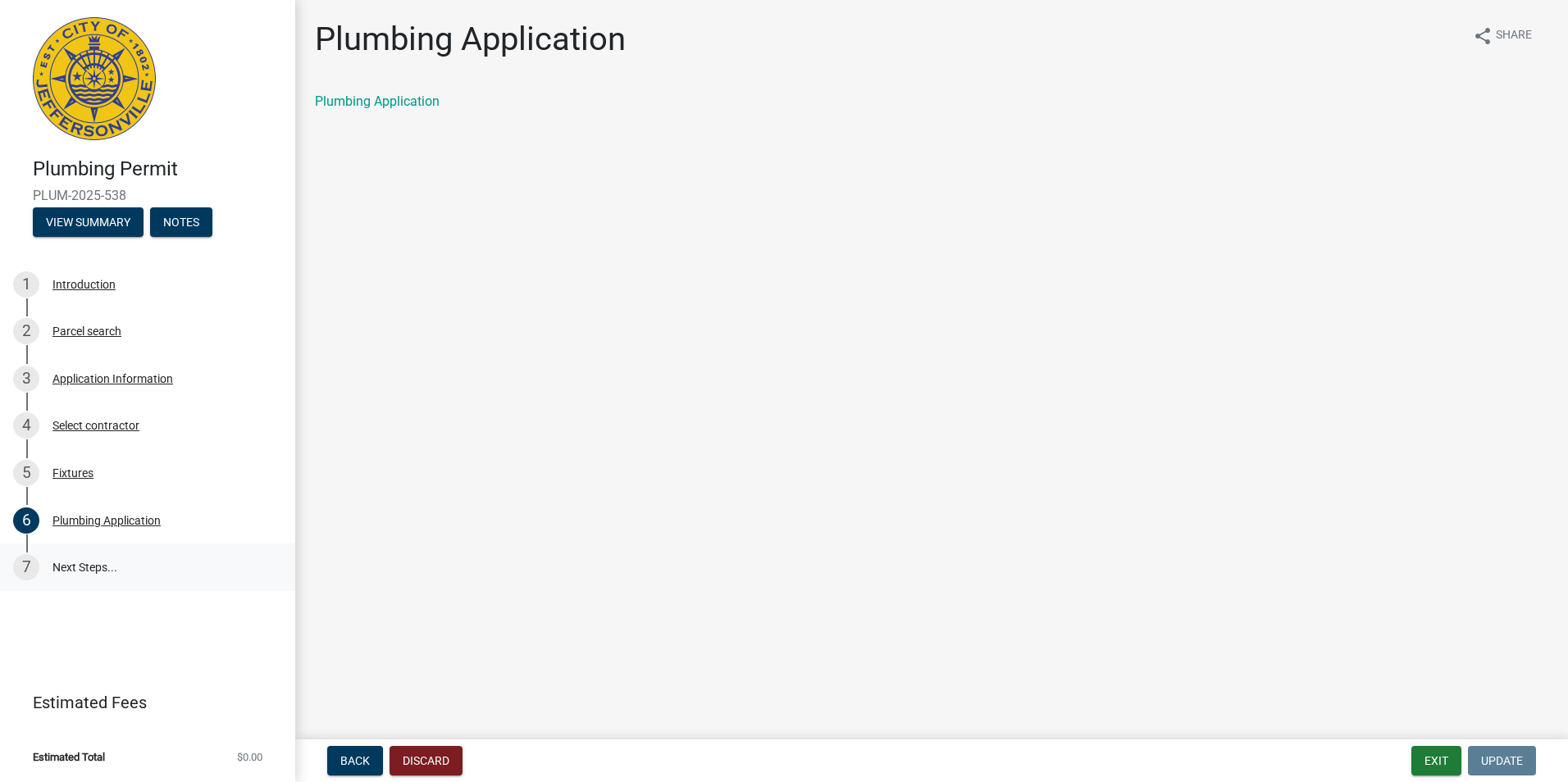
click at [85, 570] on link "7 Next Steps..." at bounding box center [147, 567] width 295 height 47
click at [84, 558] on link "7 Next Steps..." at bounding box center [147, 567] width 295 height 47
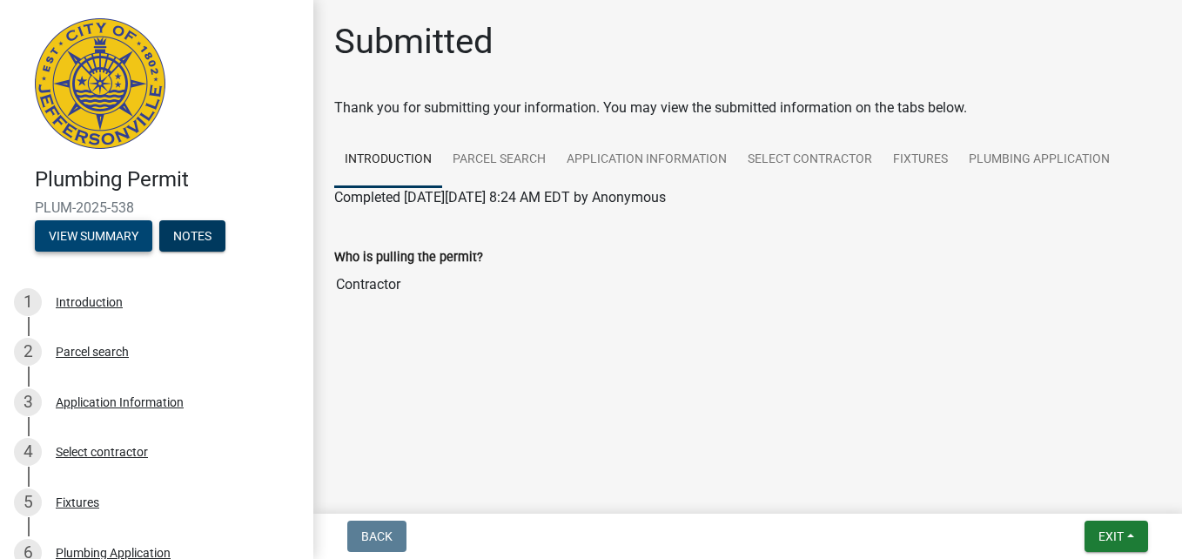
click at [78, 238] on button "View Summary" at bounding box center [93, 235] width 117 height 31
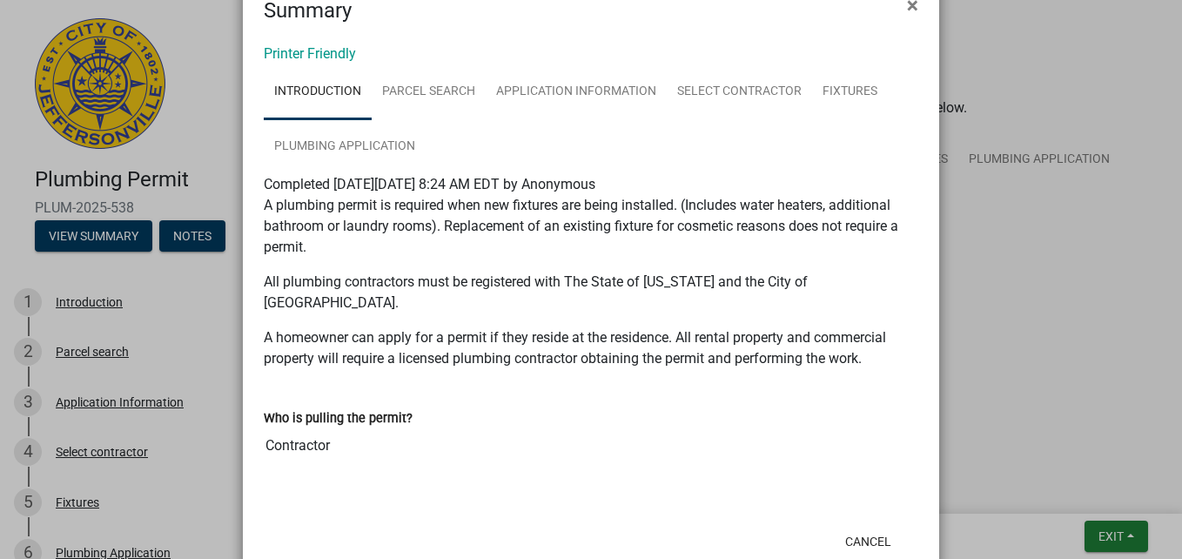
scroll to position [78, 0]
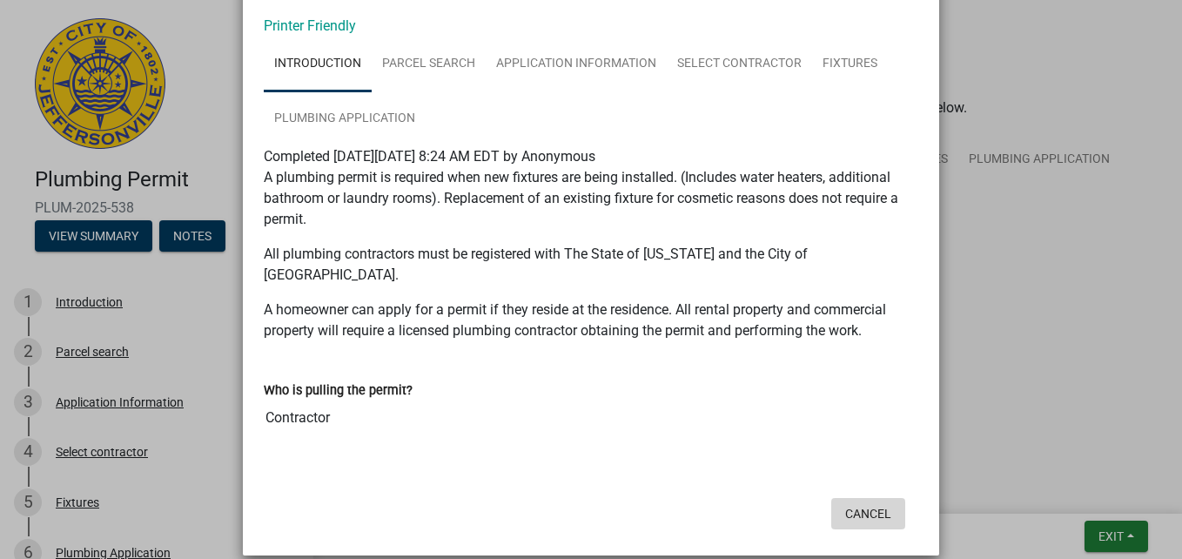
click at [858, 498] on button "Cancel" at bounding box center [868, 513] width 74 height 31
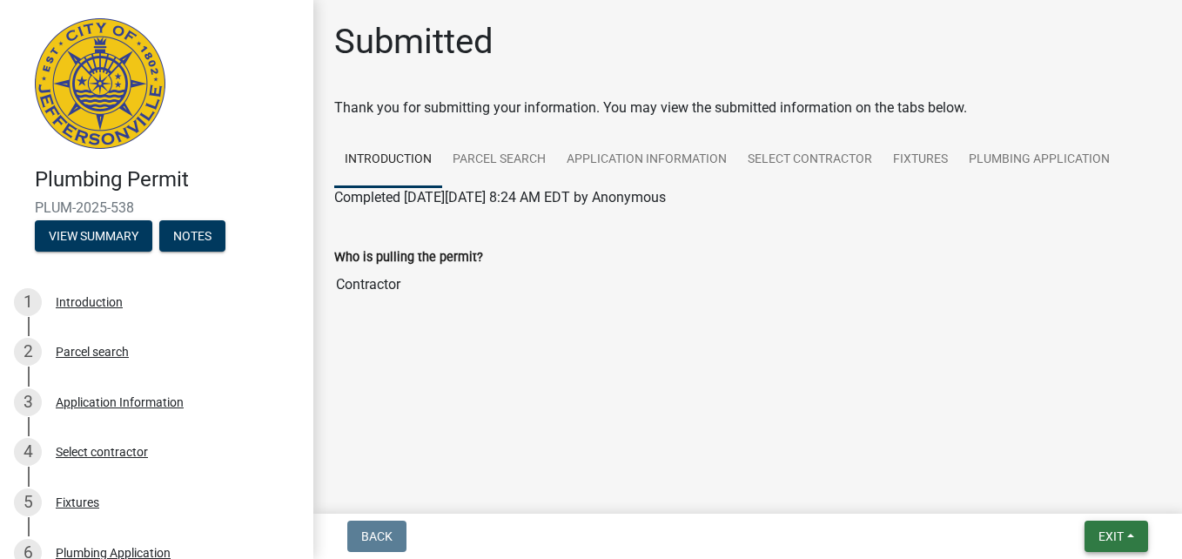
click at [1100, 532] on span "Exit" at bounding box center [1110, 536] width 25 height 14
click at [881, 412] on main "Submitted Thank you for submitting your information. You may view the submitted…" at bounding box center [747, 253] width 868 height 506
click at [1110, 533] on span "Exit" at bounding box center [1110, 536] width 25 height 14
click at [1048, 452] on button "Save" at bounding box center [1077, 449] width 139 height 42
click at [1116, 519] on nav "Back Exit Save Save & Exit" at bounding box center [747, 535] width 868 height 45
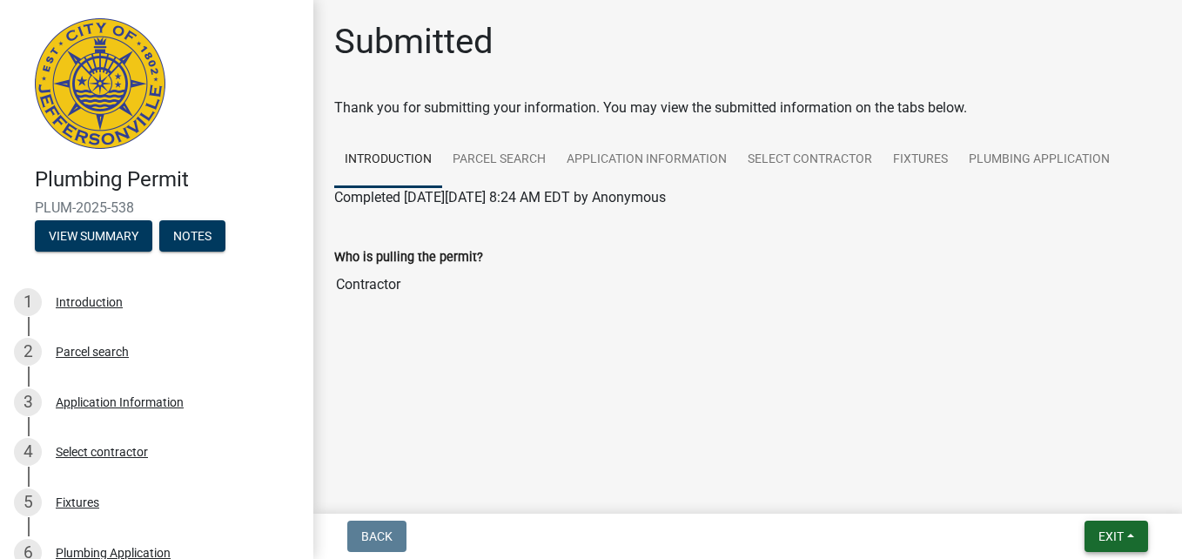
click at [1109, 533] on span "Exit" at bounding box center [1110, 536] width 25 height 14
click at [1065, 490] on button "Save & Exit" at bounding box center [1077, 491] width 139 height 42
click at [520, 160] on link "Parcel search" at bounding box center [499, 160] width 114 height 56
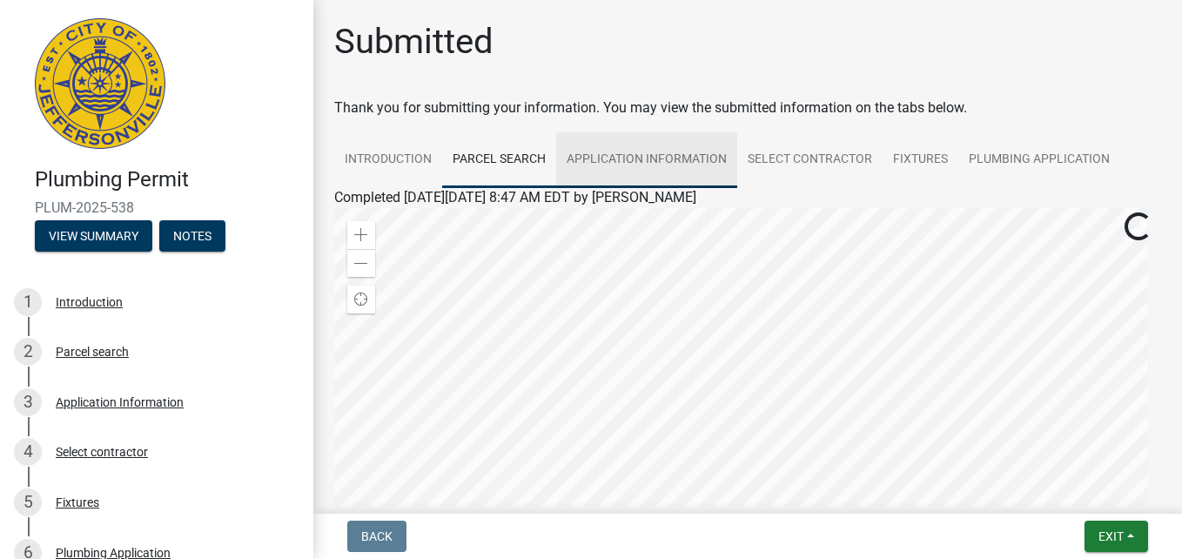
click at [653, 162] on link "Application Information" at bounding box center [646, 160] width 181 height 56
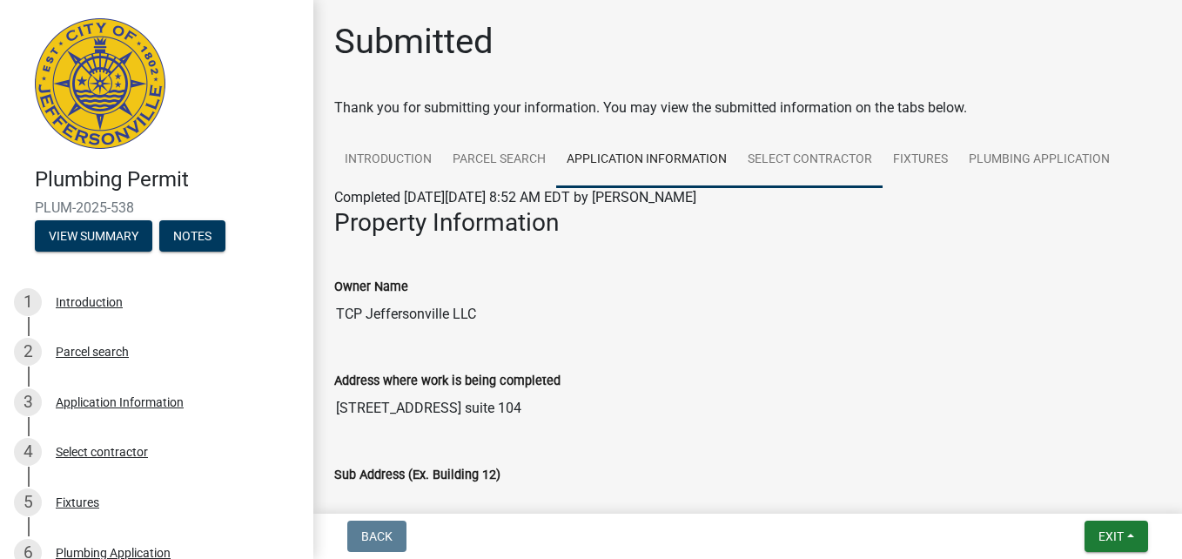
click at [794, 163] on link "Select contractor" at bounding box center [809, 160] width 145 height 56
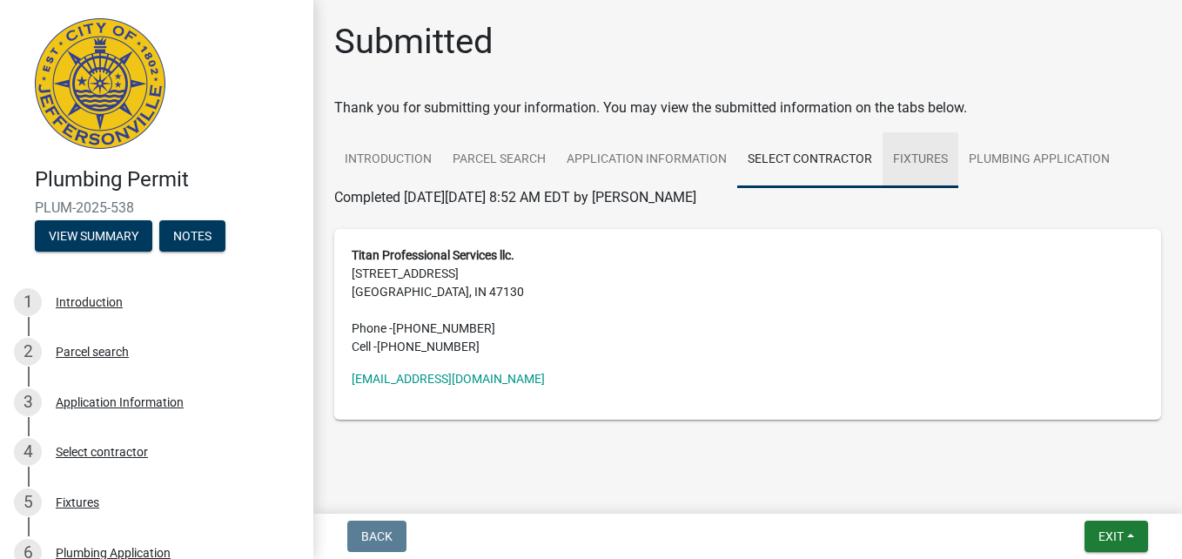
click at [916, 158] on link "Fixtures" at bounding box center [920, 160] width 76 height 56
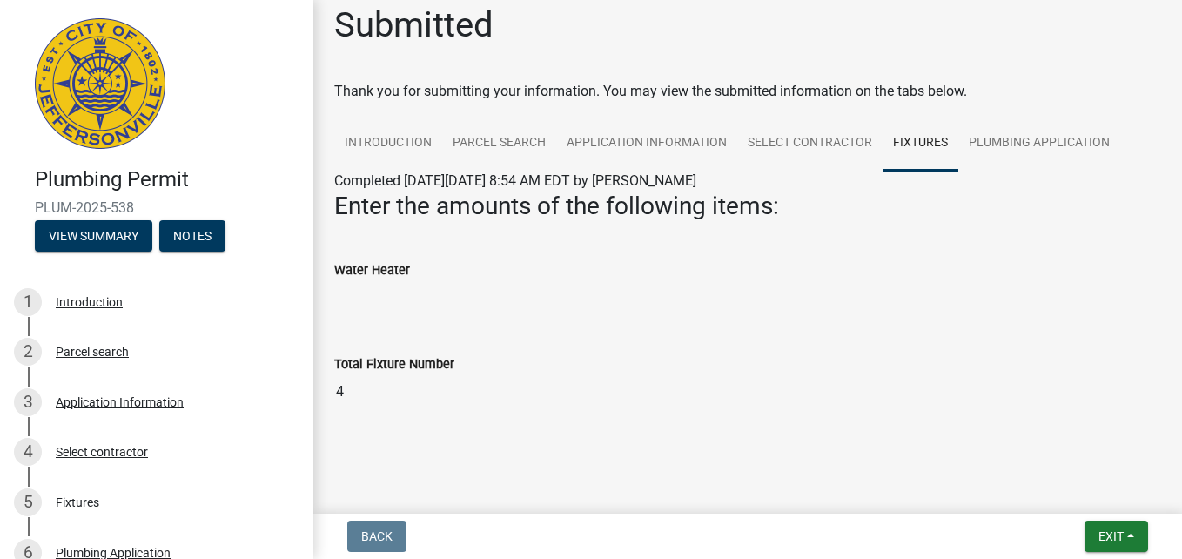
scroll to position [22, 0]
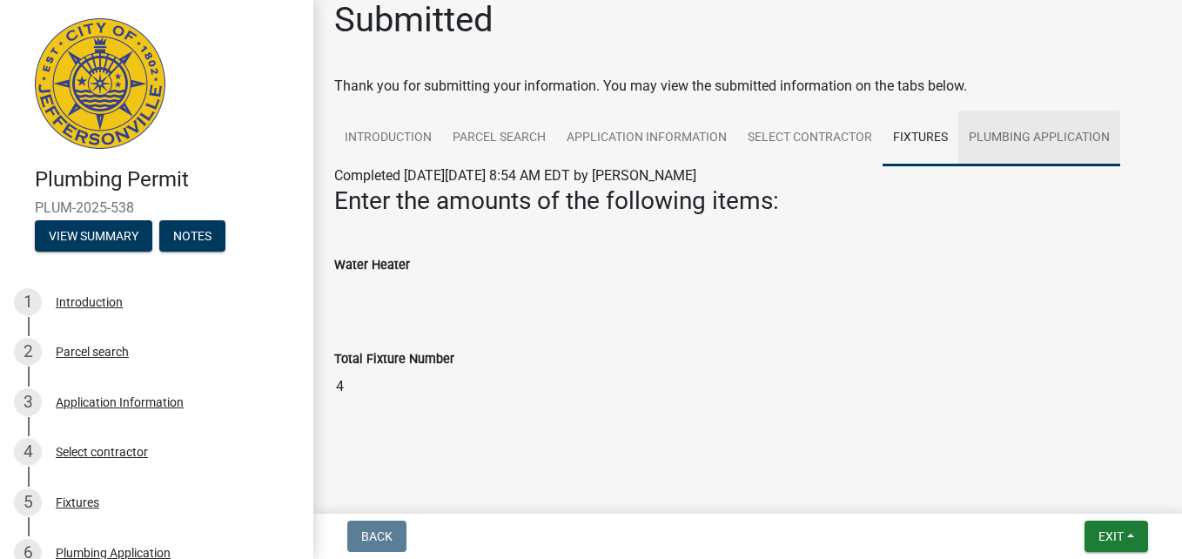
click at [1046, 132] on link "Plumbing Application" at bounding box center [1039, 139] width 162 height 56
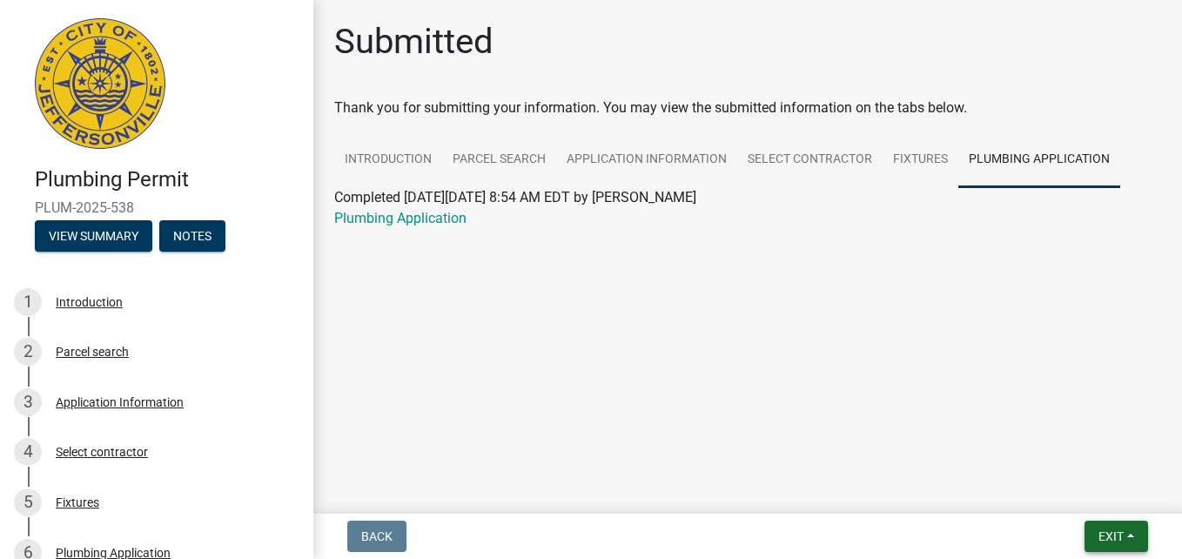
click at [1103, 532] on span "Exit" at bounding box center [1110, 536] width 25 height 14
click at [1062, 488] on button "Save & Exit" at bounding box center [1077, 491] width 139 height 42
